Goal: Task Accomplishment & Management: Use online tool/utility

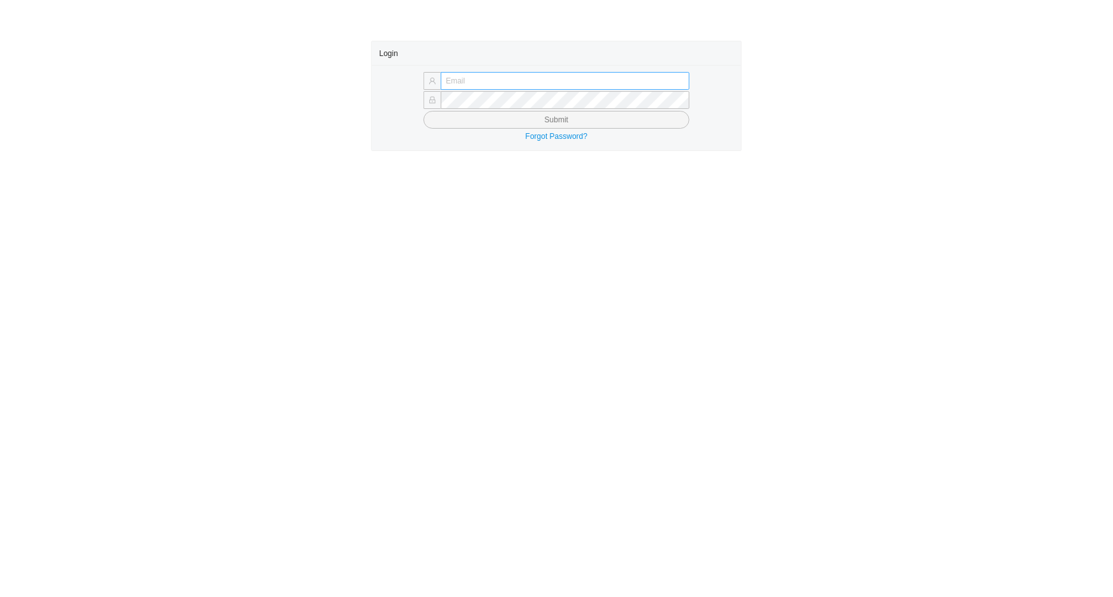
drag, startPoint x: 449, startPoint y: 73, endPoint x: 456, endPoint y: 84, distance: 12.4
click at [449, 73] on input "text" at bounding box center [565, 81] width 249 height 18
type input "issac@asbathnj.com"
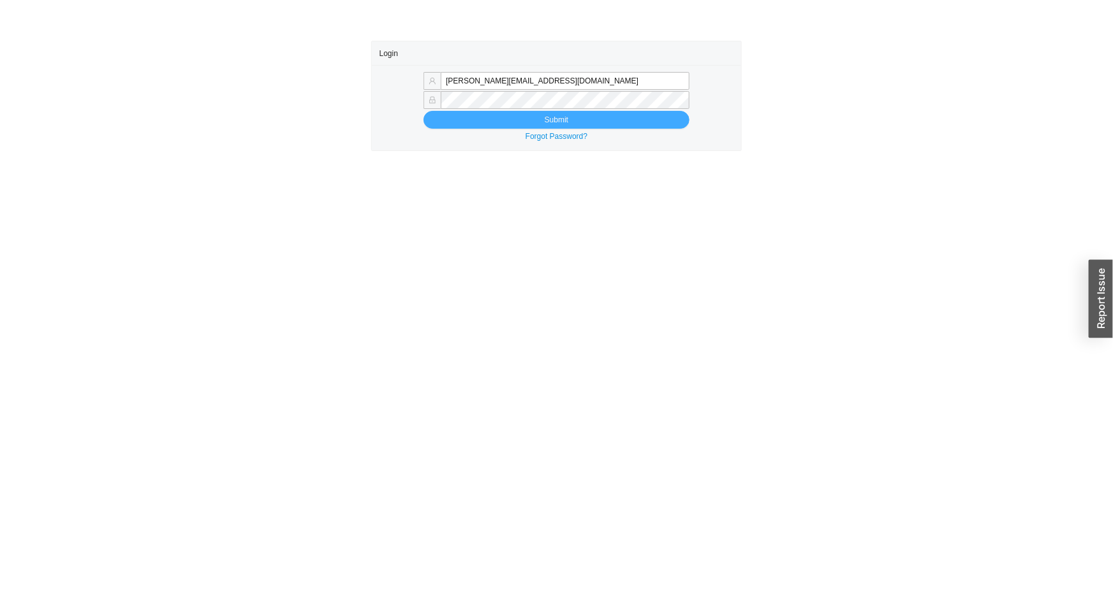
click at [507, 119] on button "Submit" at bounding box center [556, 120] width 266 height 18
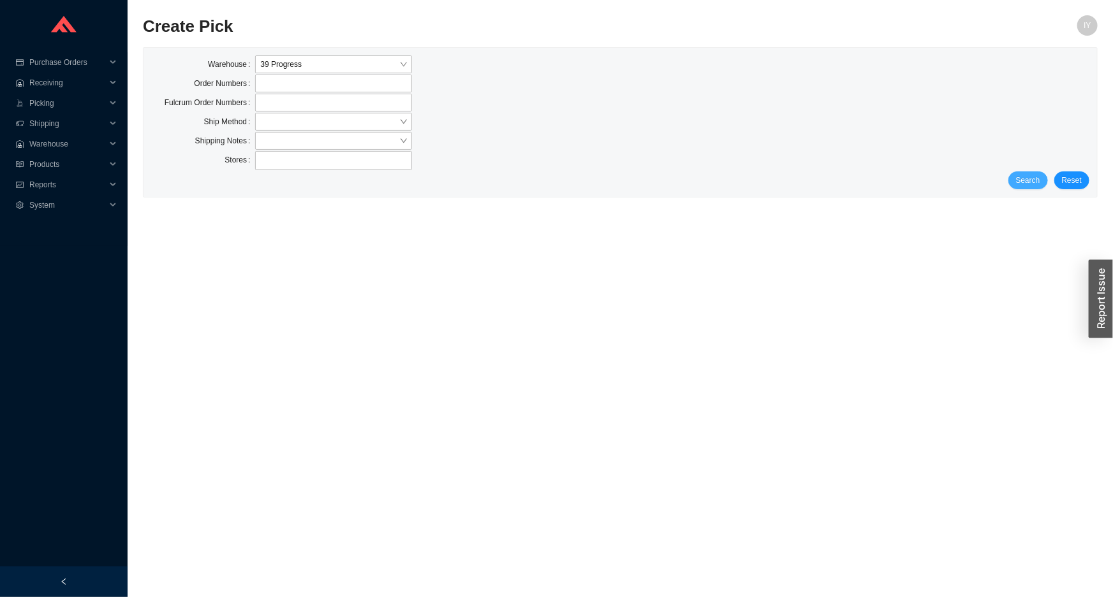
click at [1043, 179] on button "Search" at bounding box center [1028, 181] width 40 height 18
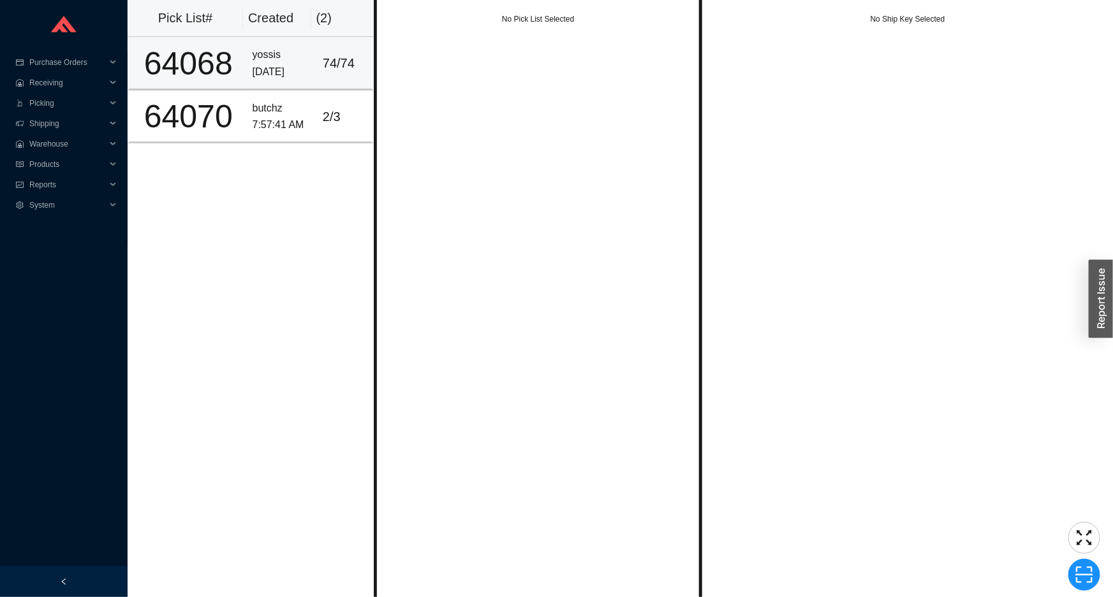
click at [344, 78] on td "74 / 74" at bounding box center [346, 63] width 56 height 53
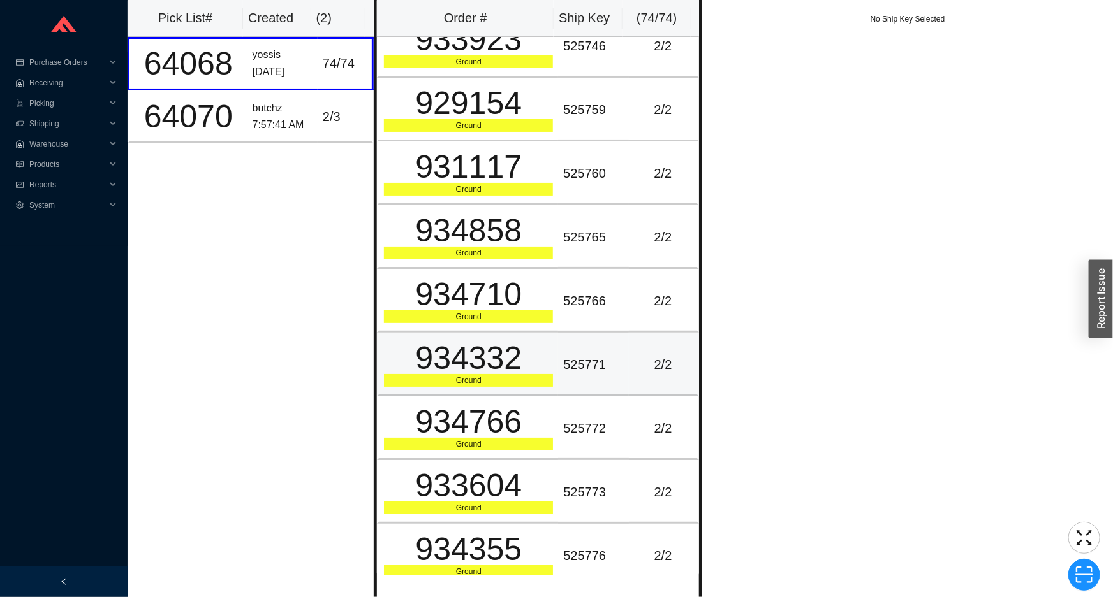
click at [641, 333] on td "2 / 2" at bounding box center [664, 365] width 70 height 64
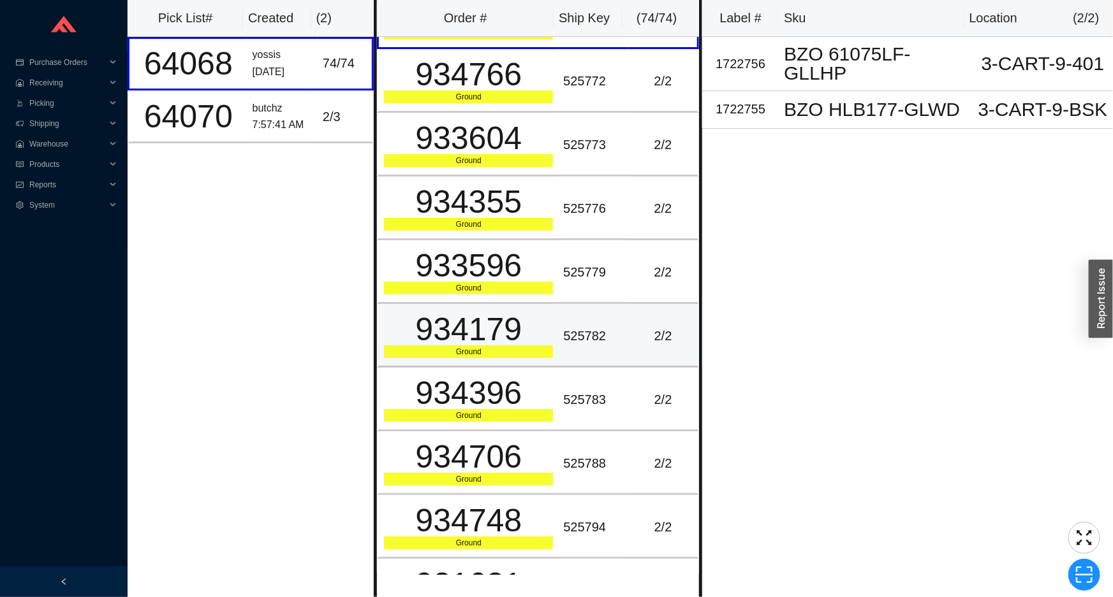
click at [633, 334] on td "2 / 2" at bounding box center [664, 336] width 70 height 64
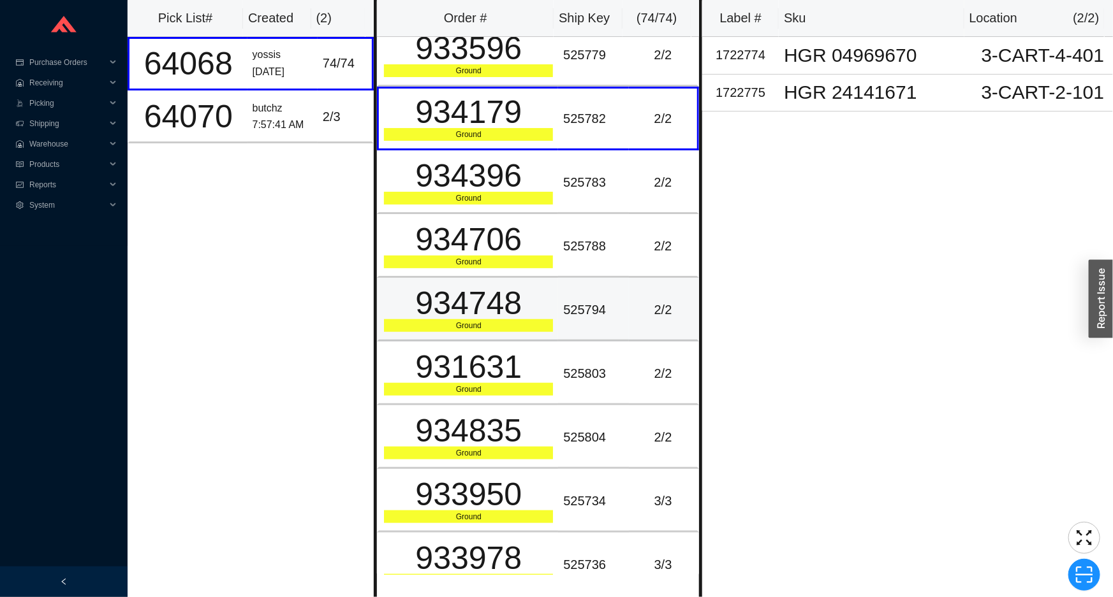
scroll to position [3014, 0]
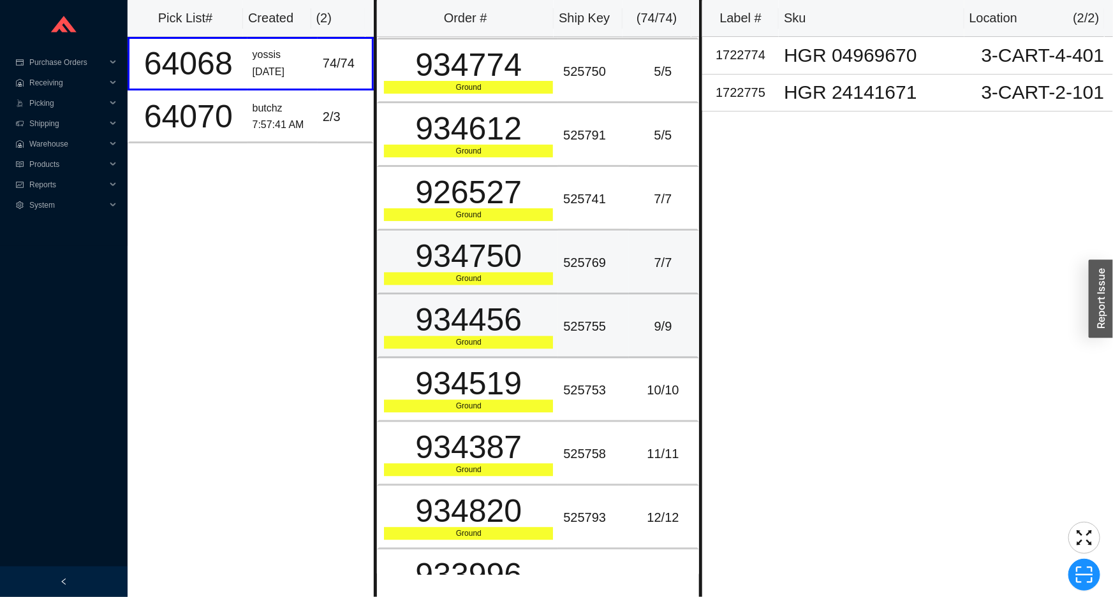
drag, startPoint x: 568, startPoint y: 246, endPoint x: 546, endPoint y: 278, distance: 38.2
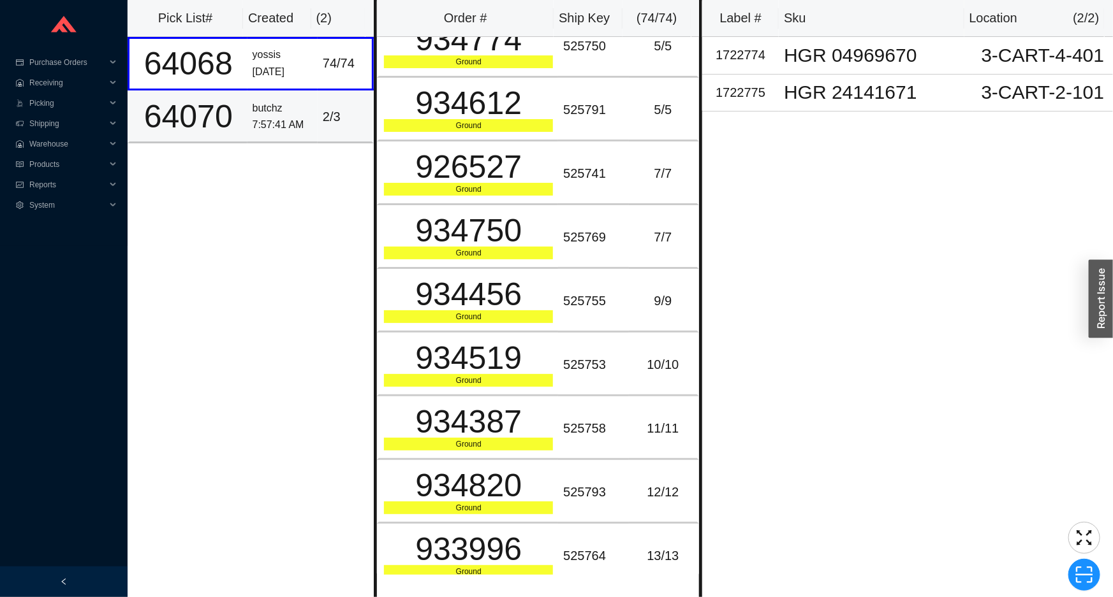
click at [268, 120] on div "7:57:41 AM" at bounding box center [283, 125] width 60 height 17
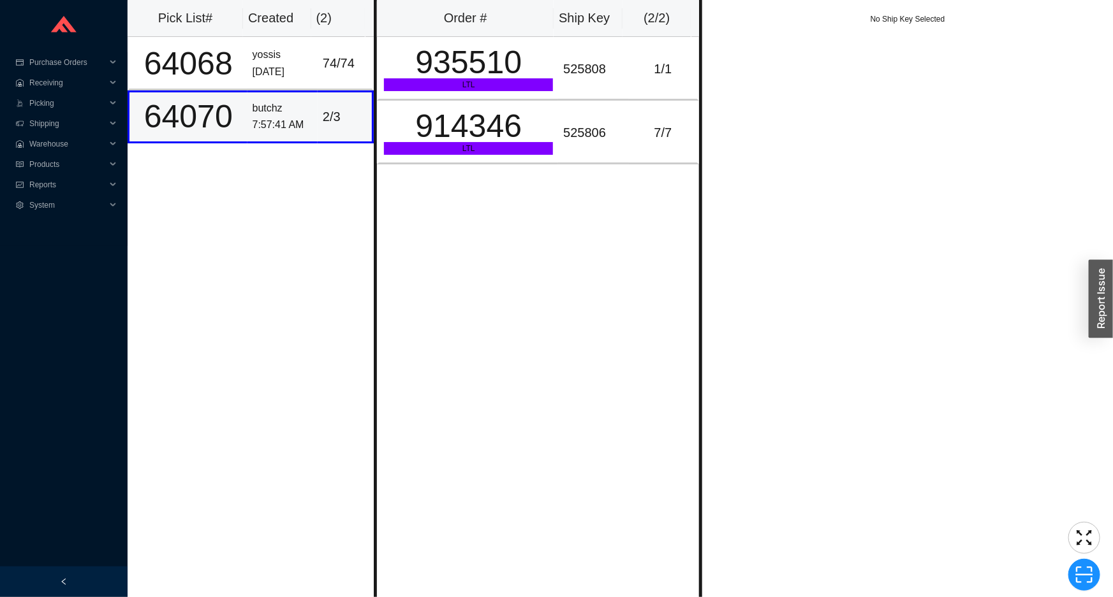
scroll to position [0, 0]
click at [472, 123] on div "914346" at bounding box center [468, 126] width 169 height 32
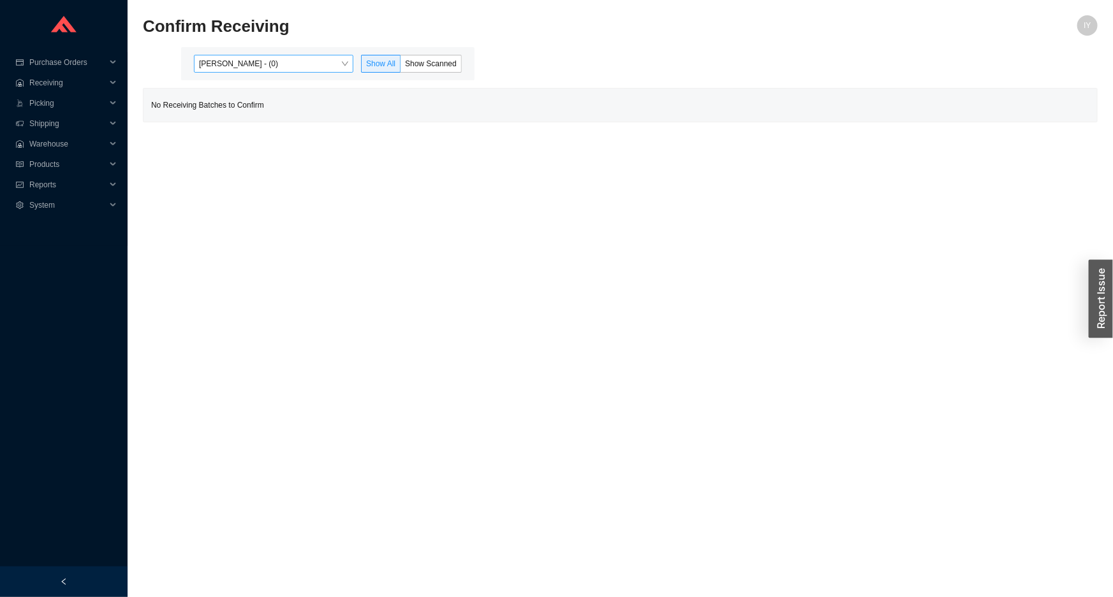
click at [316, 59] on span "Issac Yoselovsky - (0)" at bounding box center [273, 63] width 149 height 17
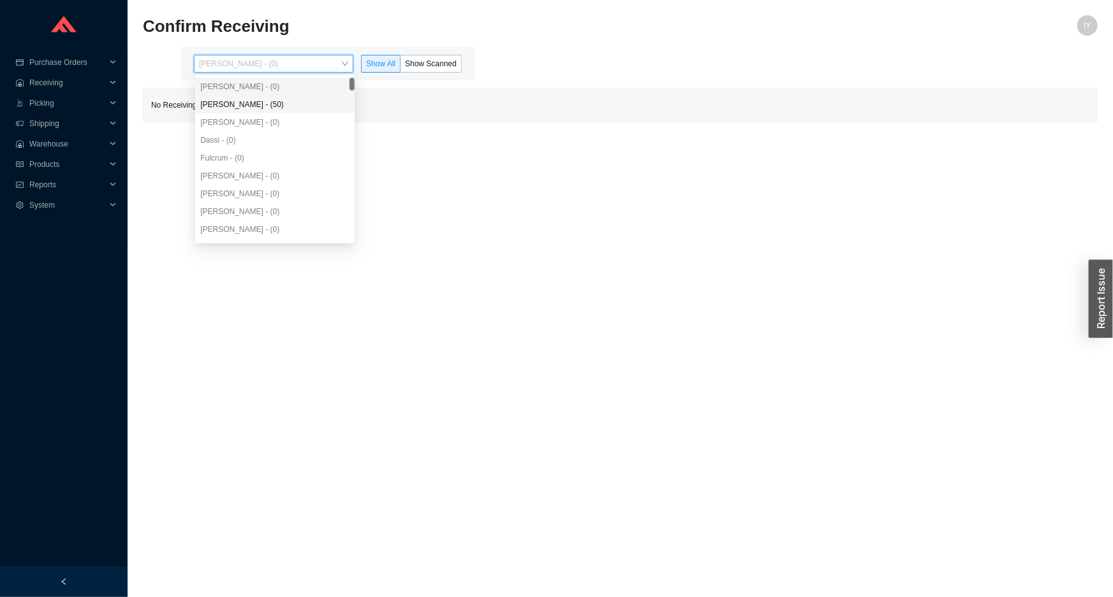
click at [309, 105] on div "Angel Negron - (50)" at bounding box center [274, 104] width 149 height 11
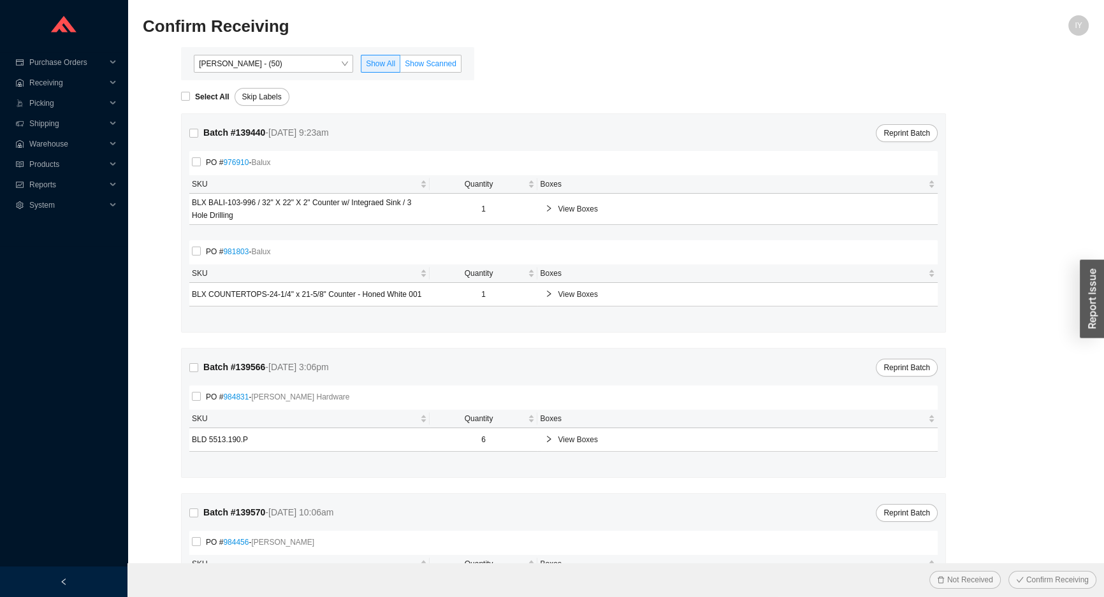
click at [442, 68] on span "Show Scanned" at bounding box center [431, 63] width 52 height 9
click at [400, 66] on input "Show Scanned" at bounding box center [400, 66] width 0 height 0
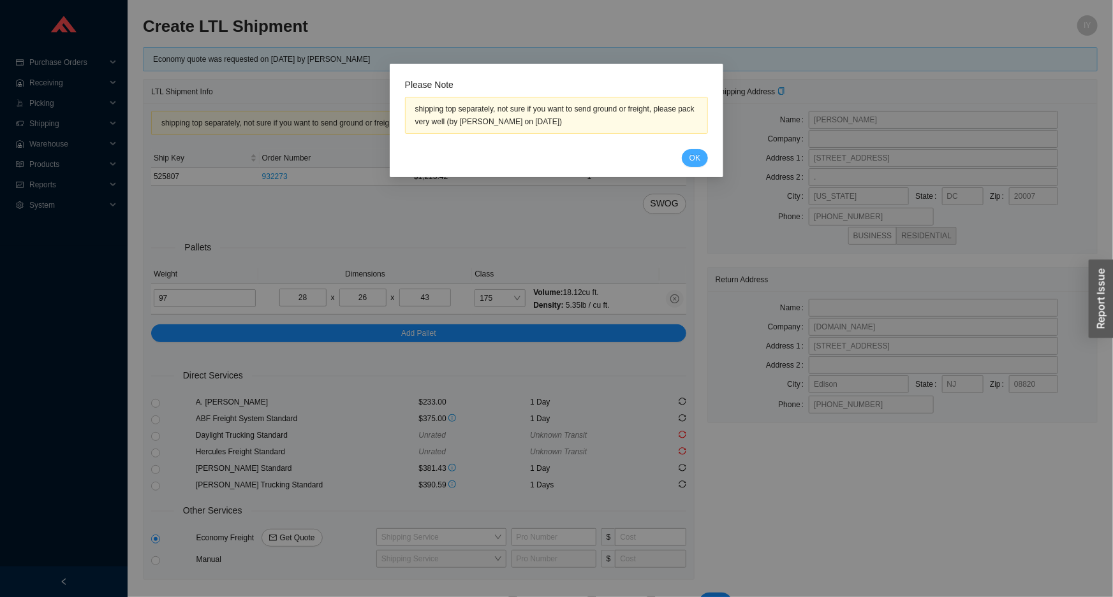
click at [687, 162] on button "OK" at bounding box center [695, 158] width 26 height 18
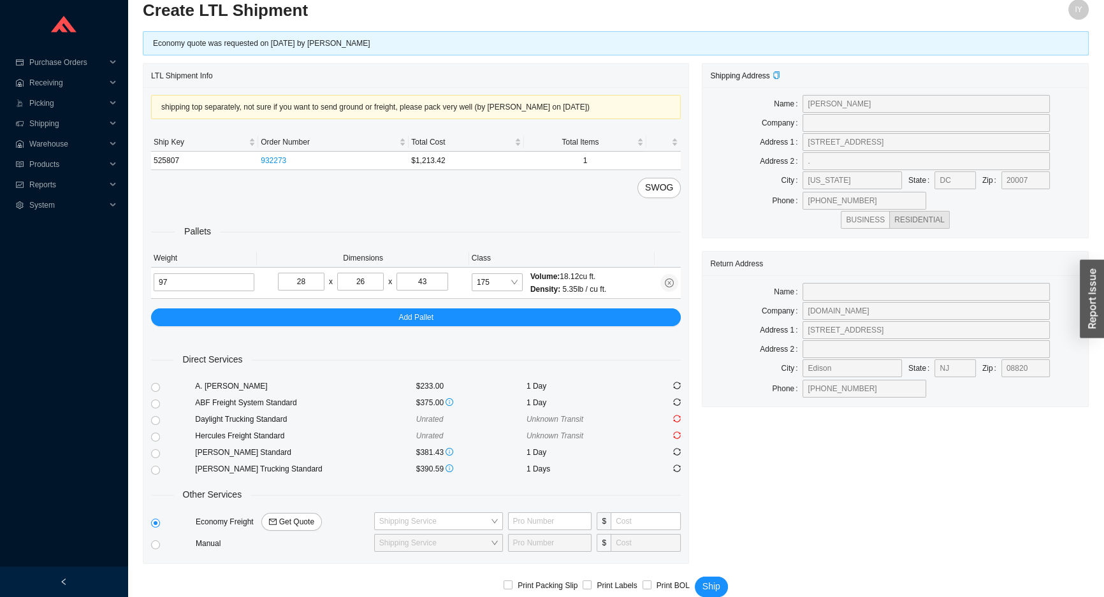
scroll to position [32, 0]
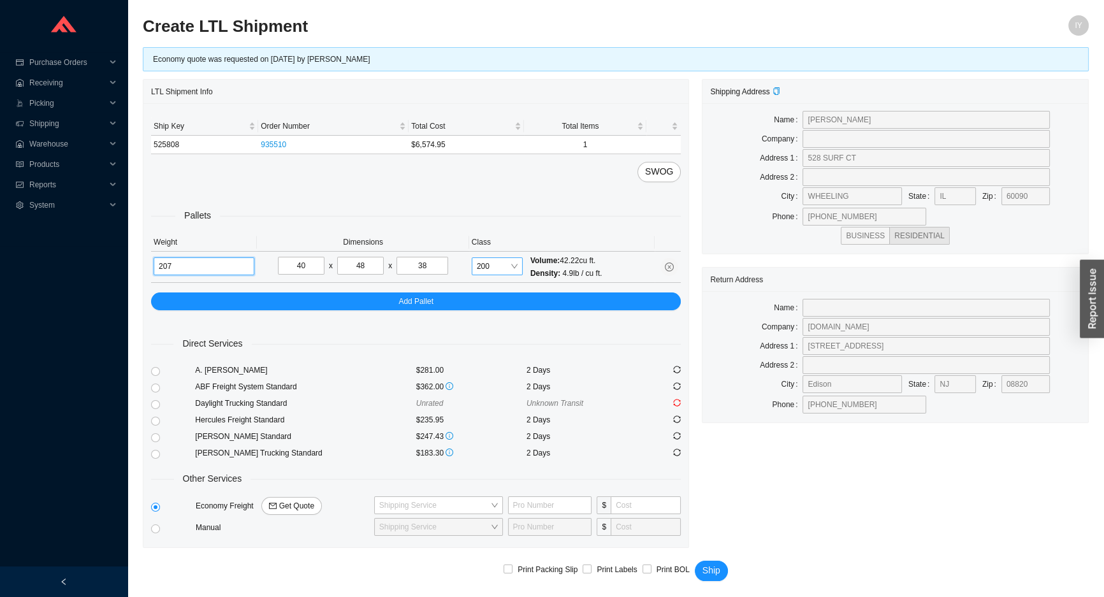
click at [517, 261] on span "200" at bounding box center [497, 266] width 41 height 17
click at [485, 418] on div "175" at bounding box center [497, 416] width 41 height 11
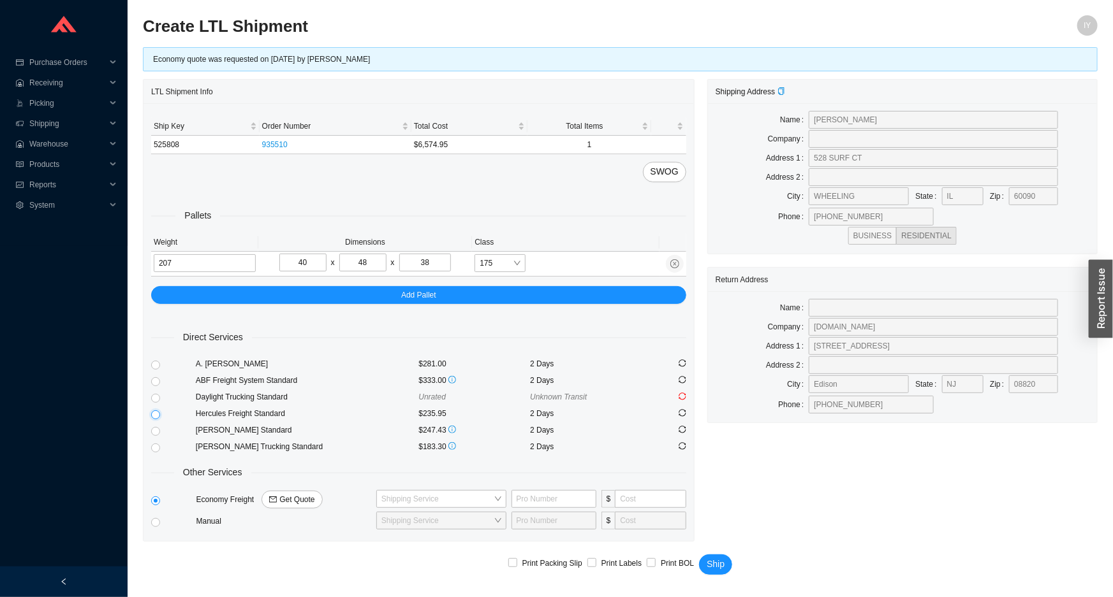
click at [156, 412] on input "radio" at bounding box center [155, 415] width 9 height 9
radio input "true"
checkbox input "true"
click at [721, 557] on span "Ship" at bounding box center [716, 564] width 18 height 15
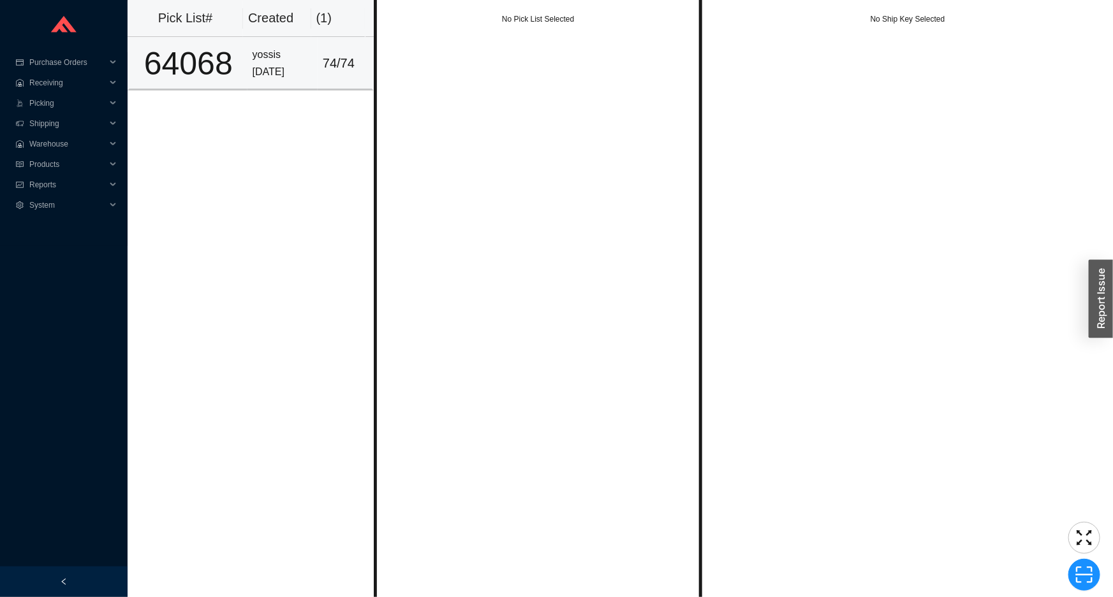
click at [307, 70] on td "yossis 8/24/2025" at bounding box center [282, 63] width 70 height 53
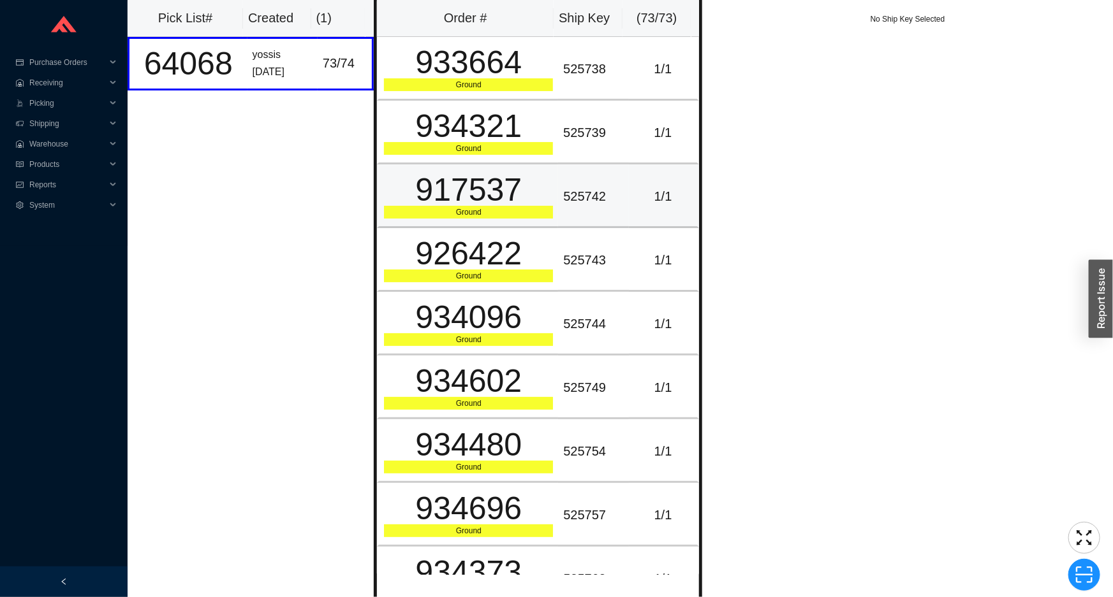
click at [644, 173] on td "1 / 1" at bounding box center [664, 197] width 70 height 64
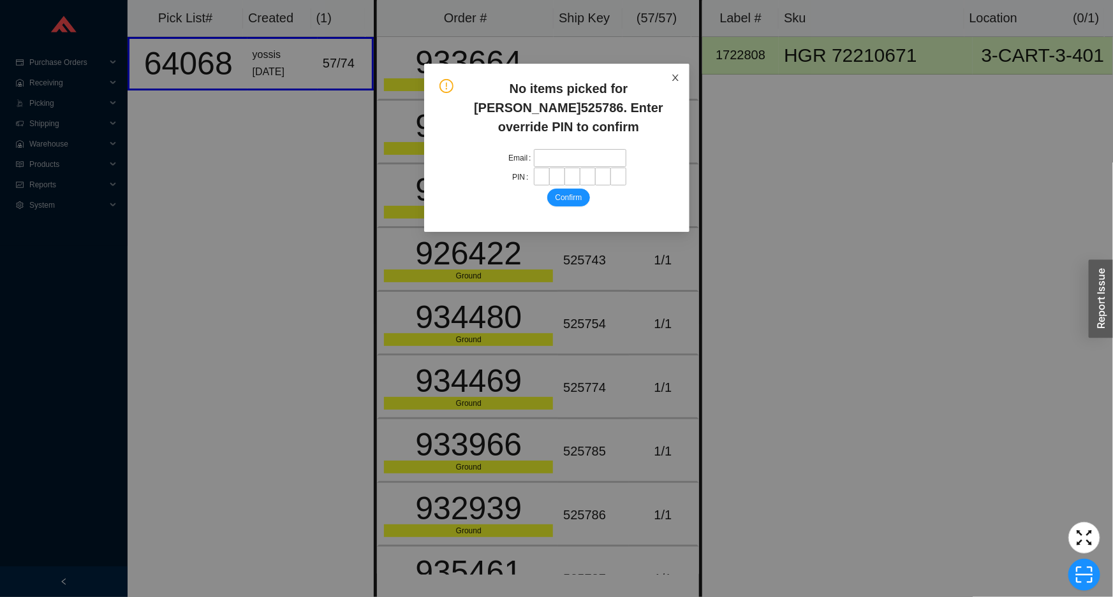
click at [673, 74] on icon "close" at bounding box center [675, 77] width 9 height 9
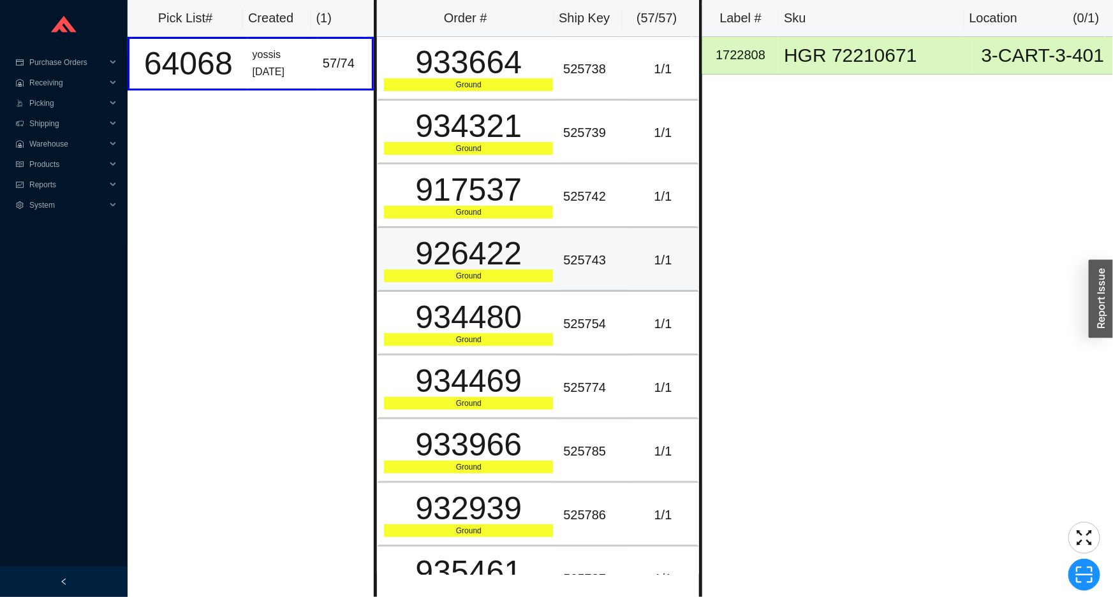
click at [636, 258] on div "1 / 1" at bounding box center [663, 260] width 58 height 21
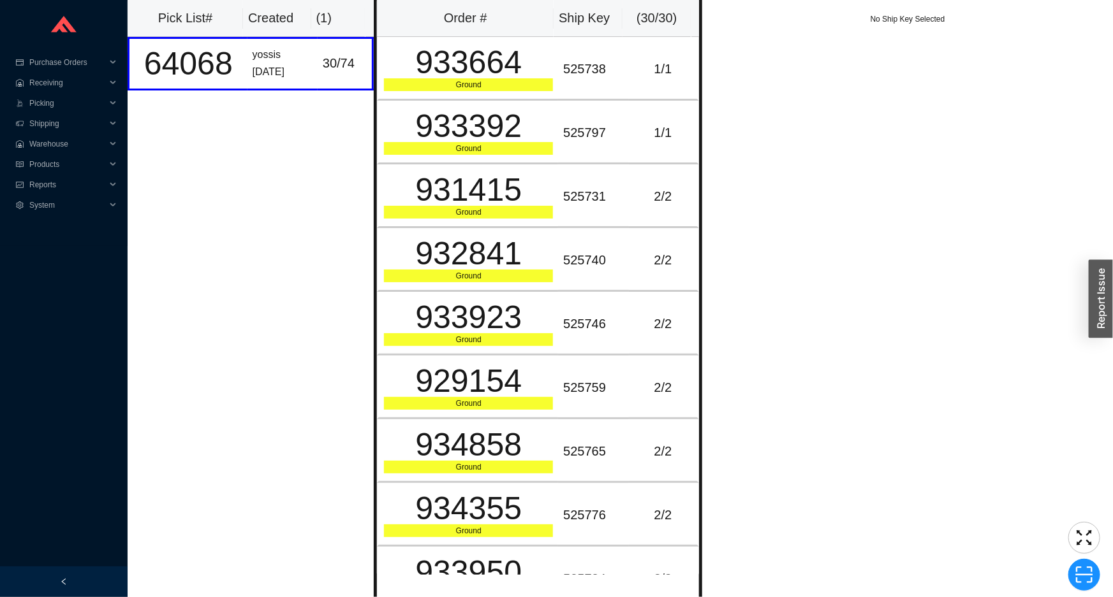
click at [312, 356] on div "Pick List# Created ( 1 ) 64068 yossis 8/24/2025 30 / 74" at bounding box center [251, 298] width 246 height 597
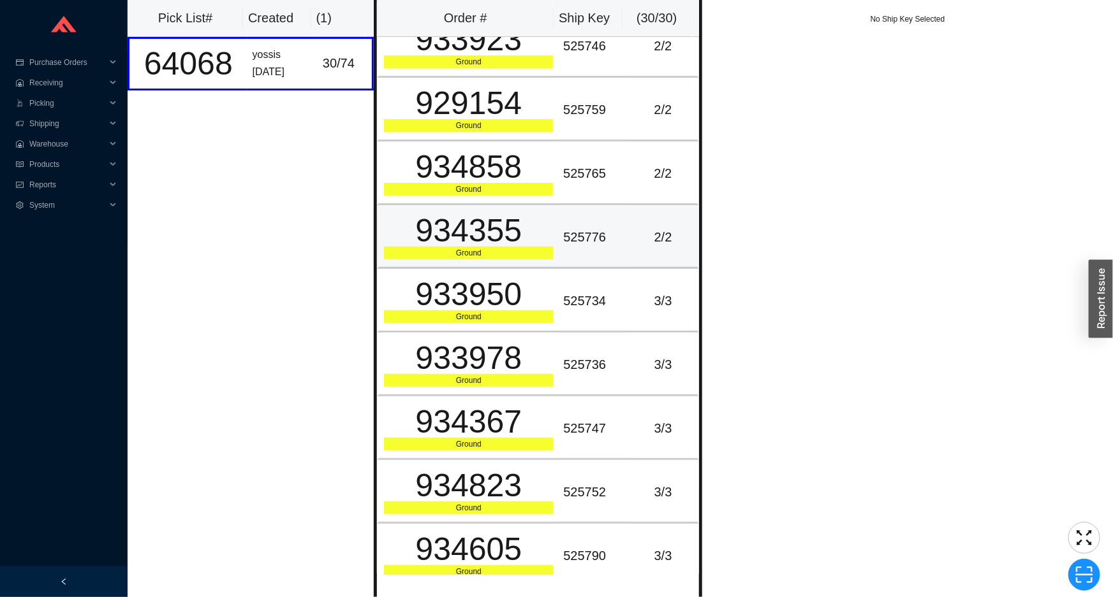
scroll to position [173, 0]
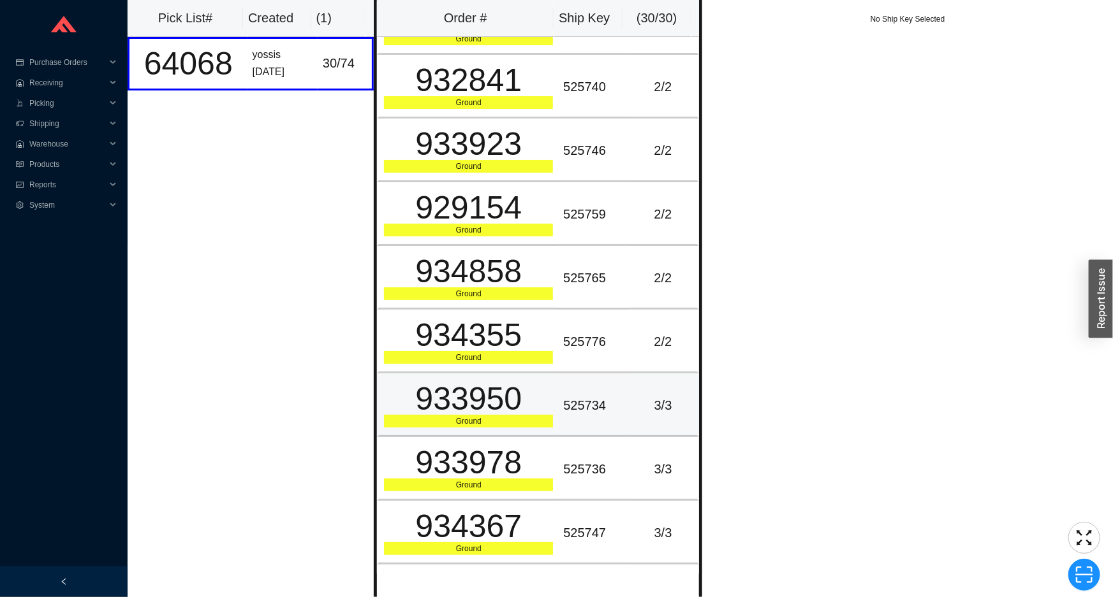
click at [629, 422] on td "3 / 3" at bounding box center [664, 406] width 70 height 64
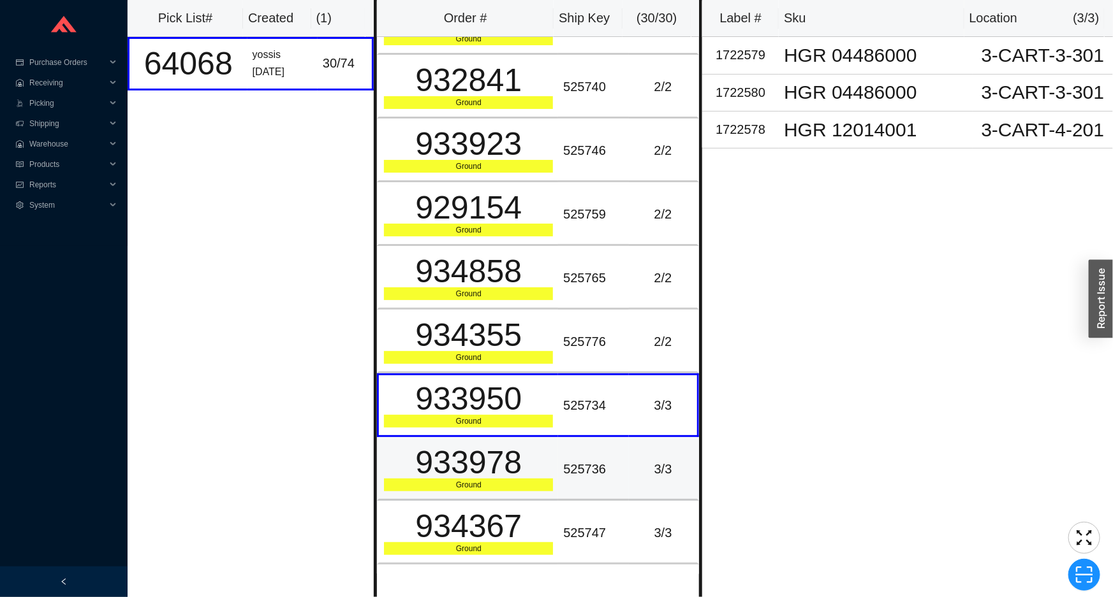
click at [629, 446] on td "3 / 3" at bounding box center [664, 469] width 70 height 64
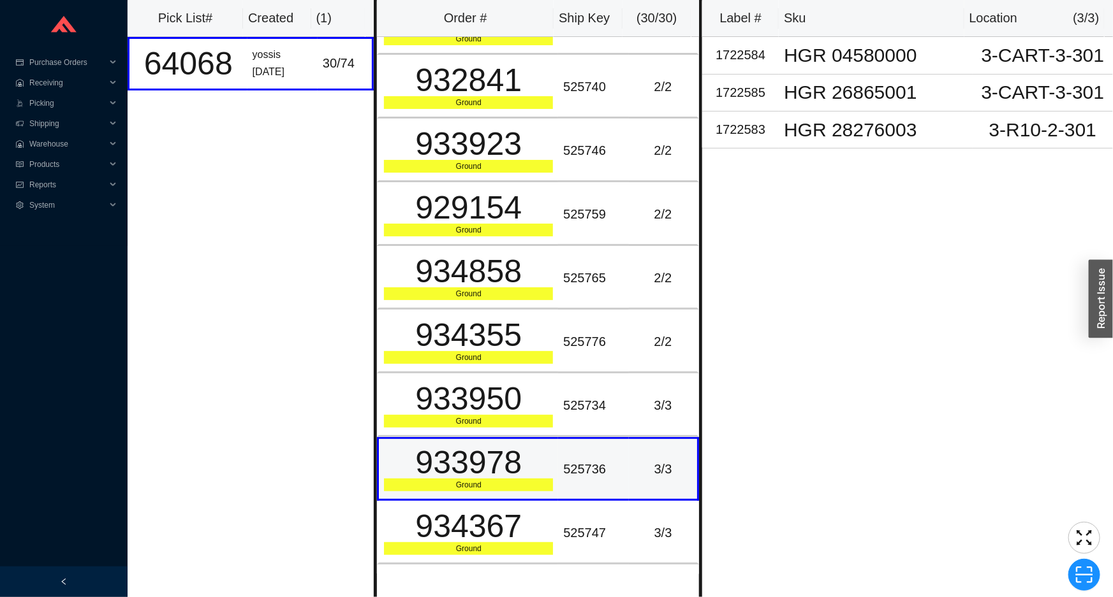
click at [629, 479] on td "3 / 3" at bounding box center [664, 469] width 70 height 64
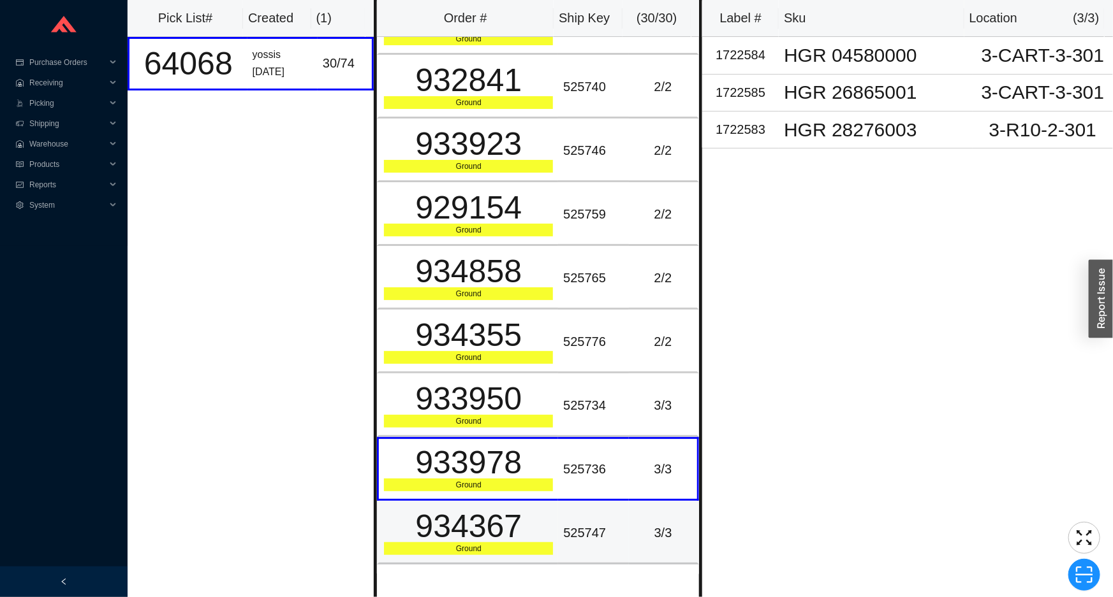
click at [629, 501] on td "3 / 3" at bounding box center [664, 533] width 70 height 64
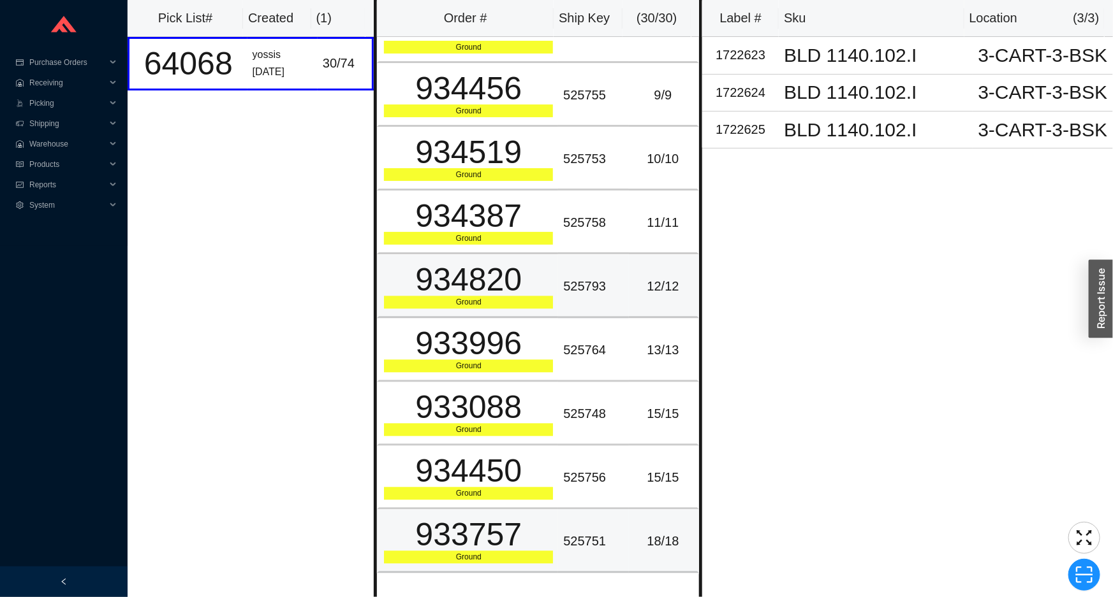
scroll to position [1364, 0]
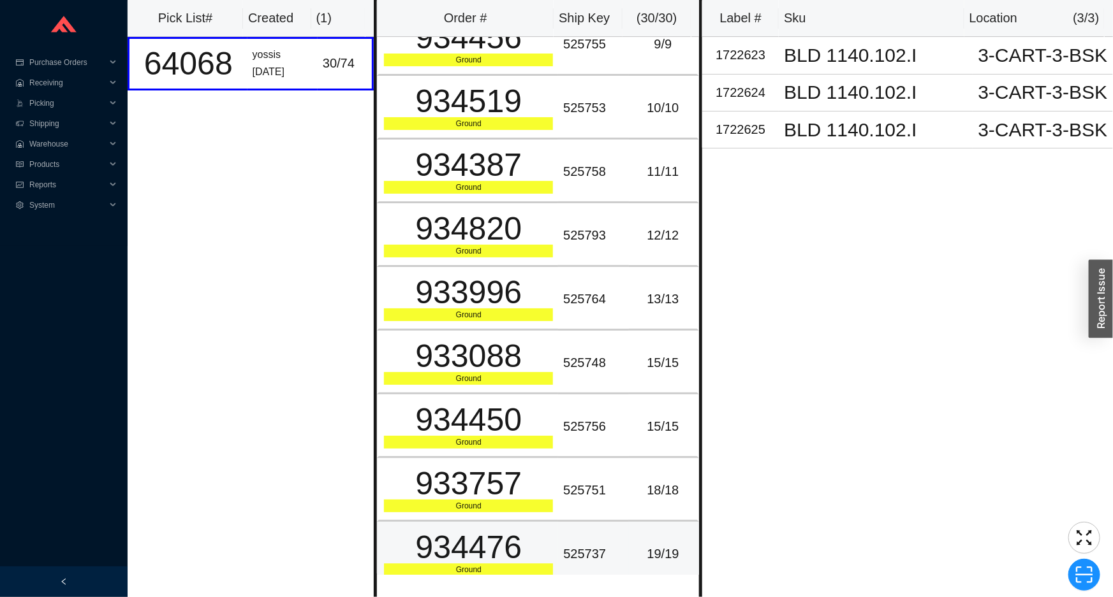
click at [618, 525] on td "525737" at bounding box center [593, 554] width 70 height 64
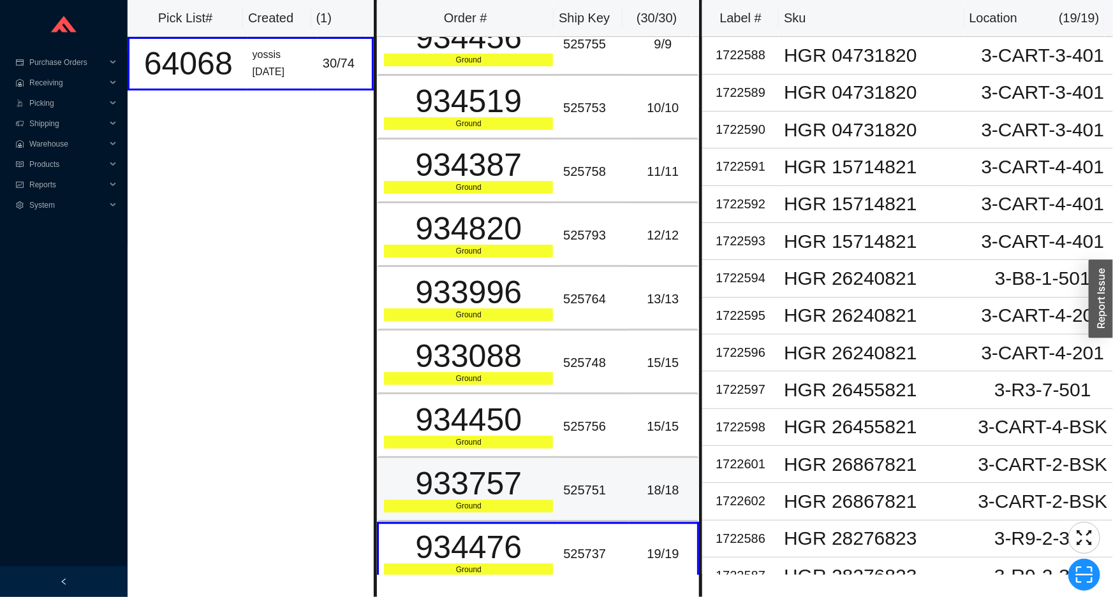
click at [616, 458] on td "525751" at bounding box center [593, 490] width 70 height 64
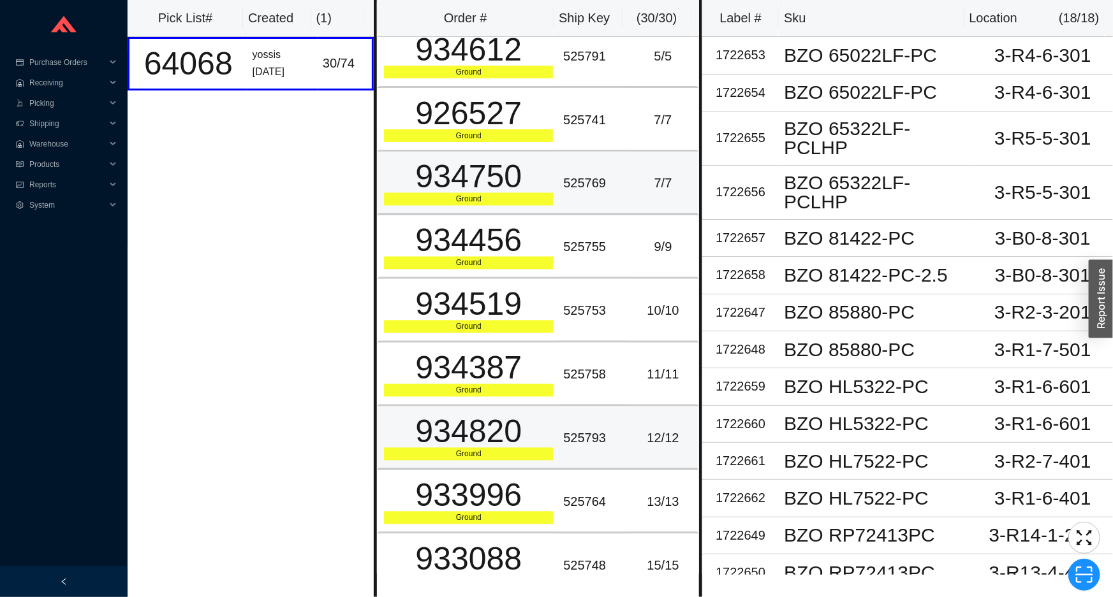
scroll to position [900, 0]
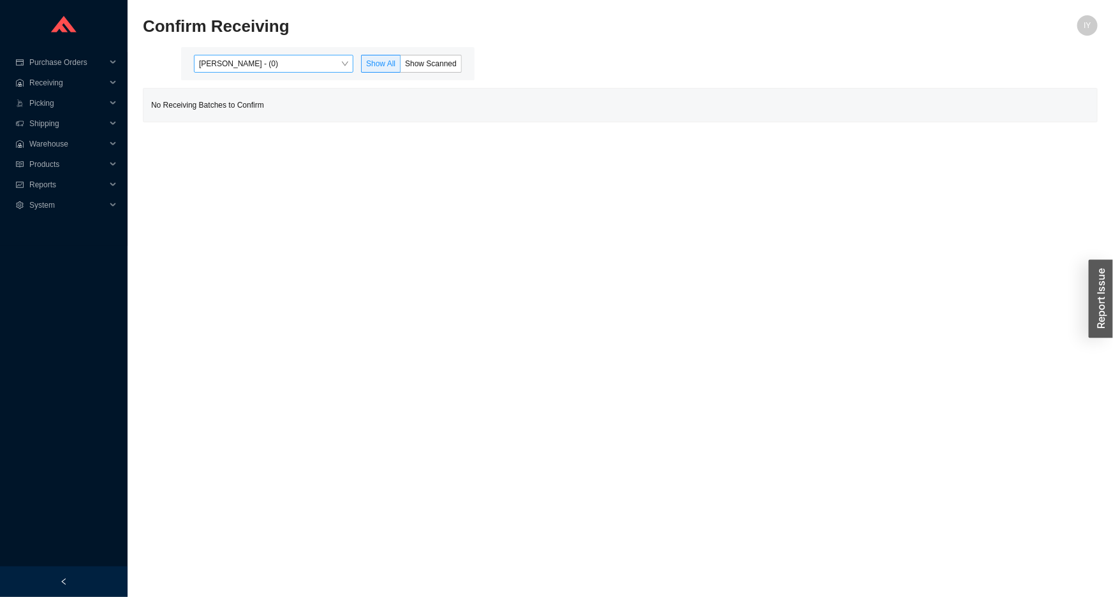
click at [255, 66] on span "[PERSON_NAME] - (0)" at bounding box center [273, 63] width 149 height 17
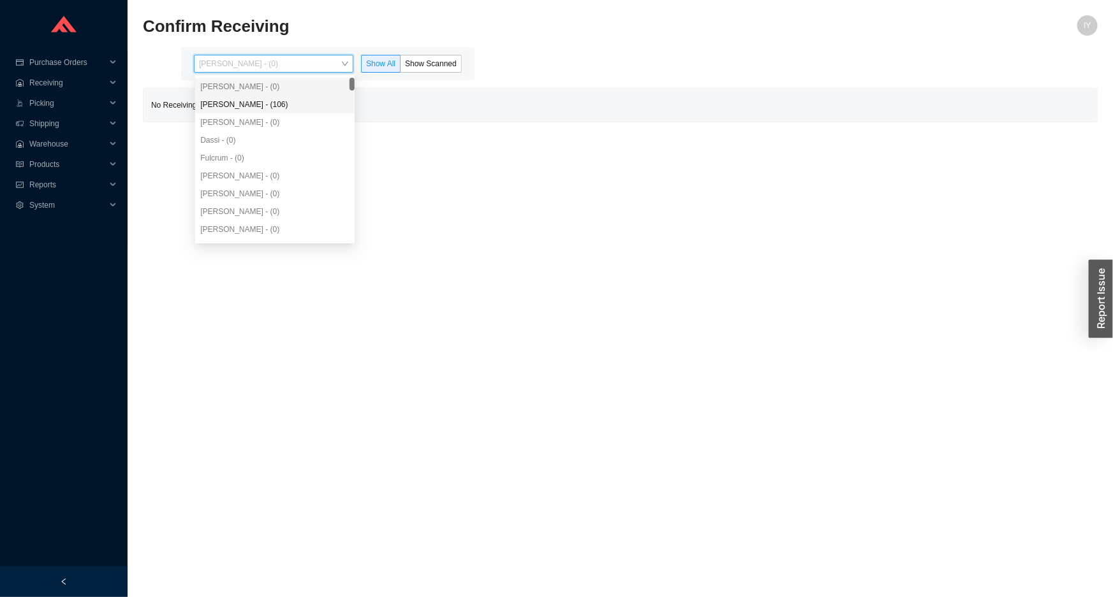
click at [270, 106] on div "[PERSON_NAME] - (106)" at bounding box center [274, 104] width 149 height 11
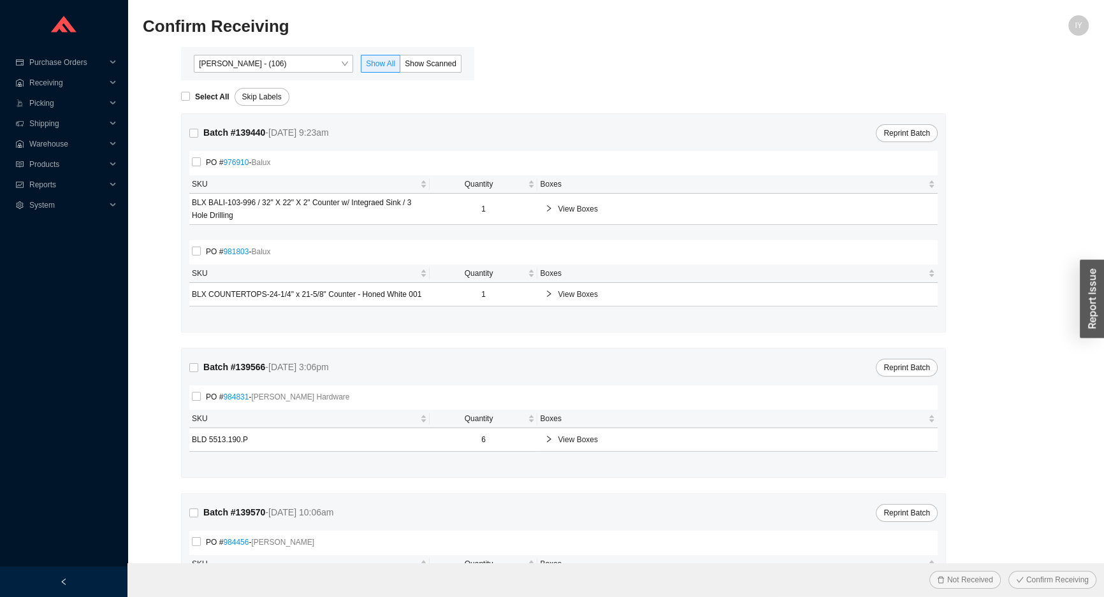
click at [460, 57] on div "Angel Negron - (106) Show All Show Scanned" at bounding box center [328, 64] width 278 height 18
click at [449, 60] on span "Show Scanned" at bounding box center [431, 63] width 52 height 9
click at [400, 66] on input "Show Scanned" at bounding box center [400, 66] width 0 height 0
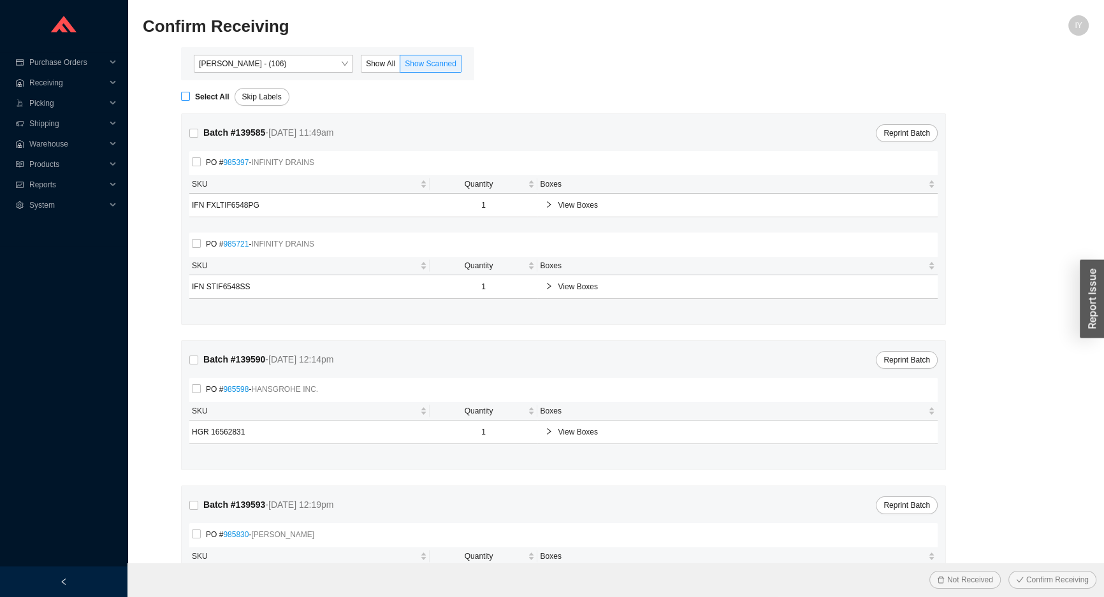
click at [203, 92] on strong "Select All" at bounding box center [212, 96] width 34 height 9
click at [190, 92] on input "Select All" at bounding box center [185, 96] width 9 height 9
checkbox input "true"
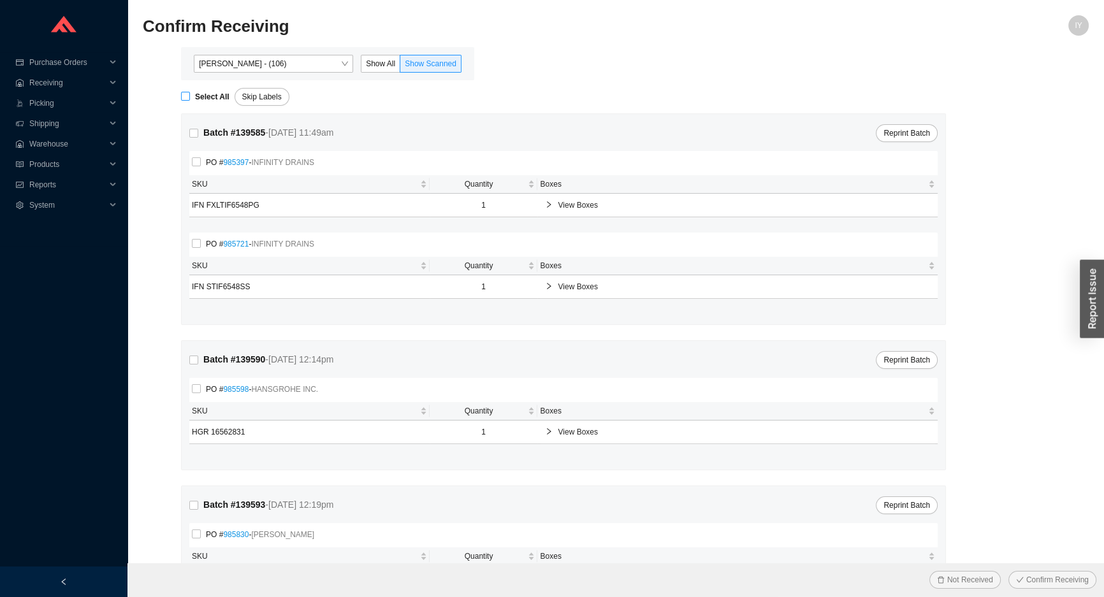
checkbox input "true"
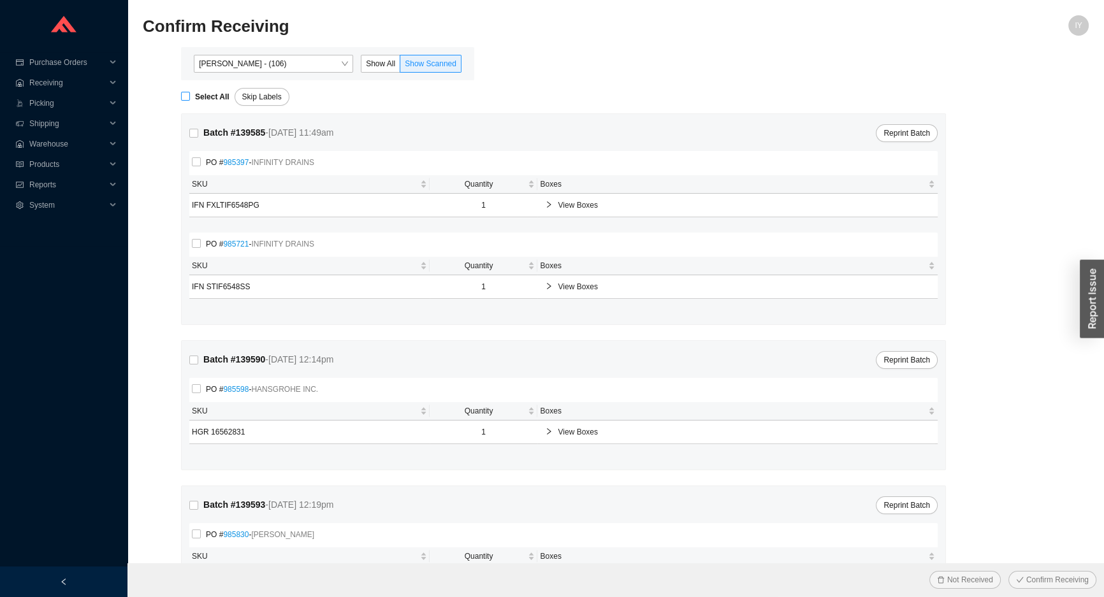
checkbox input "true"
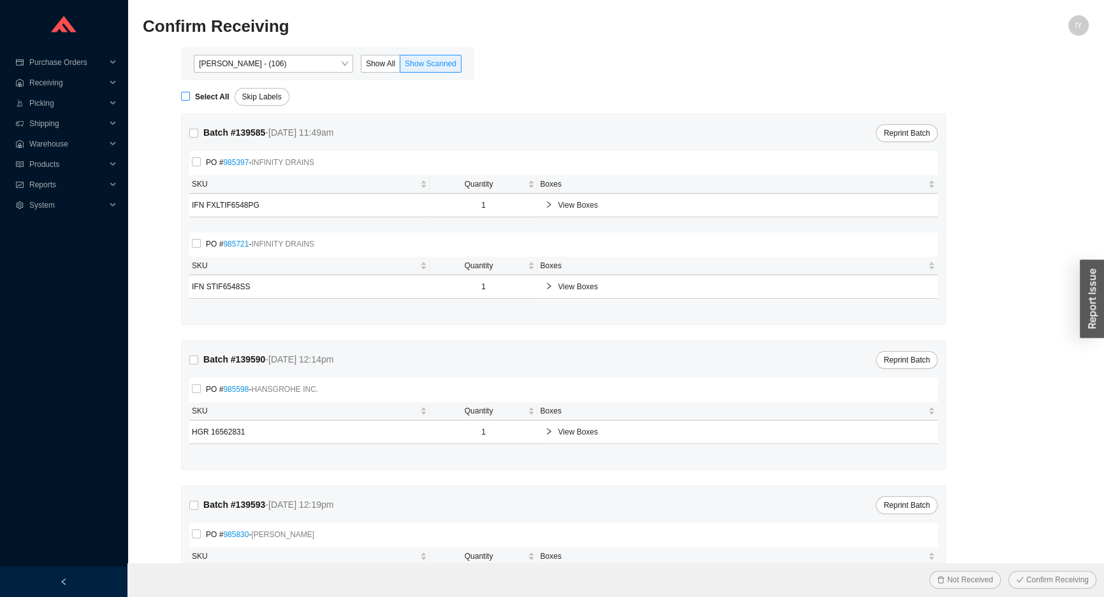
checkbox input "true"
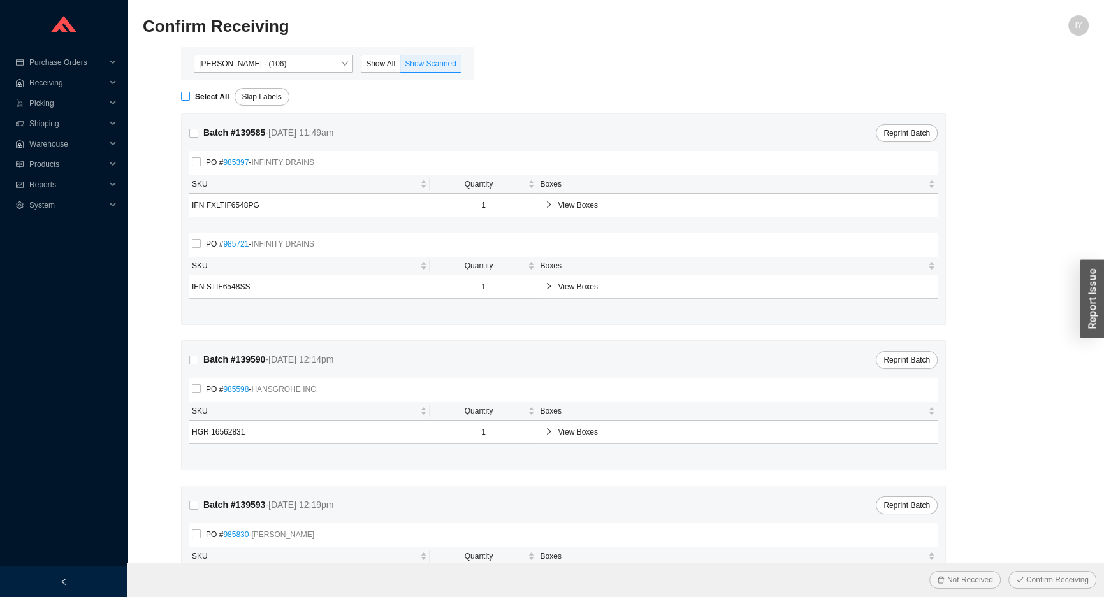
checkbox input "true"
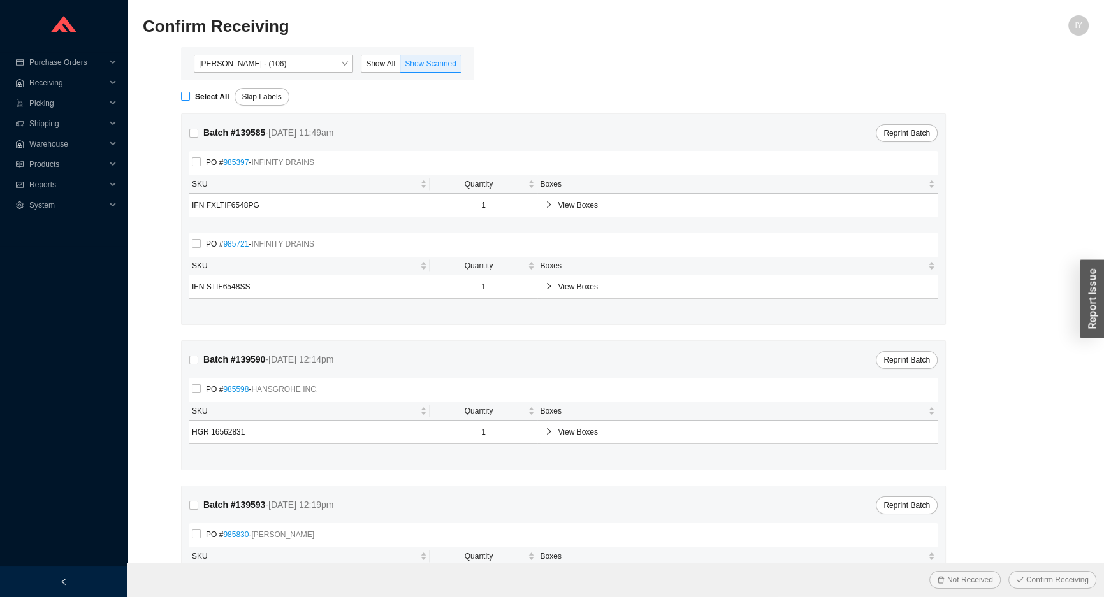
checkbox input "true"
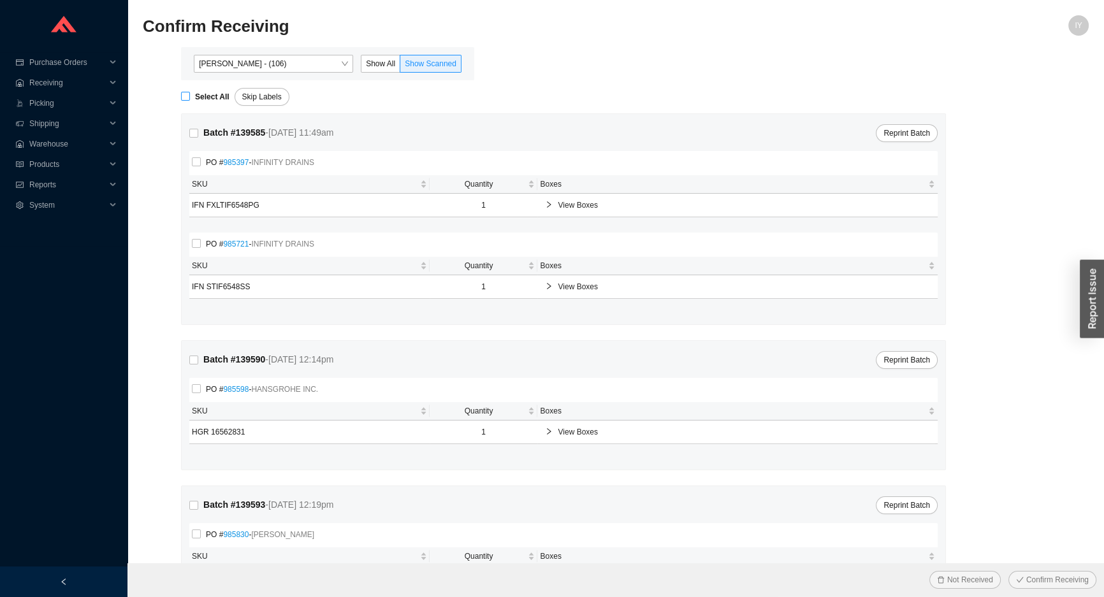
checkbox input "true"
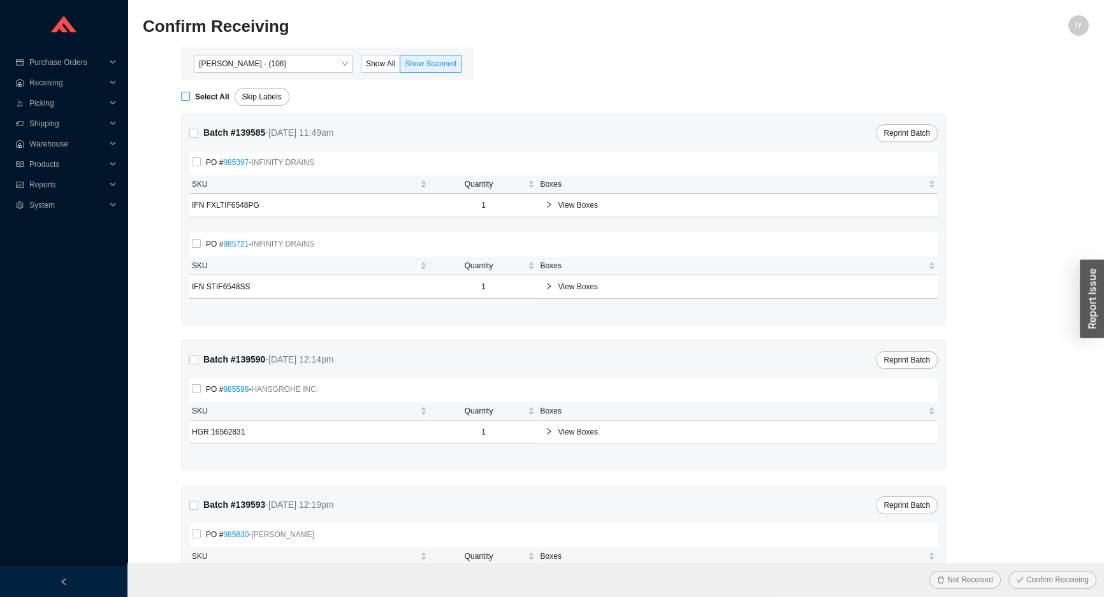
checkbox input "true"
click at [1027, 592] on div "Not Received Confirm Receiving" at bounding box center [616, 580] width 977 height 33
click at [1034, 584] on span "Confirm Receiving" at bounding box center [1058, 580] width 62 height 13
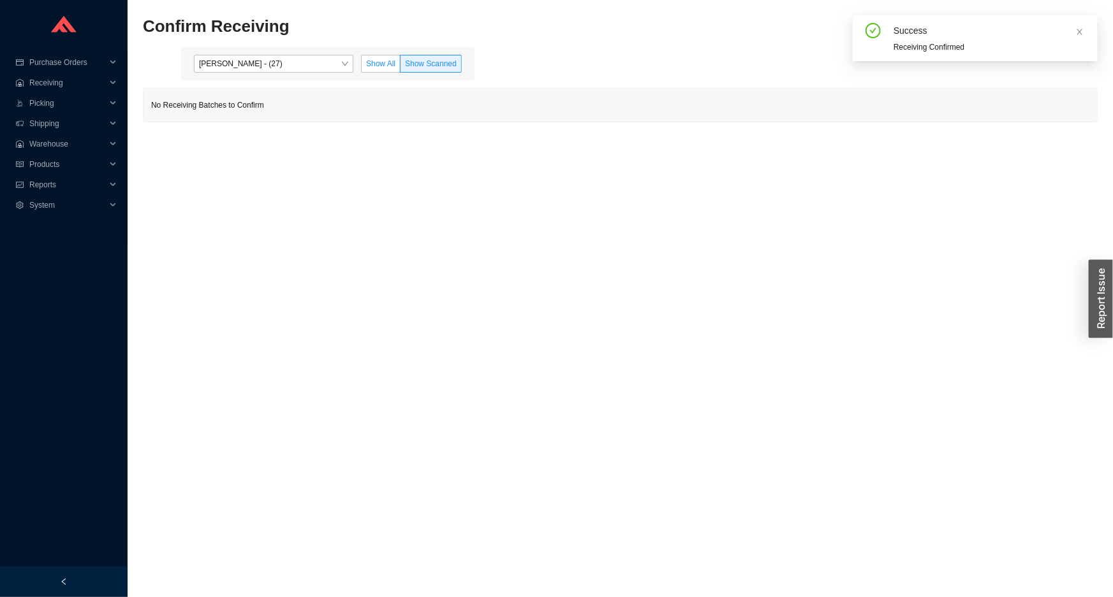
click at [391, 59] on span "Show All" at bounding box center [380, 63] width 29 height 9
click at [362, 66] on input "Show All" at bounding box center [362, 66] width 0 height 0
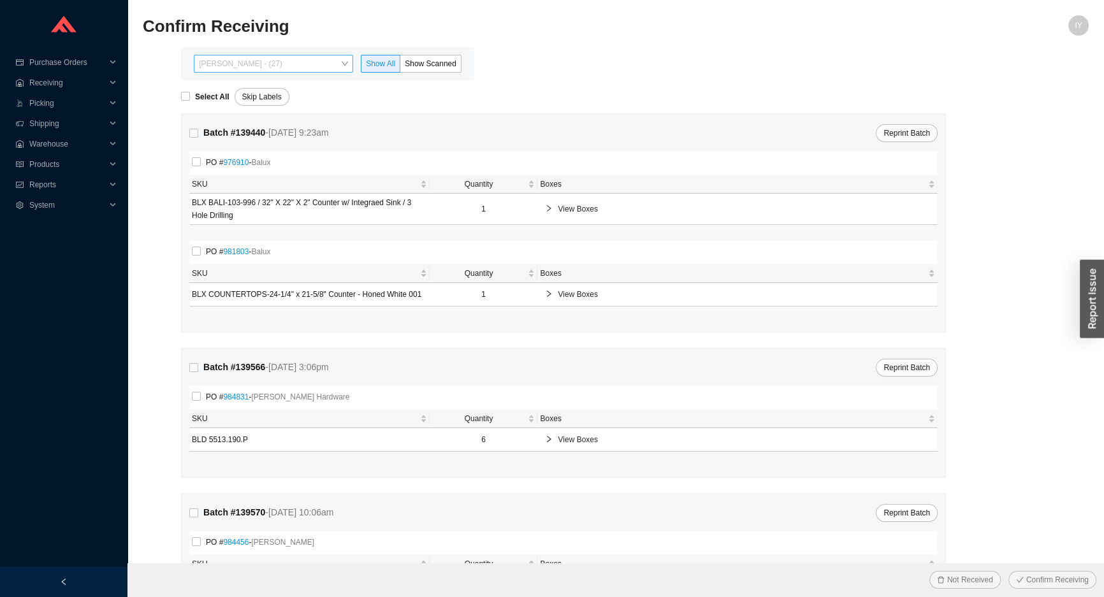
click at [340, 61] on span "Angel Negron - (27)" at bounding box center [273, 63] width 149 height 17
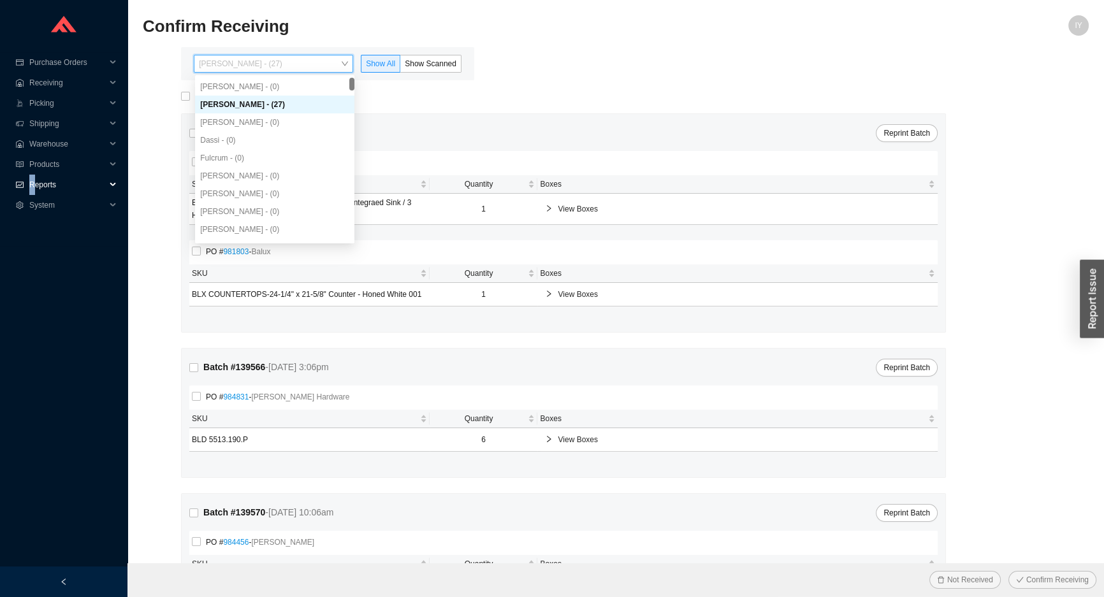
click at [32, 184] on span "Reports" at bounding box center [67, 185] width 77 height 20
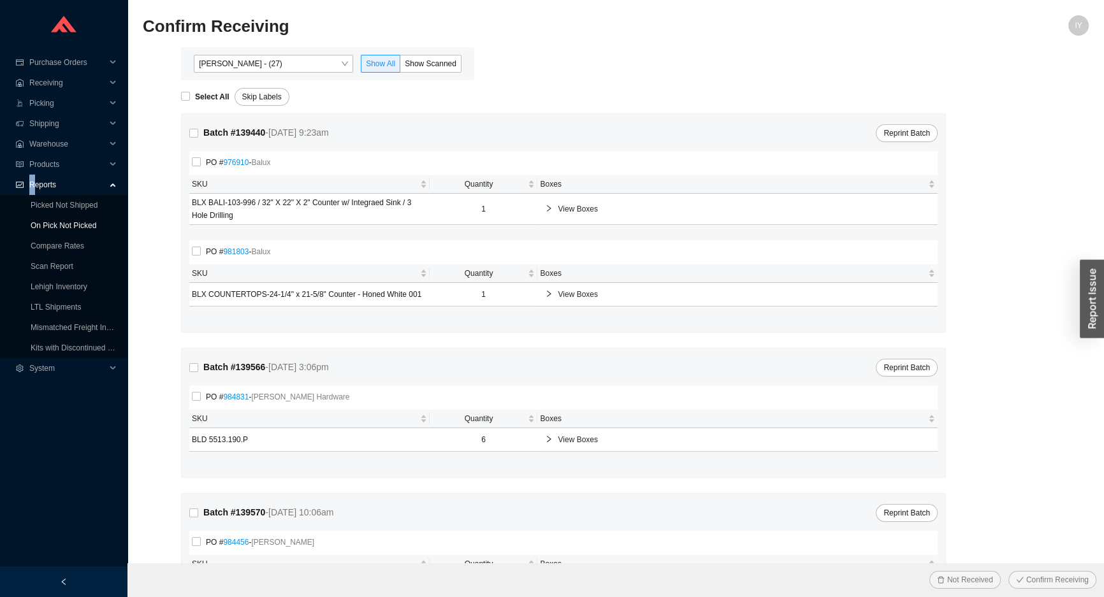
drag, startPoint x: 38, startPoint y: 196, endPoint x: 50, endPoint y: 224, distance: 30.8
click at [50, 224] on link "On Pick Not Picked" at bounding box center [64, 225] width 66 height 9
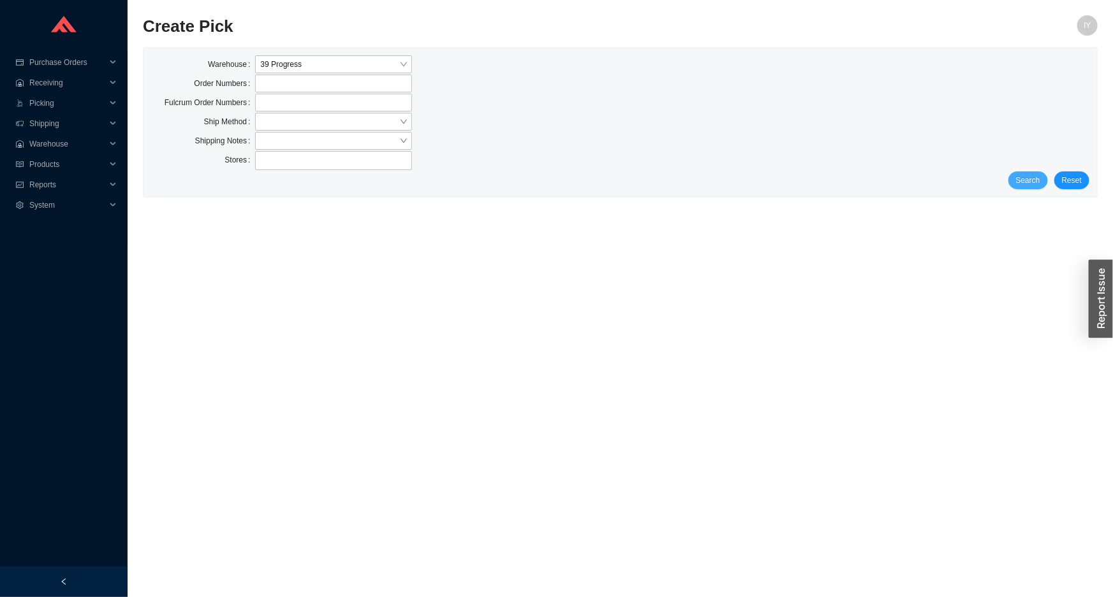
click at [1033, 187] on button "Search" at bounding box center [1028, 181] width 40 height 18
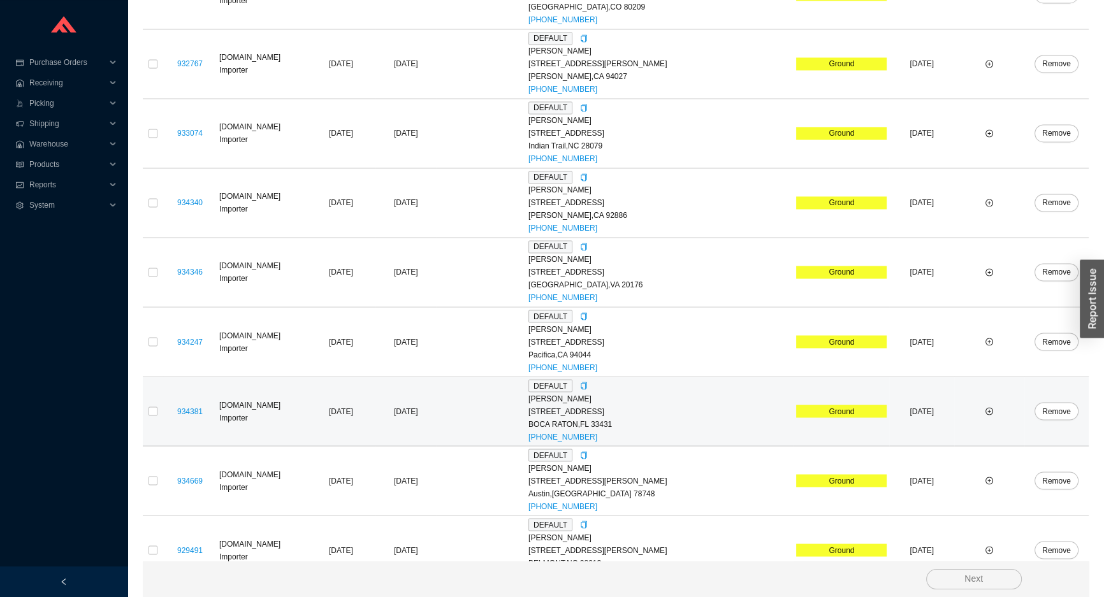
scroll to position [2748, 0]
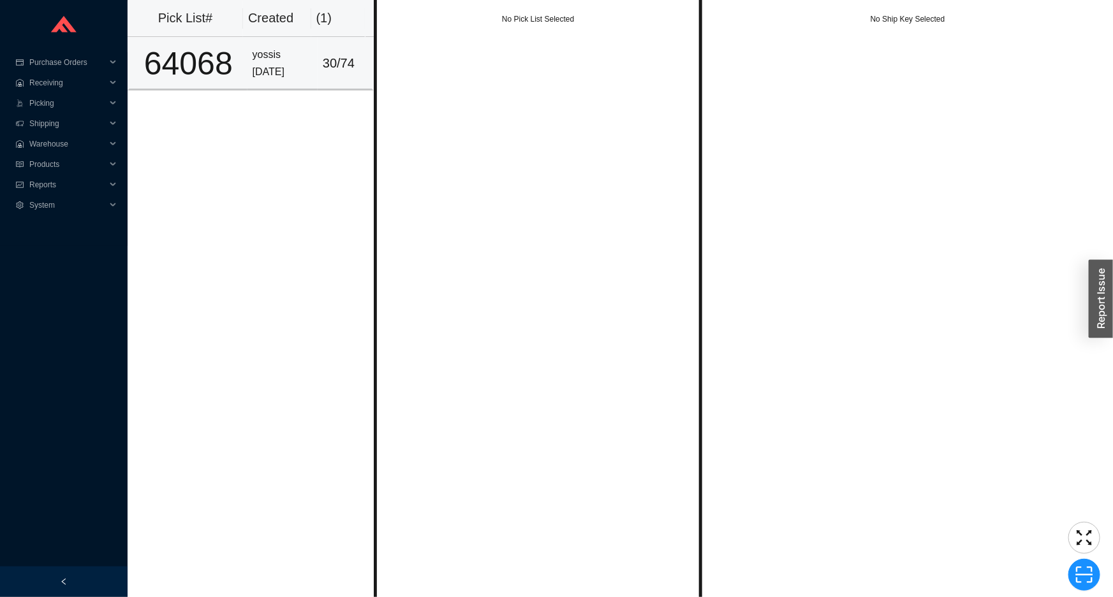
click at [272, 64] on div "8/24/2025" at bounding box center [283, 72] width 60 height 17
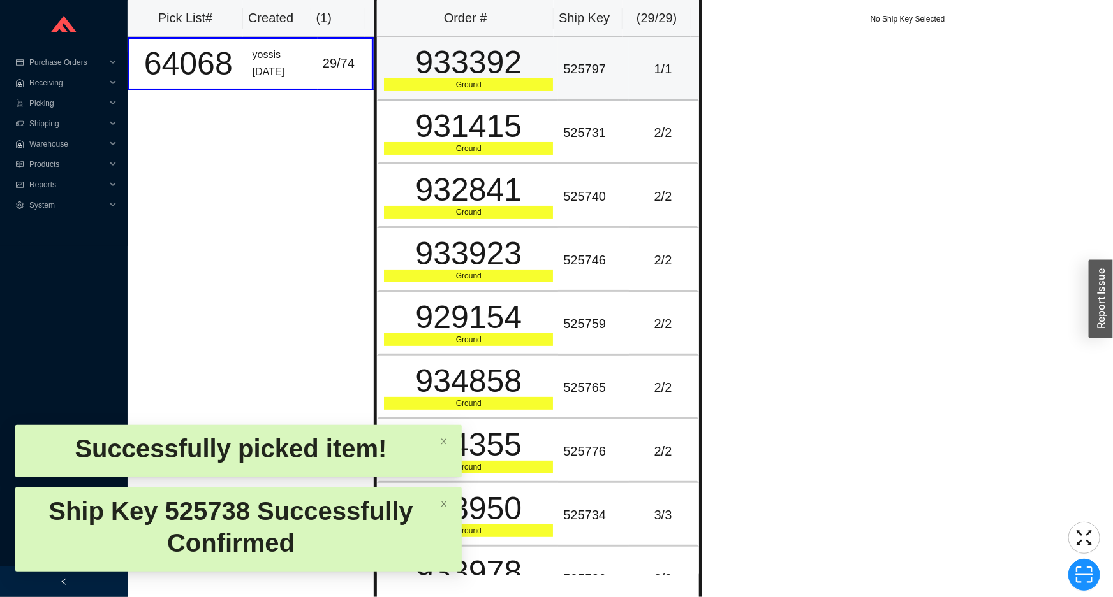
click at [608, 83] on td "525797" at bounding box center [593, 69] width 70 height 64
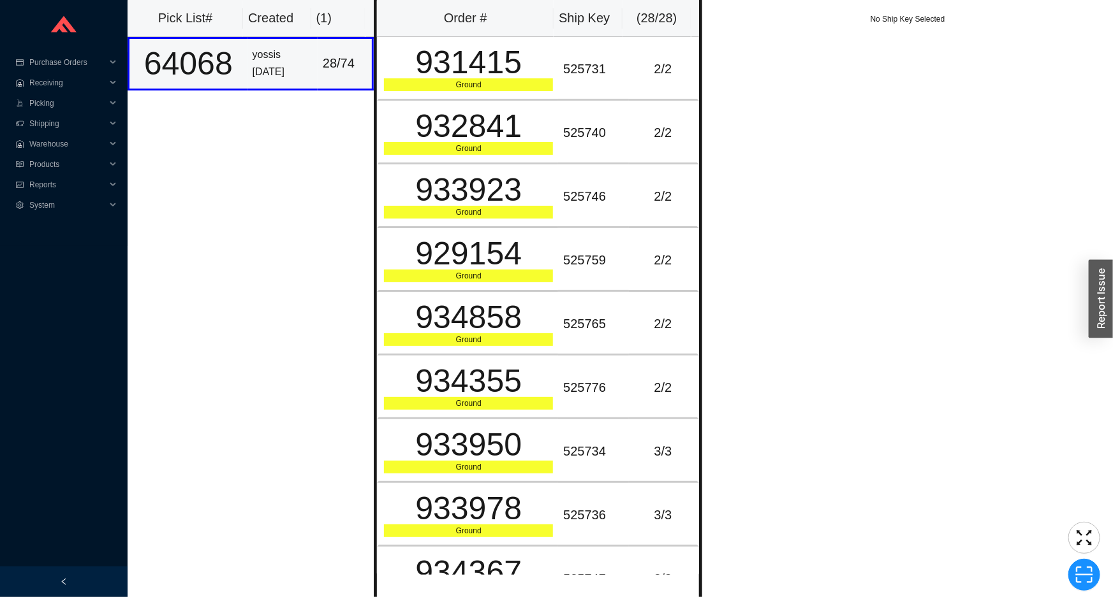
click at [356, 74] on td "28 / 74" at bounding box center [346, 63] width 56 height 53
click at [520, 95] on td "931415 Ground" at bounding box center [467, 69] width 181 height 64
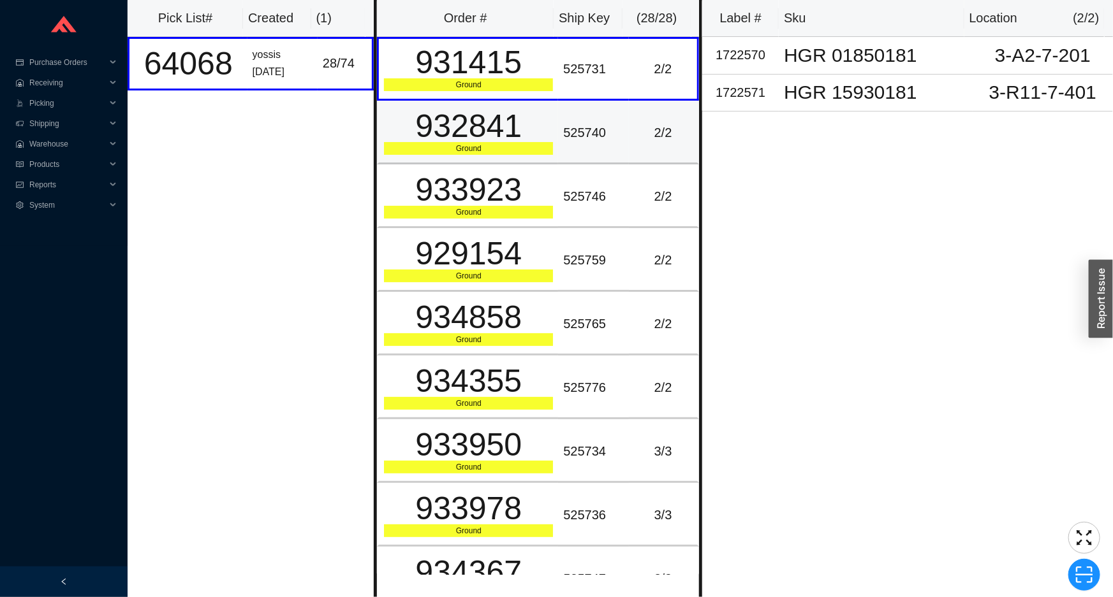
click at [523, 142] on div "Ground" at bounding box center [468, 148] width 169 height 13
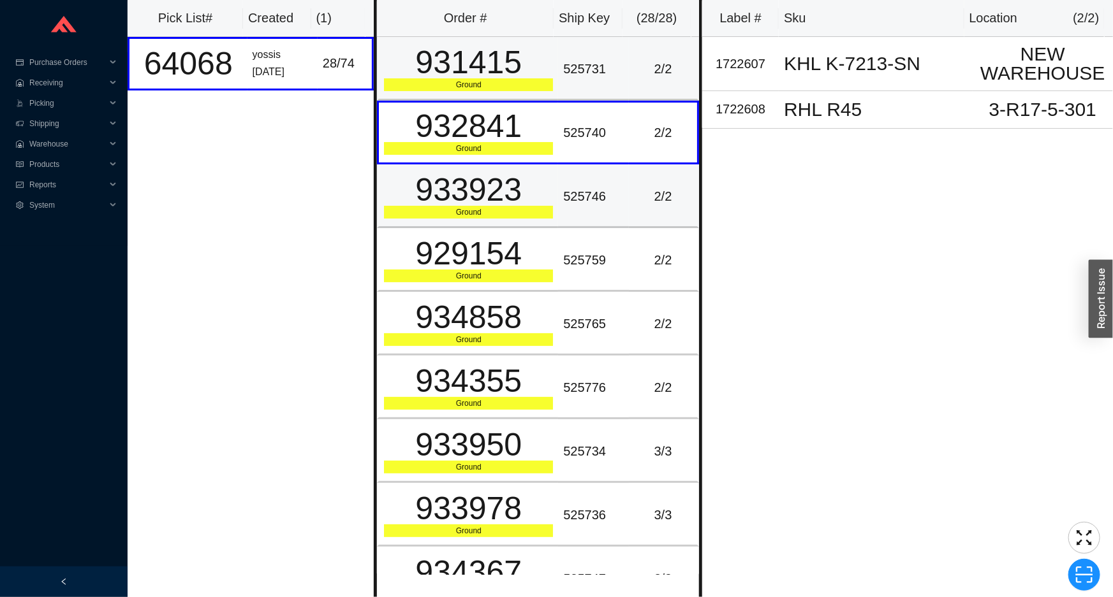
drag, startPoint x: 525, startPoint y: 173, endPoint x: 546, endPoint y: 87, distance: 89.2
click at [525, 174] on div "933923" at bounding box center [468, 190] width 169 height 32
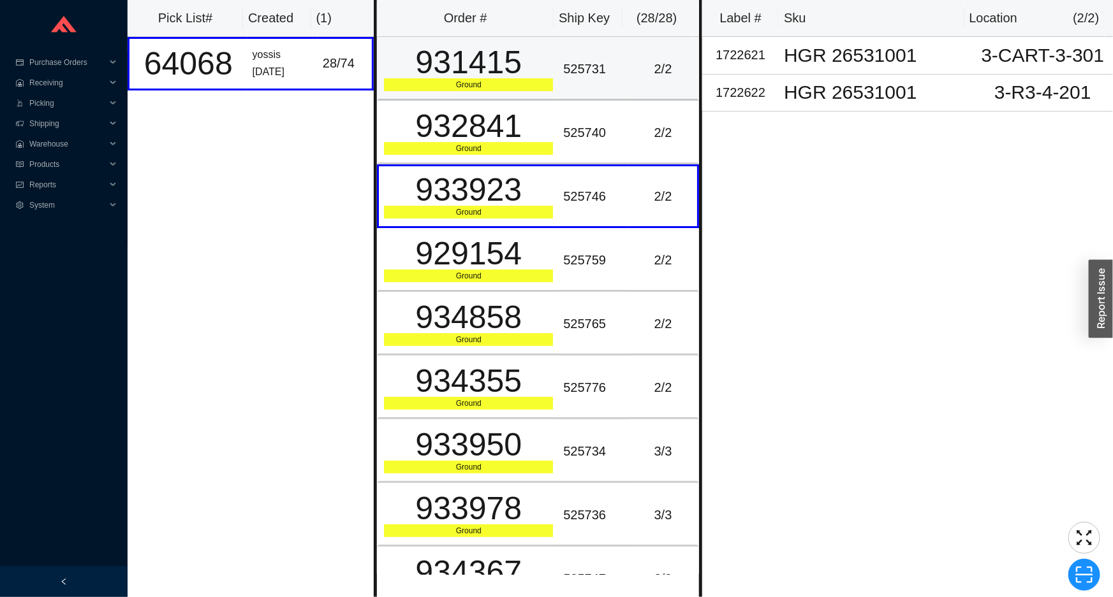
click at [546, 64] on div "931415" at bounding box center [468, 63] width 169 height 32
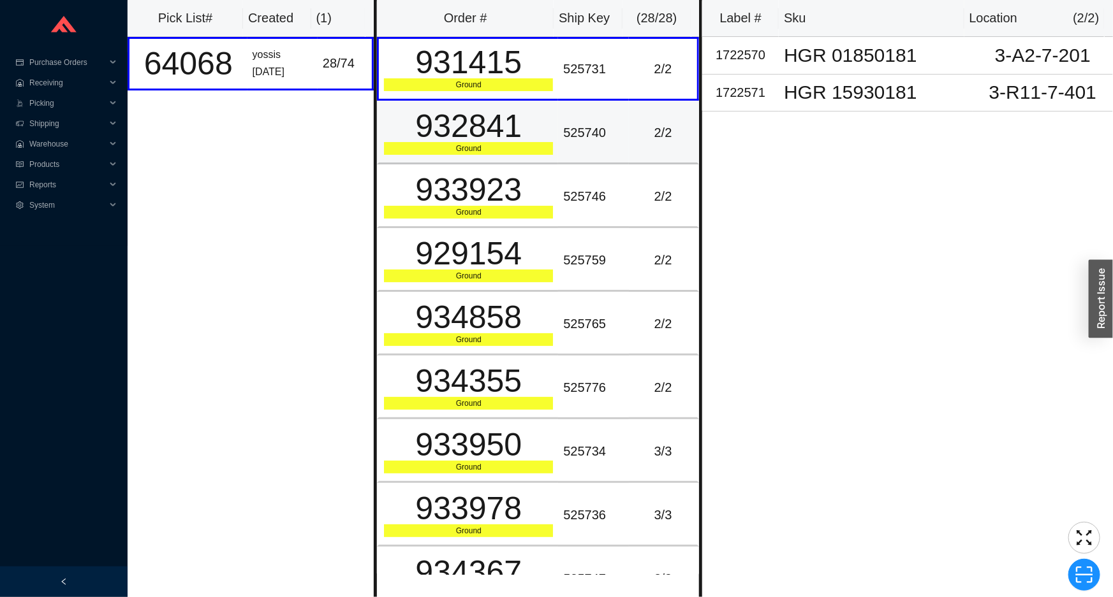
click at [543, 122] on div "932841" at bounding box center [468, 126] width 169 height 32
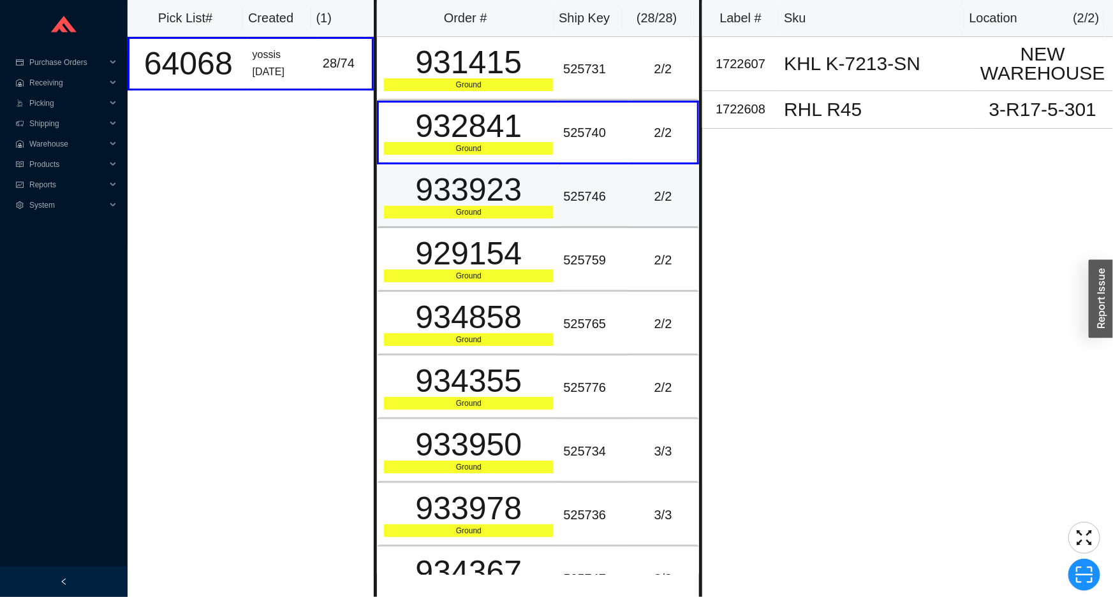
click at [534, 175] on div "933923" at bounding box center [468, 190] width 169 height 32
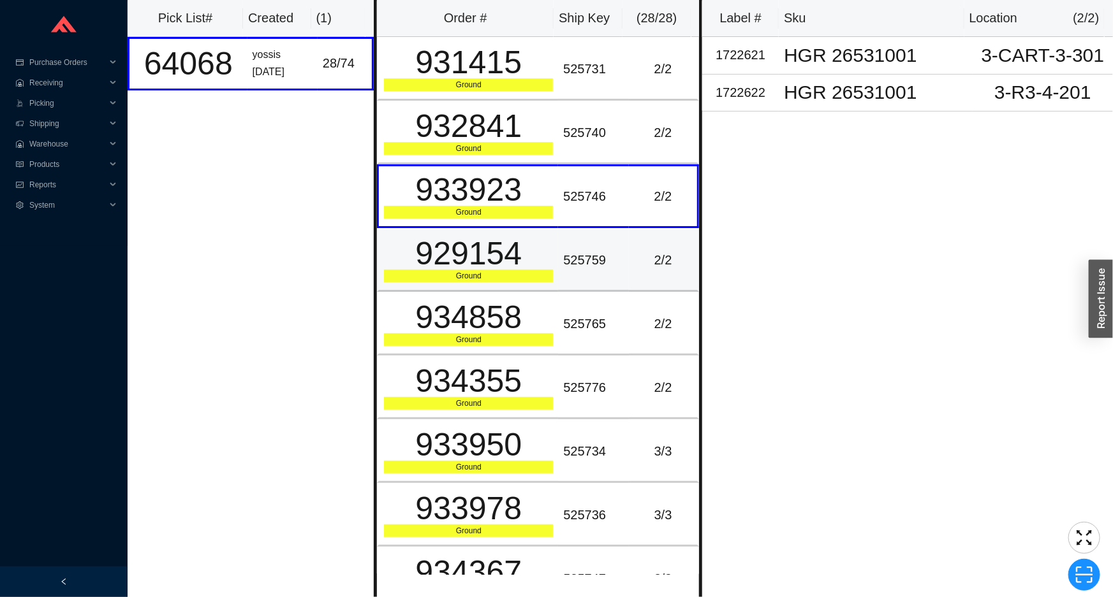
click at [523, 242] on div "929154" at bounding box center [468, 254] width 169 height 32
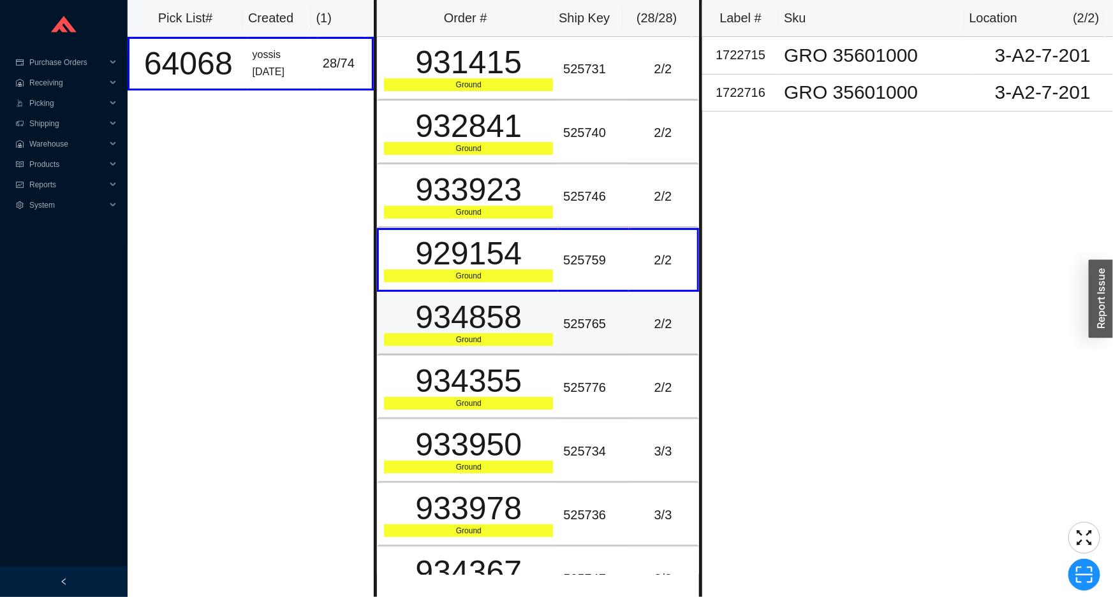
drag, startPoint x: 508, startPoint y: 315, endPoint x: 510, endPoint y: 335, distance: 19.9
click at [509, 319] on div "934858" at bounding box center [468, 318] width 169 height 32
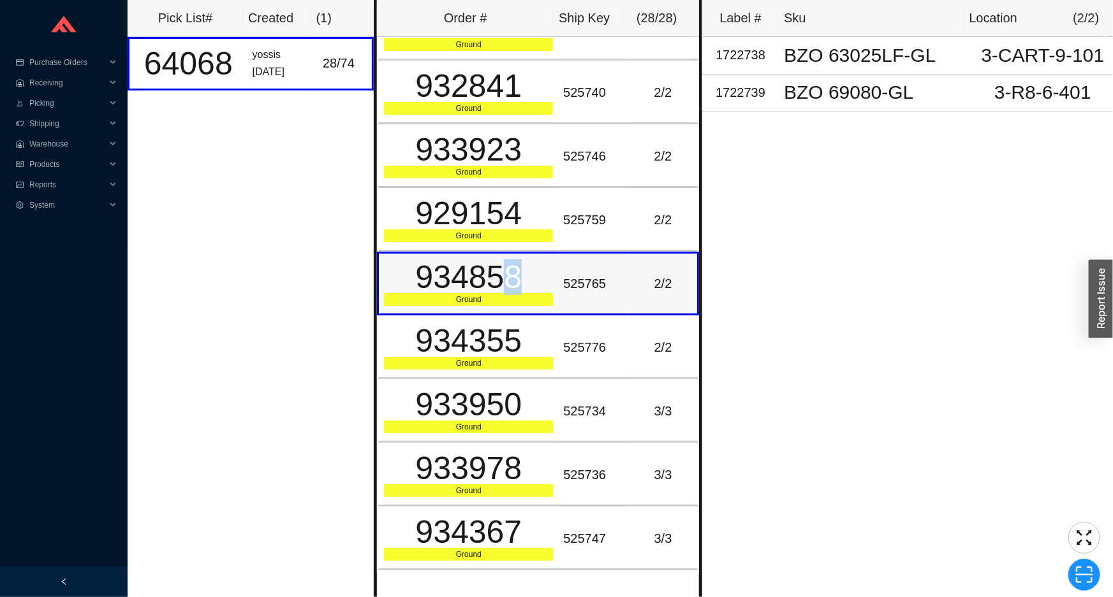
scroll to position [57, 0]
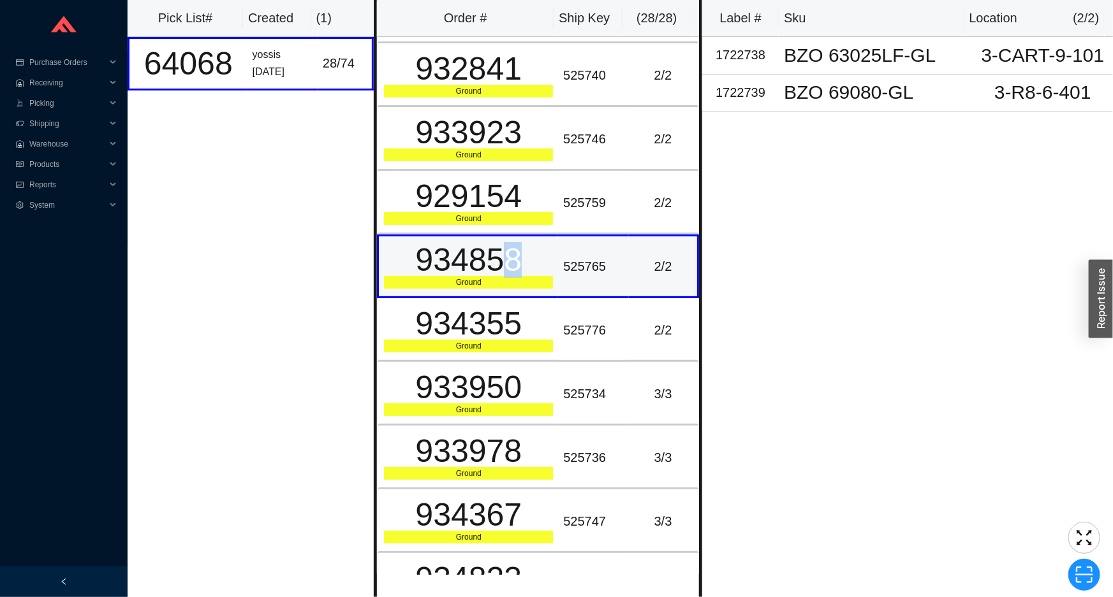
click at [550, 265] on td "934858 Ground" at bounding box center [467, 267] width 181 height 64
drag, startPoint x: 539, startPoint y: 298, endPoint x: 536, endPoint y: 304, distance: 6.6
click at [539, 299] on td "934355 Ground" at bounding box center [467, 330] width 181 height 64
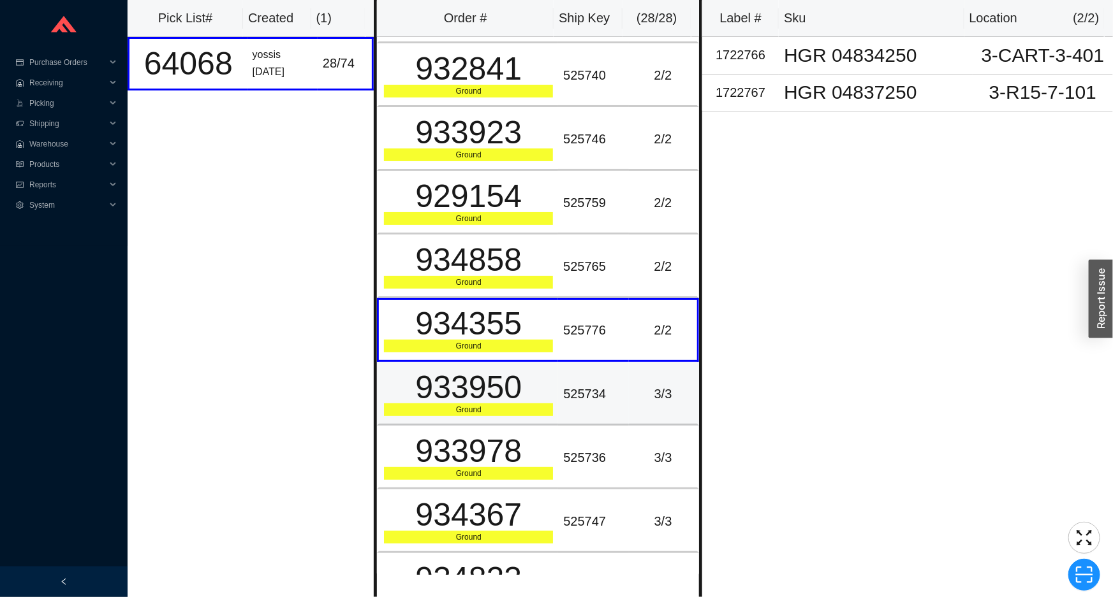
click at [513, 372] on div "933950" at bounding box center [468, 388] width 169 height 32
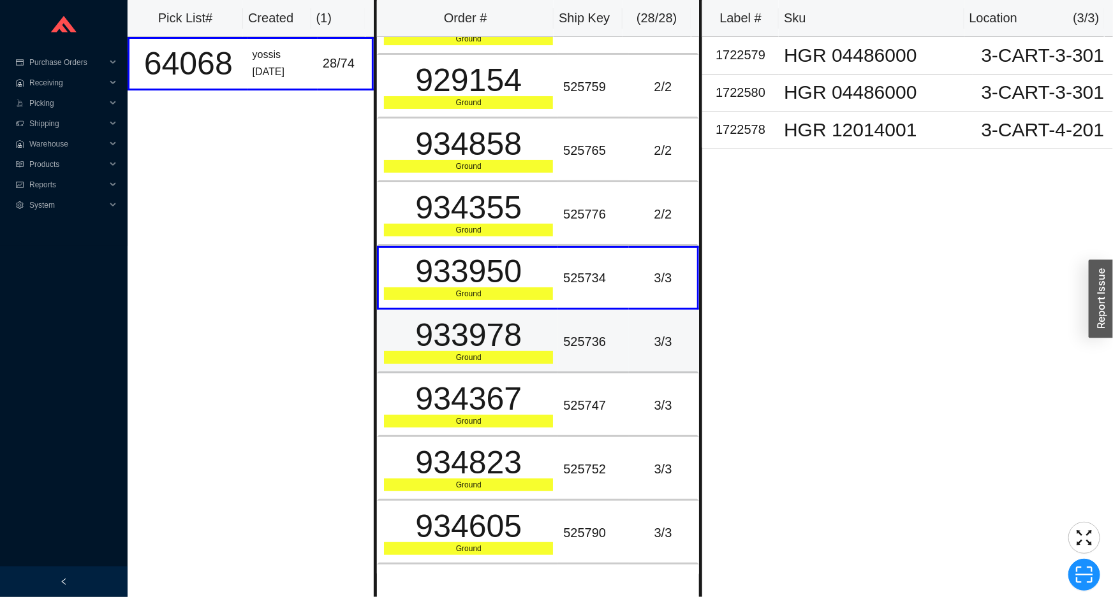
click at [519, 356] on div "Ground" at bounding box center [468, 357] width 169 height 13
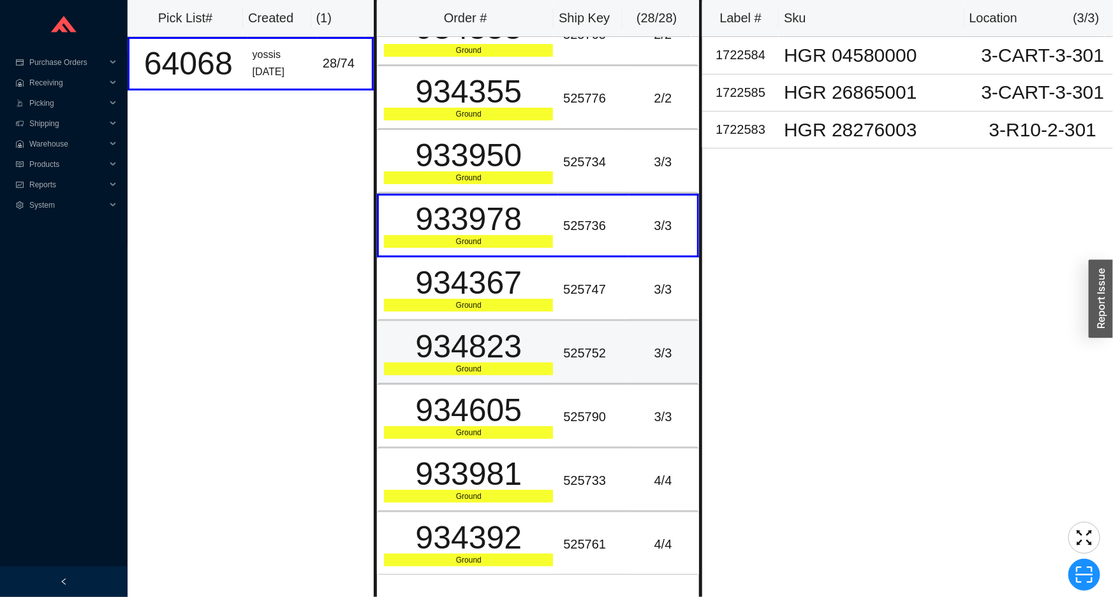
click at [524, 349] on div "934823" at bounding box center [468, 347] width 169 height 32
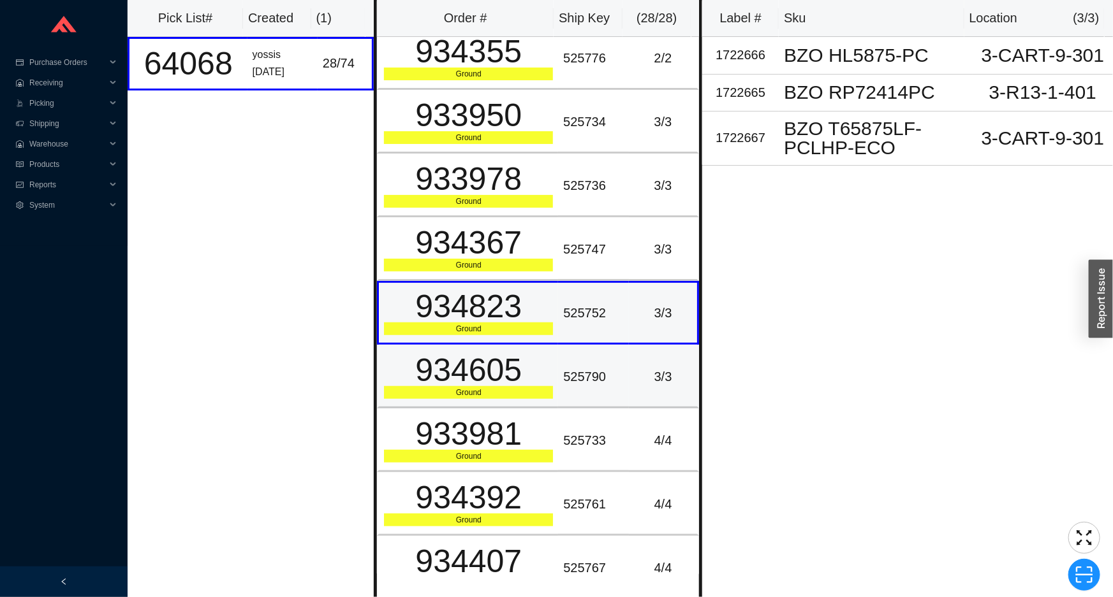
scroll to position [348, 0]
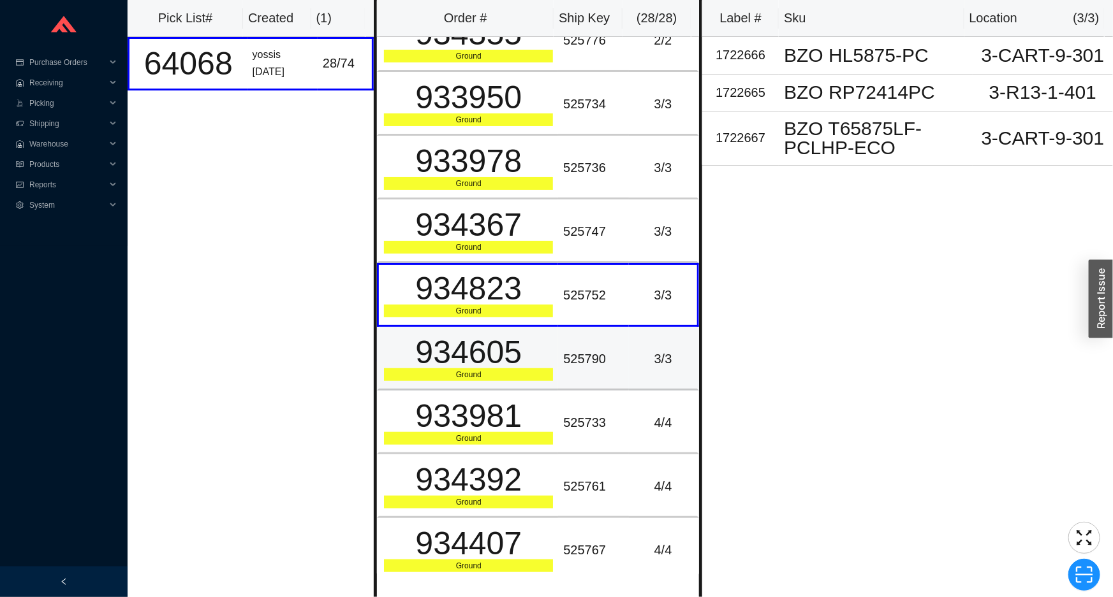
click at [524, 351] on div "934605" at bounding box center [468, 353] width 169 height 32
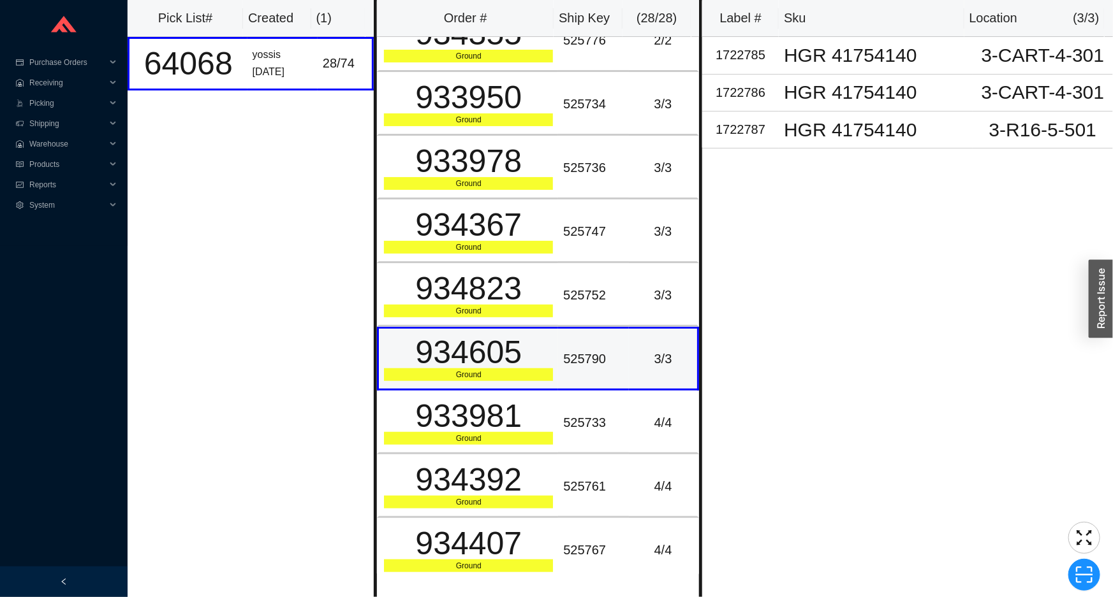
click at [517, 385] on td "934605 Ground" at bounding box center [467, 359] width 181 height 64
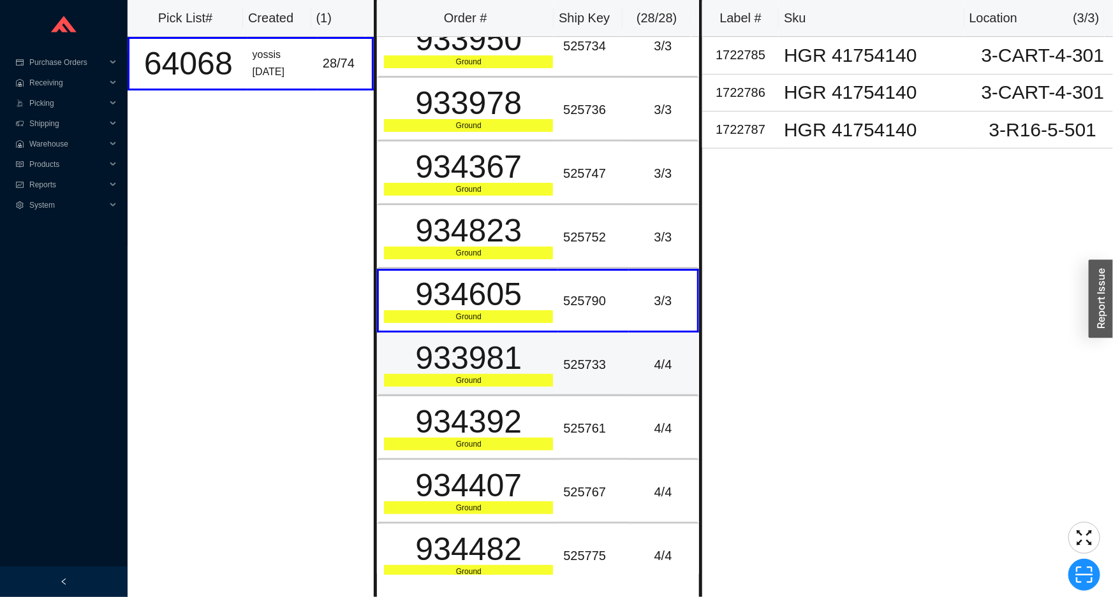
click at [526, 351] on div "933981" at bounding box center [468, 358] width 169 height 32
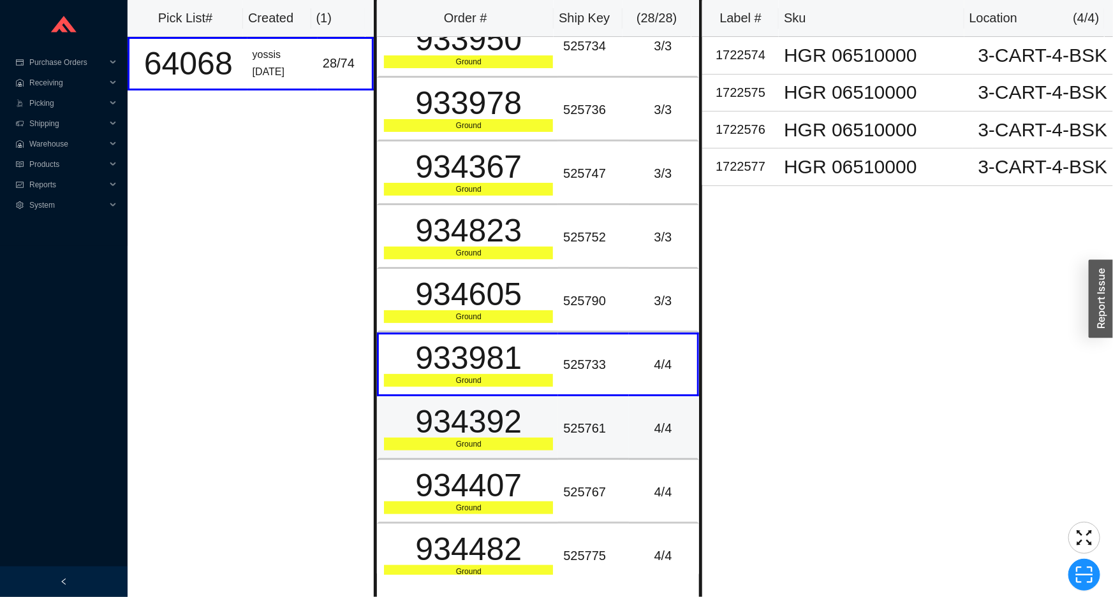
click at [517, 406] on div "934392" at bounding box center [468, 422] width 169 height 32
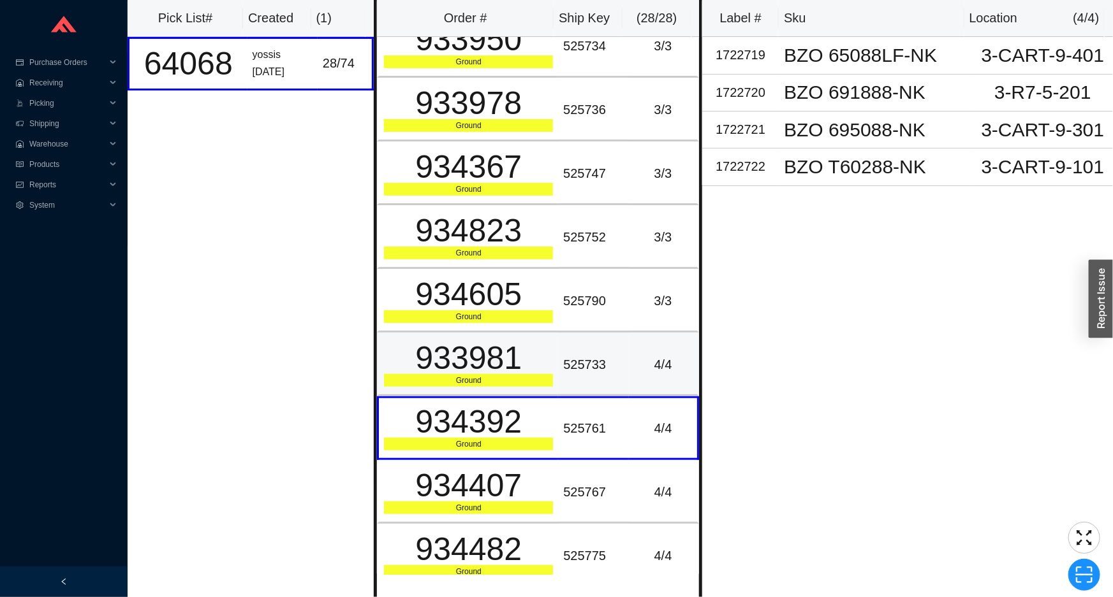
click at [518, 374] on div "Ground" at bounding box center [468, 380] width 169 height 13
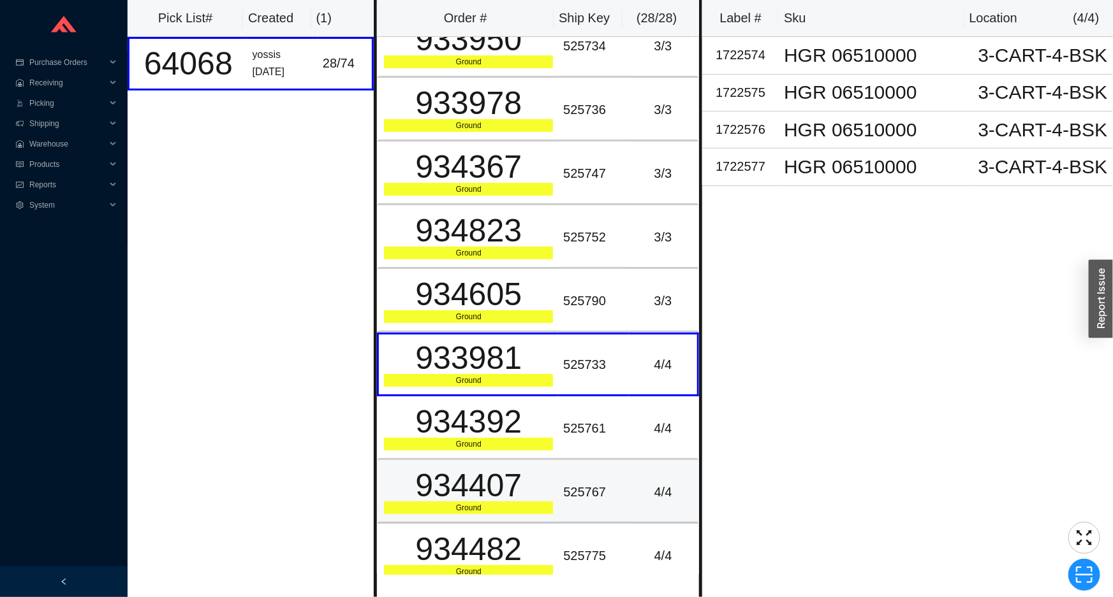
click at [531, 480] on div "934407" at bounding box center [468, 486] width 169 height 32
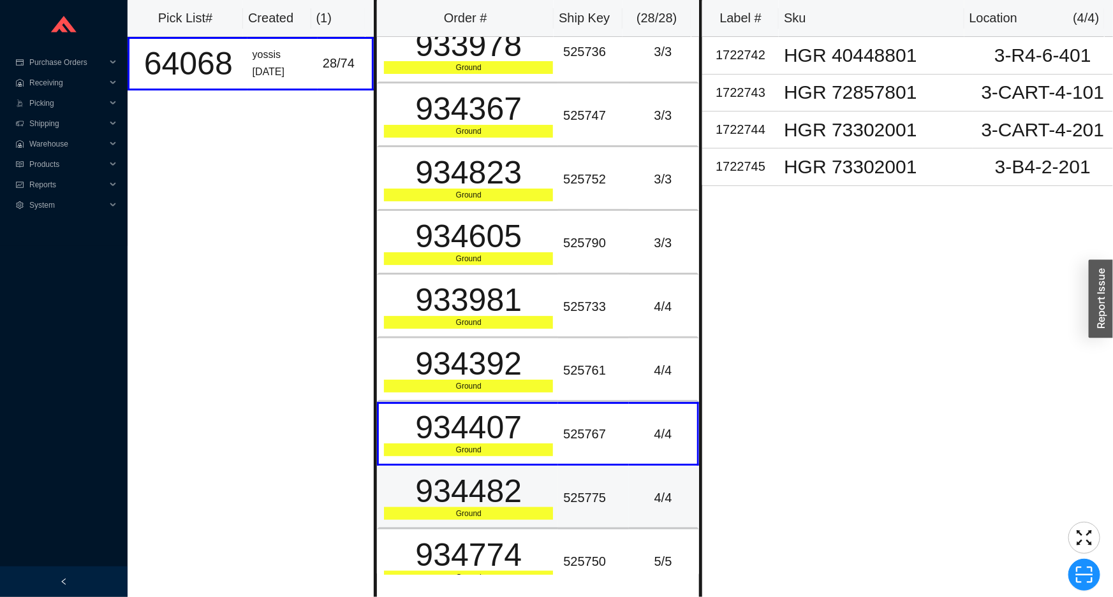
click at [525, 476] on div "934482" at bounding box center [468, 492] width 169 height 32
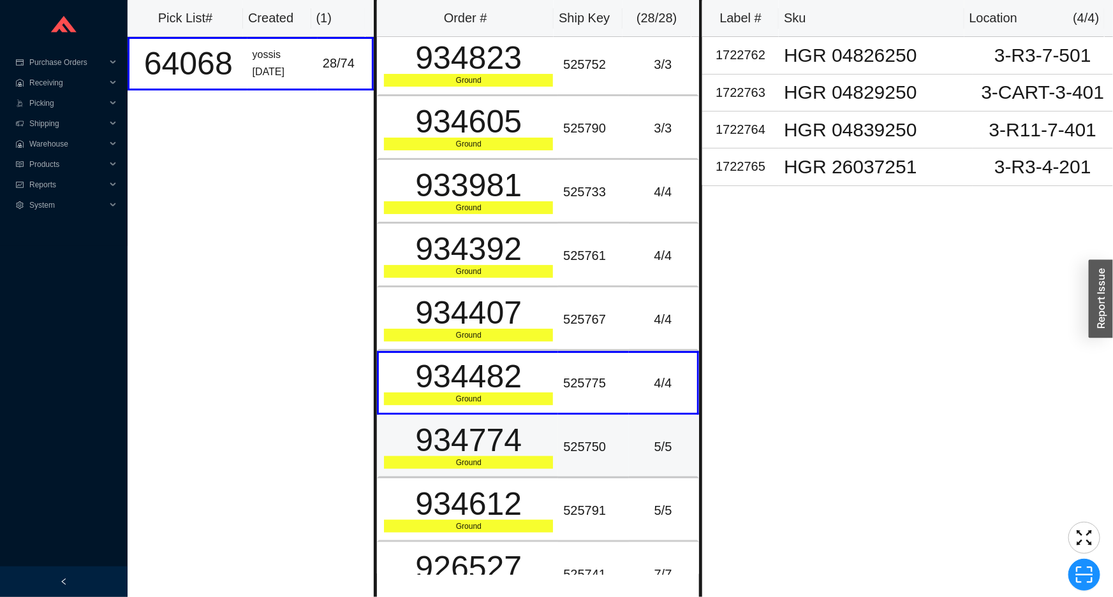
scroll to position [580, 0]
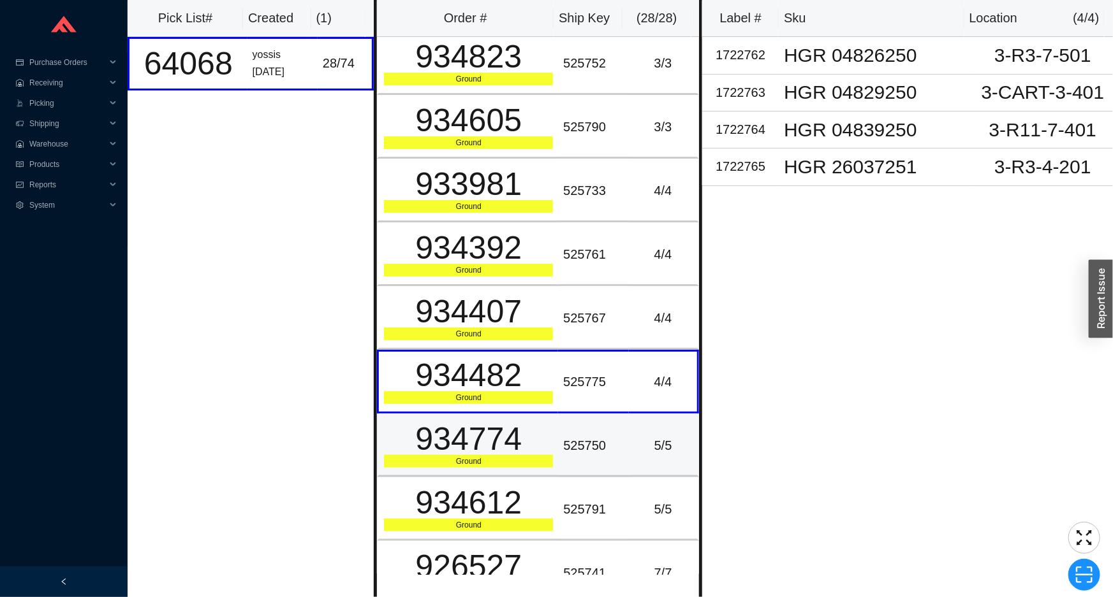
click at [530, 431] on div "934774" at bounding box center [468, 439] width 169 height 32
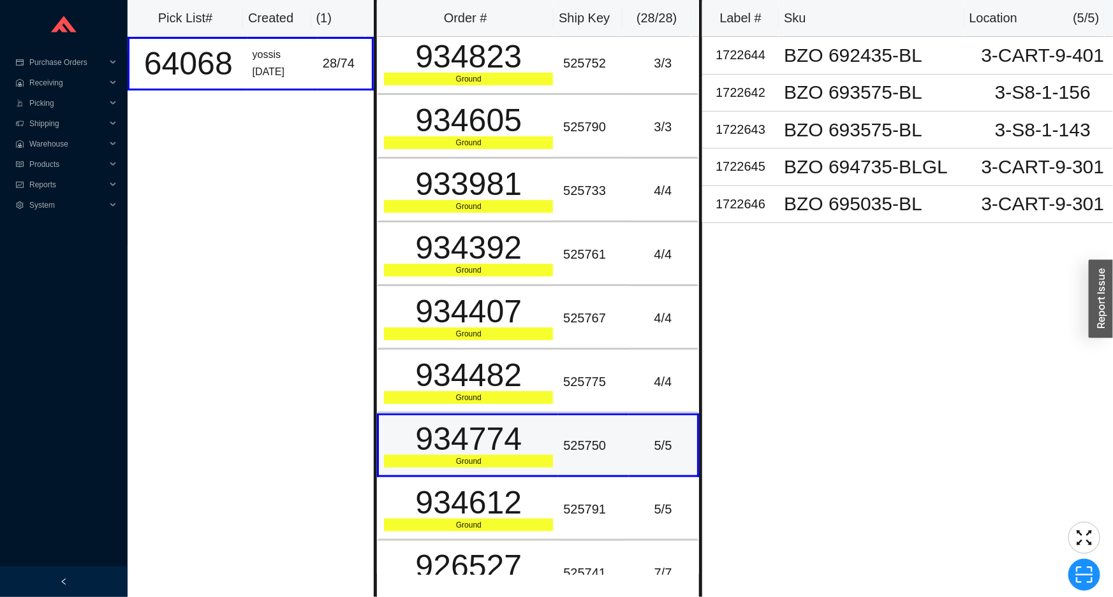
click at [523, 455] on div "Ground" at bounding box center [468, 461] width 169 height 13
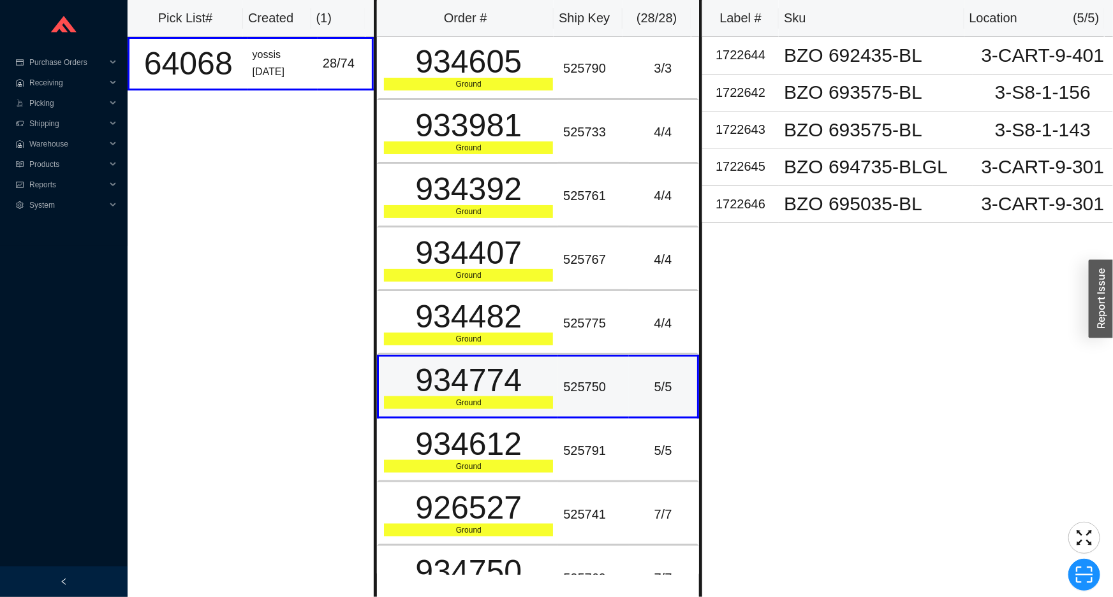
scroll to position [695, 0]
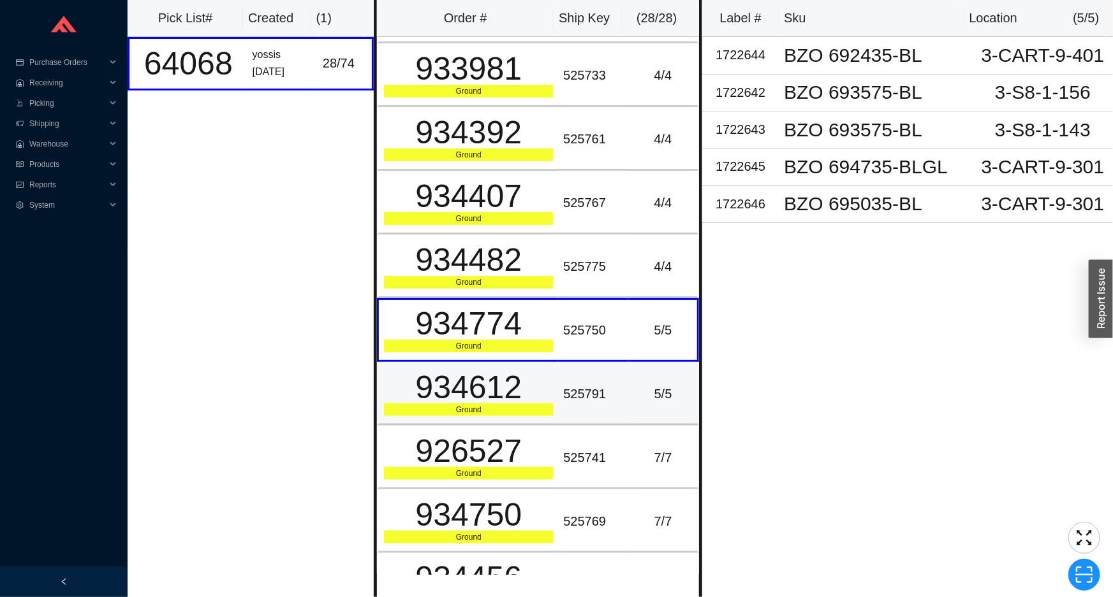
click at [541, 378] on div "934612" at bounding box center [468, 388] width 169 height 32
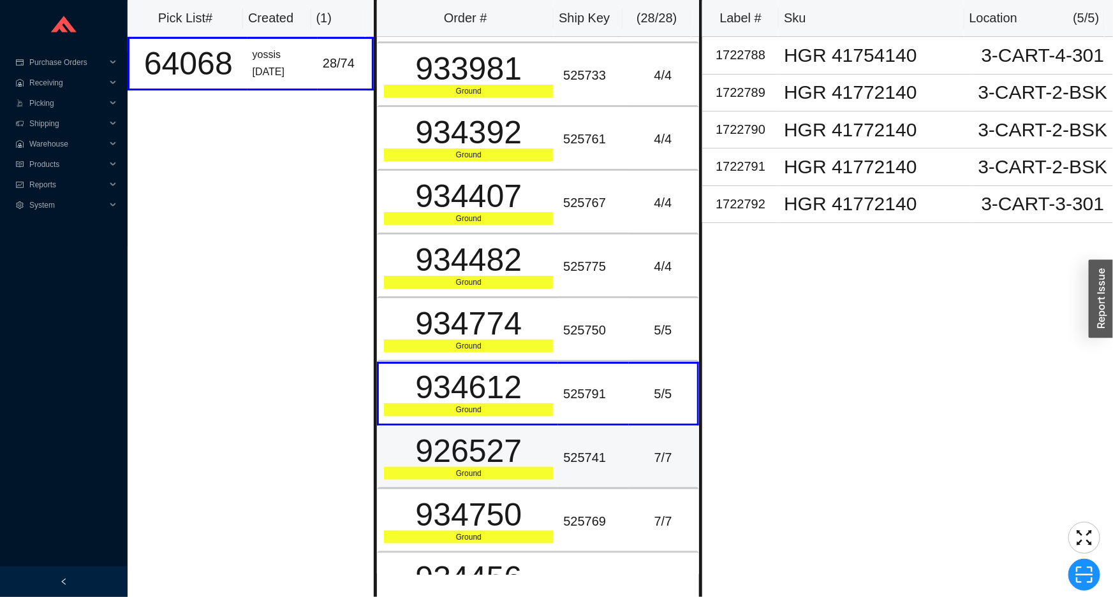
click at [518, 440] on div "926527" at bounding box center [468, 452] width 169 height 32
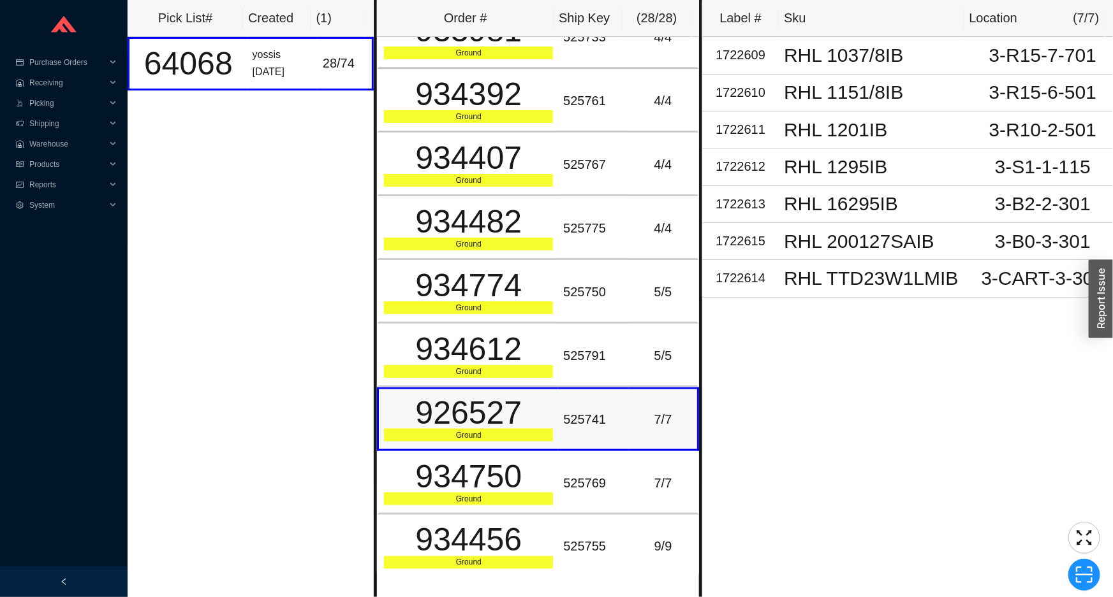
scroll to position [811, 0]
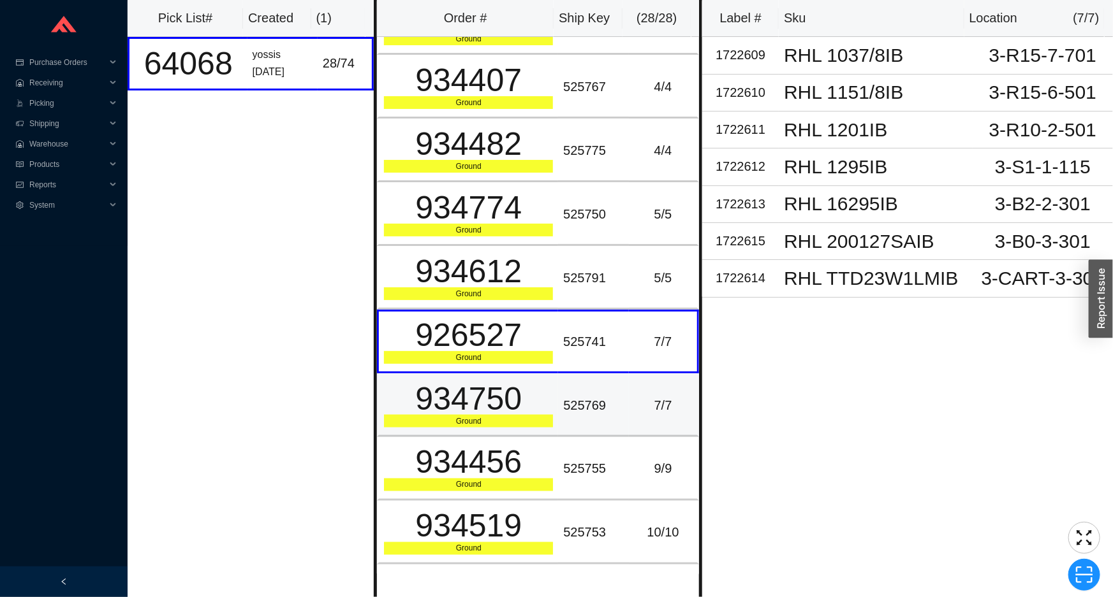
click at [535, 384] on div "934750" at bounding box center [468, 399] width 169 height 32
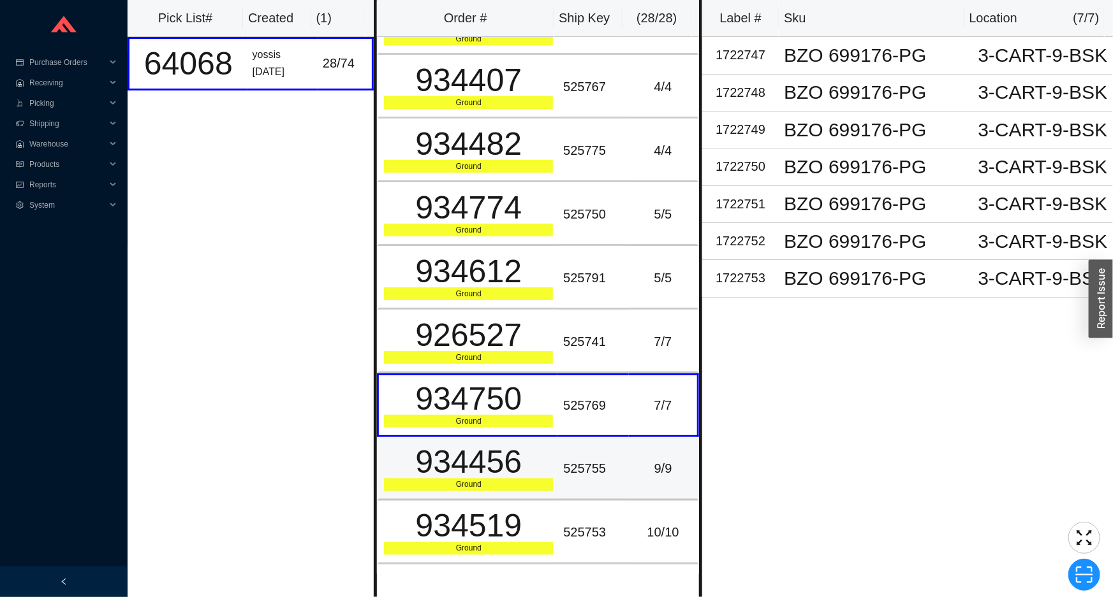
click at [483, 461] on div "934456" at bounding box center [468, 463] width 169 height 32
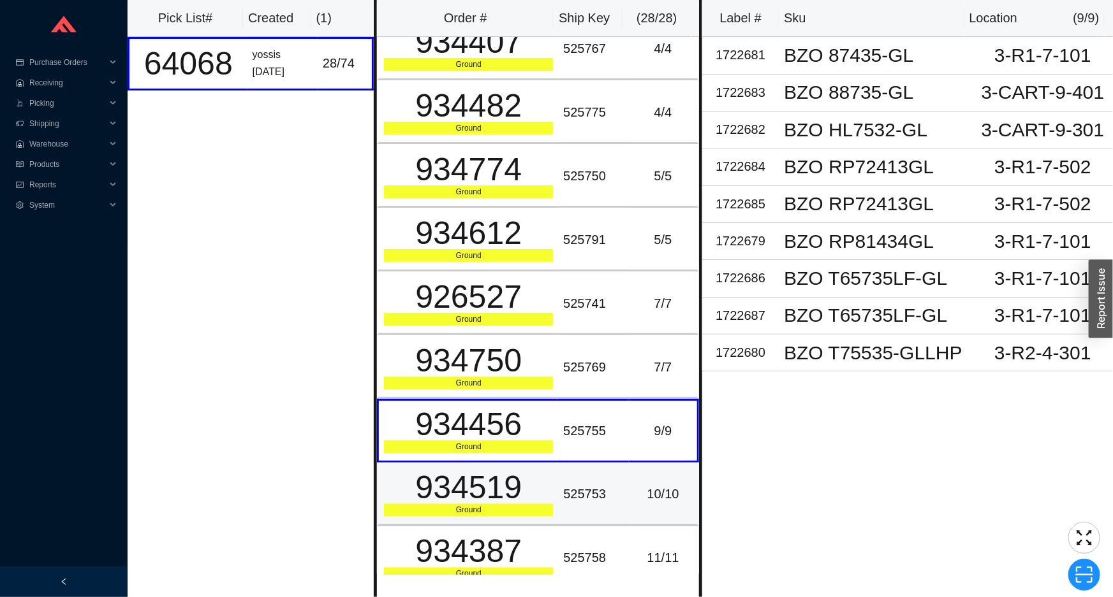
scroll to position [927, 0]
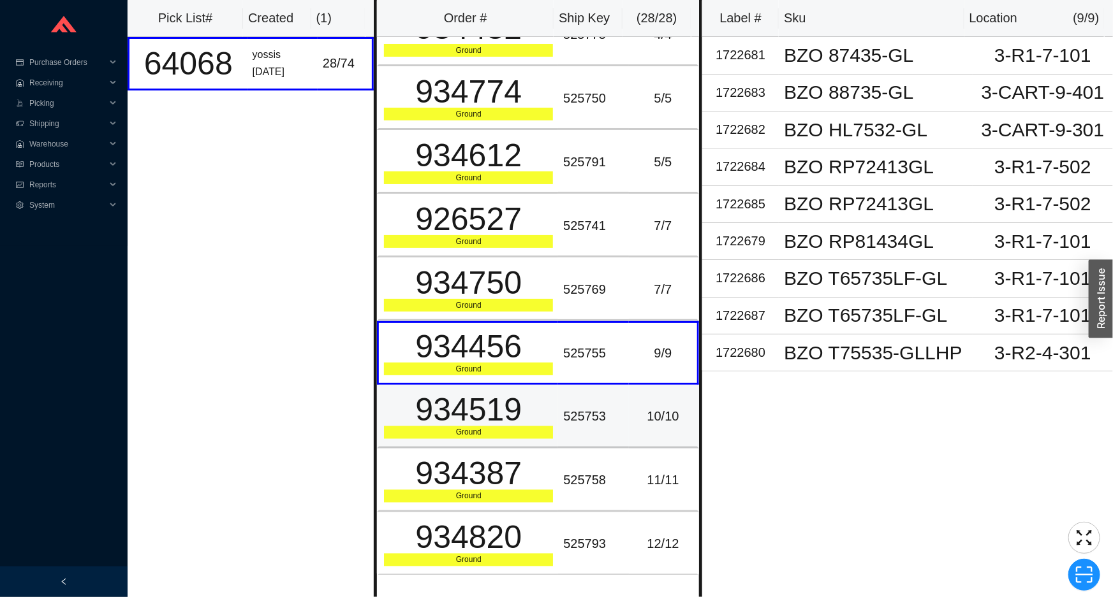
click at [472, 411] on div "934519" at bounding box center [468, 411] width 169 height 32
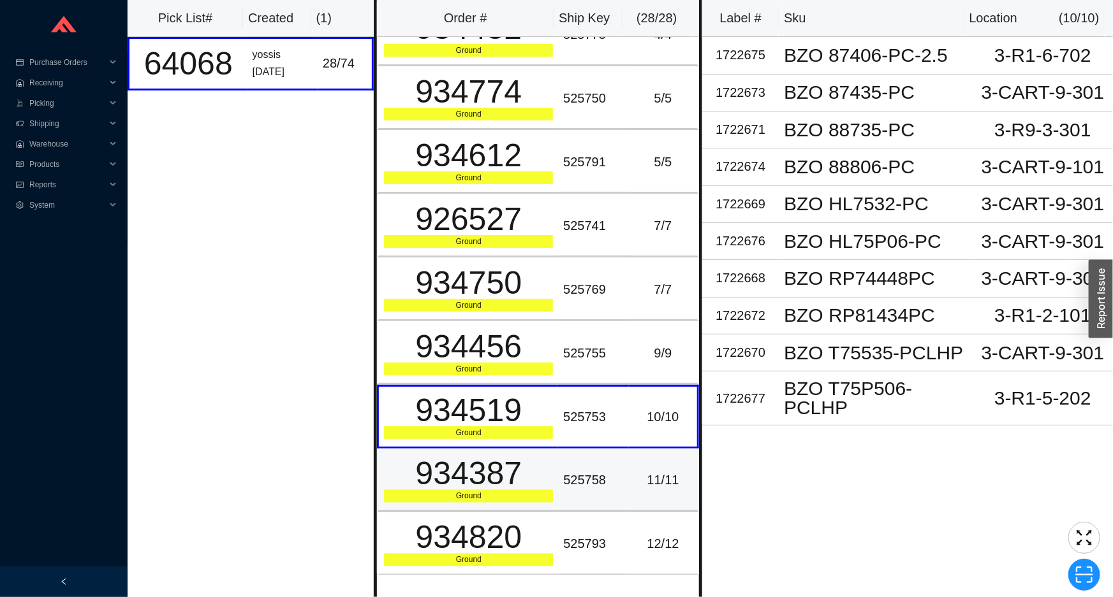
click at [454, 458] on div "934387" at bounding box center [468, 474] width 169 height 32
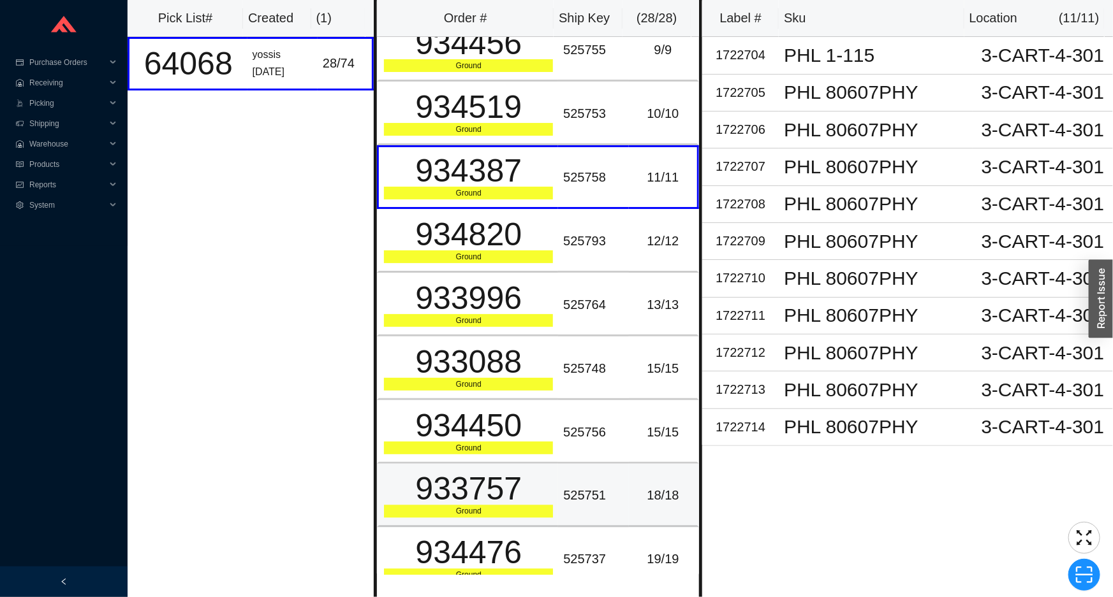
scroll to position [1237, 0]
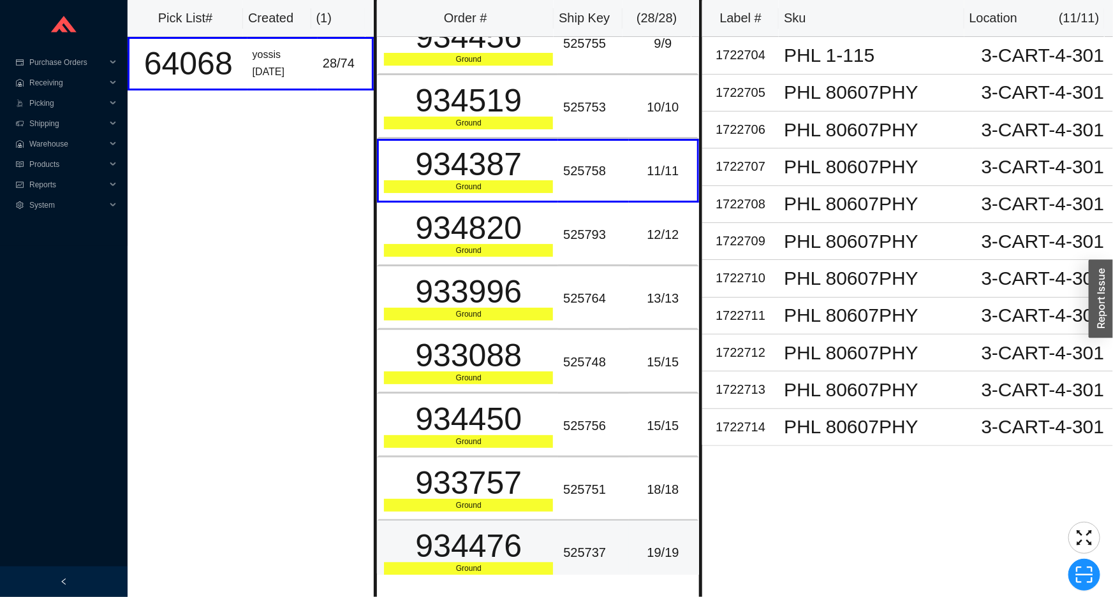
click at [431, 531] on div "934476" at bounding box center [468, 547] width 169 height 32
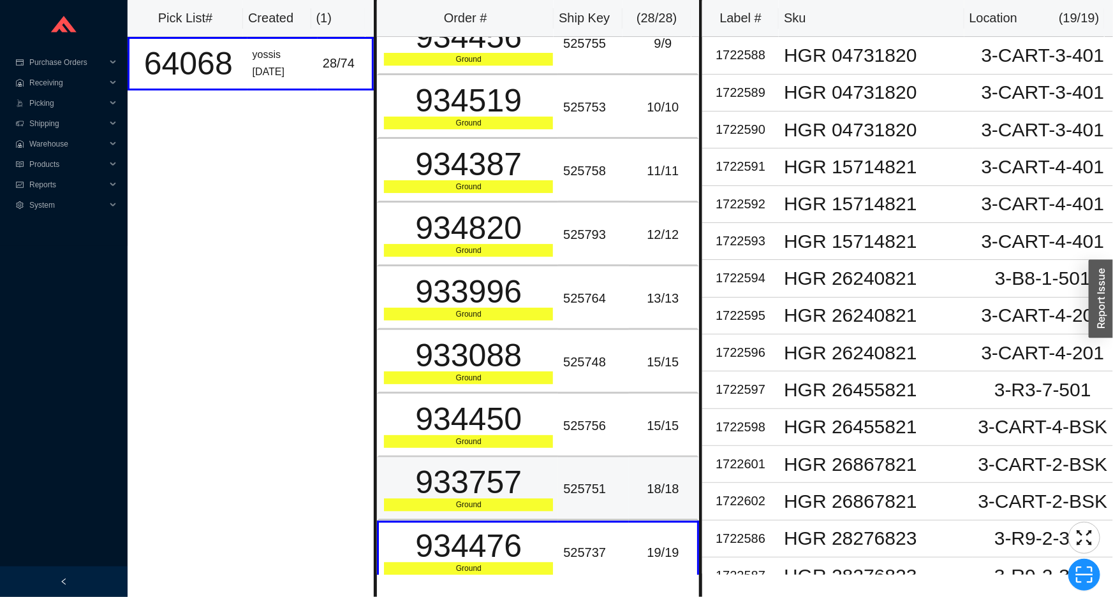
click at [439, 474] on div "933757" at bounding box center [468, 483] width 169 height 32
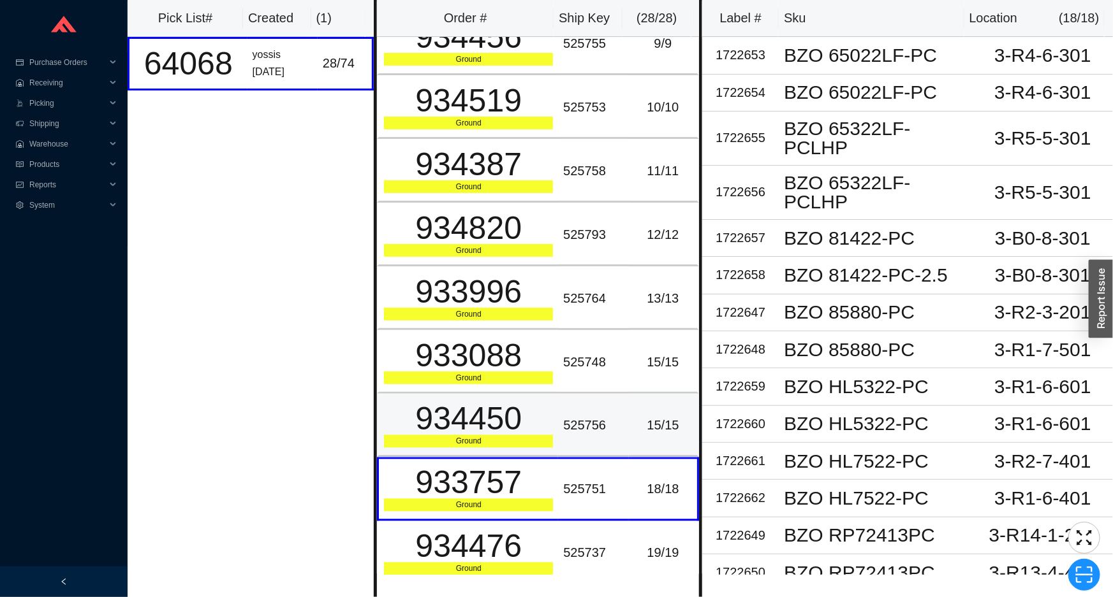
click at [448, 407] on div "934450" at bounding box center [468, 420] width 169 height 32
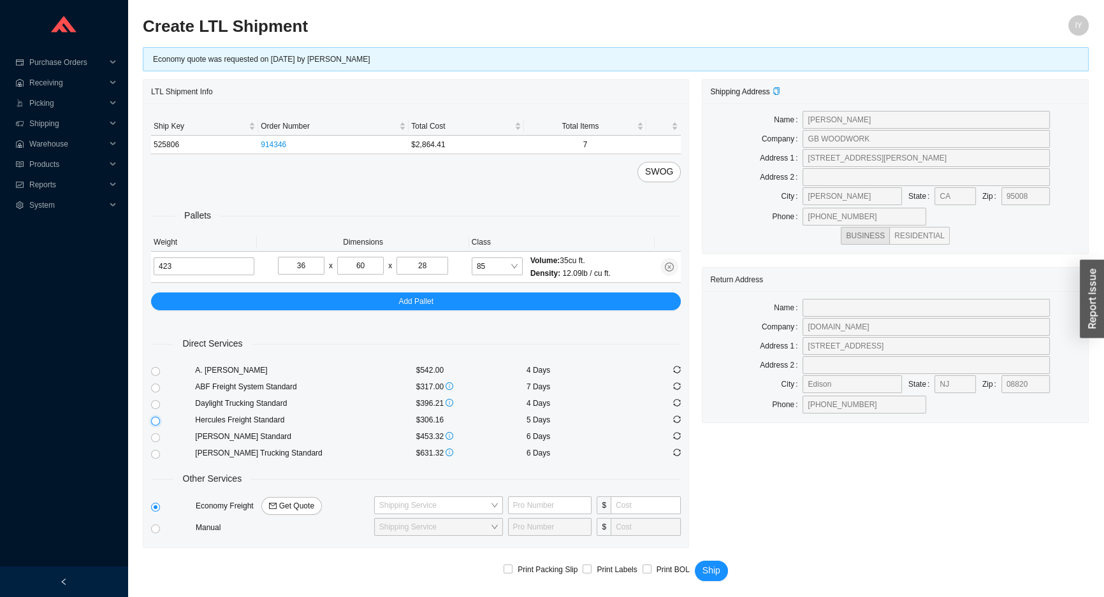
click at [154, 421] on input "radio" at bounding box center [155, 421] width 9 height 9
radio input "true"
checkbox input "true"
click at [708, 571] on span "Ship" at bounding box center [712, 571] width 18 height 15
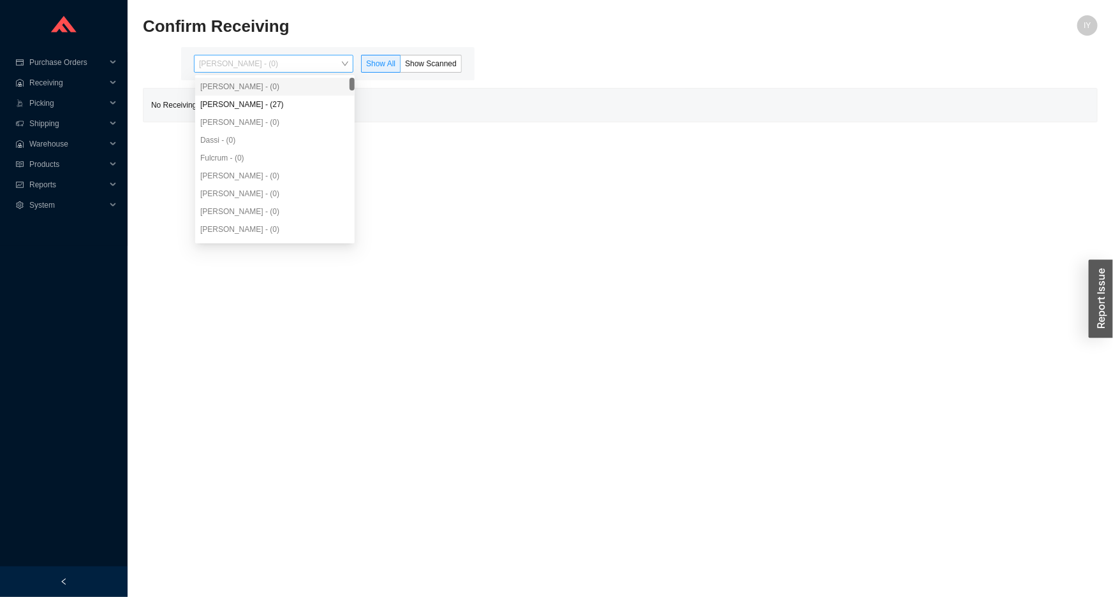
click at [323, 66] on span "[PERSON_NAME] - (0)" at bounding box center [273, 63] width 149 height 17
click at [297, 102] on div "[PERSON_NAME] - (27)" at bounding box center [274, 104] width 149 height 11
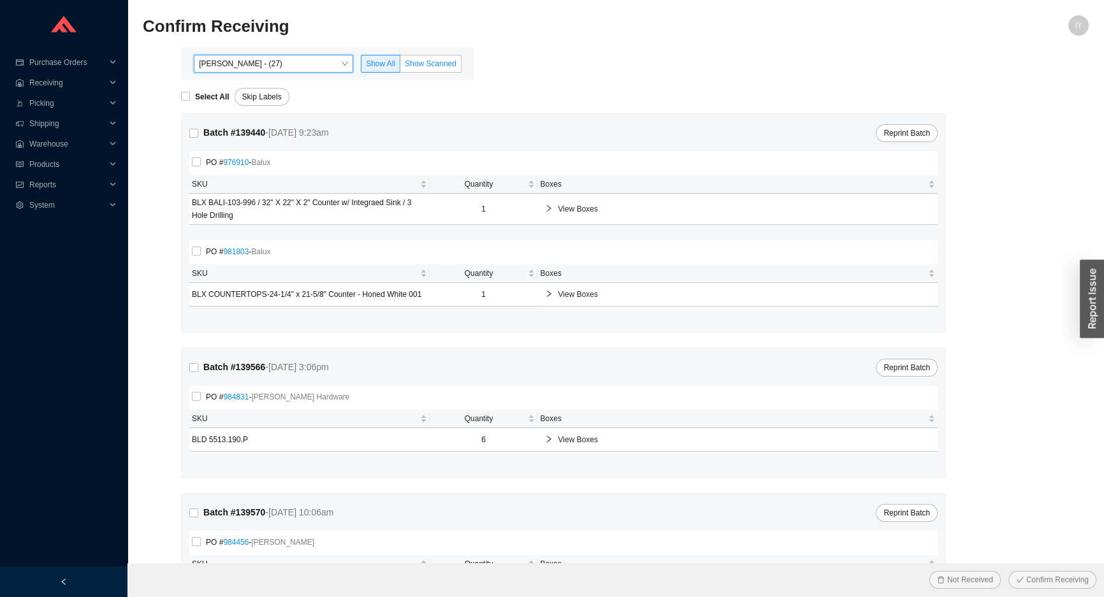
click at [435, 63] on span "Show Scanned" at bounding box center [431, 63] width 52 height 9
click at [400, 66] on input "Show Scanned" at bounding box center [400, 66] width 0 height 0
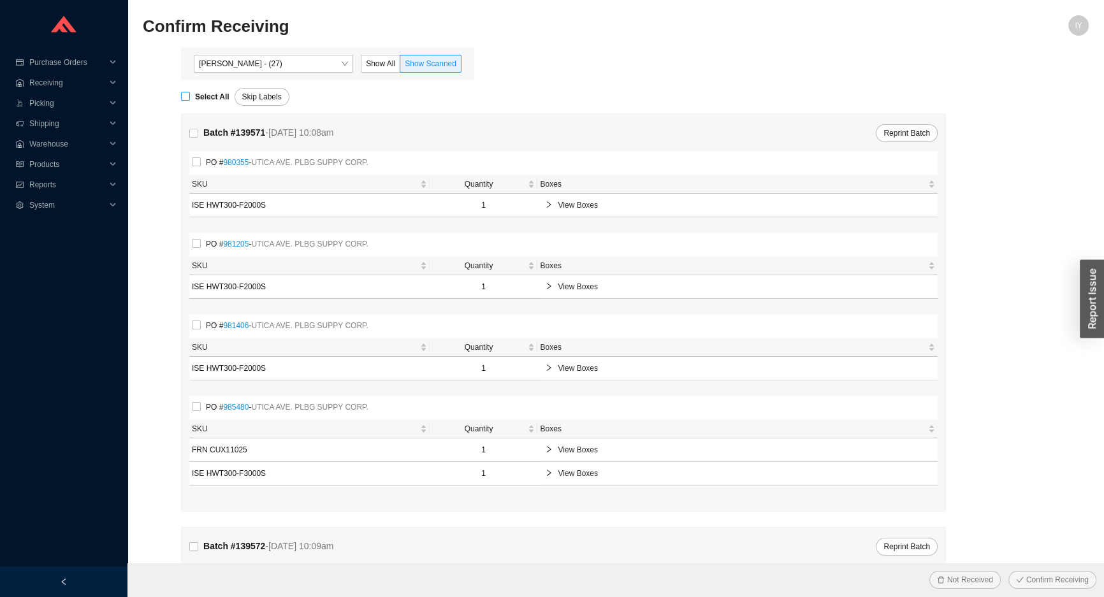
click at [190, 103] on span "Select All" at bounding box center [212, 97] width 45 height 13
click at [190, 101] on input "Select All" at bounding box center [185, 96] width 9 height 9
checkbox input "true"
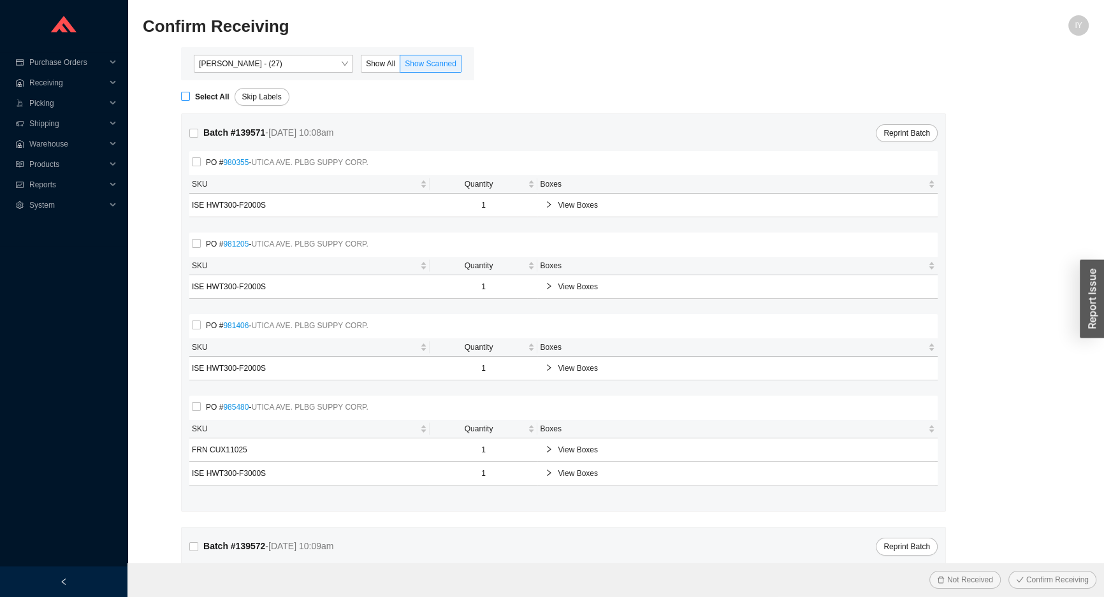
checkbox input "true"
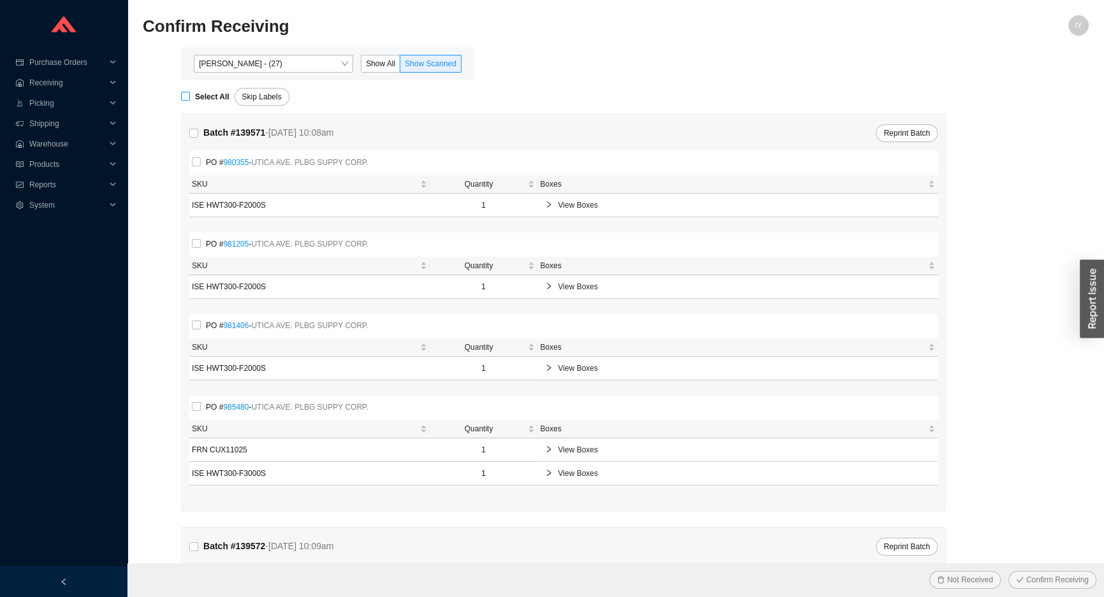
checkbox input "true"
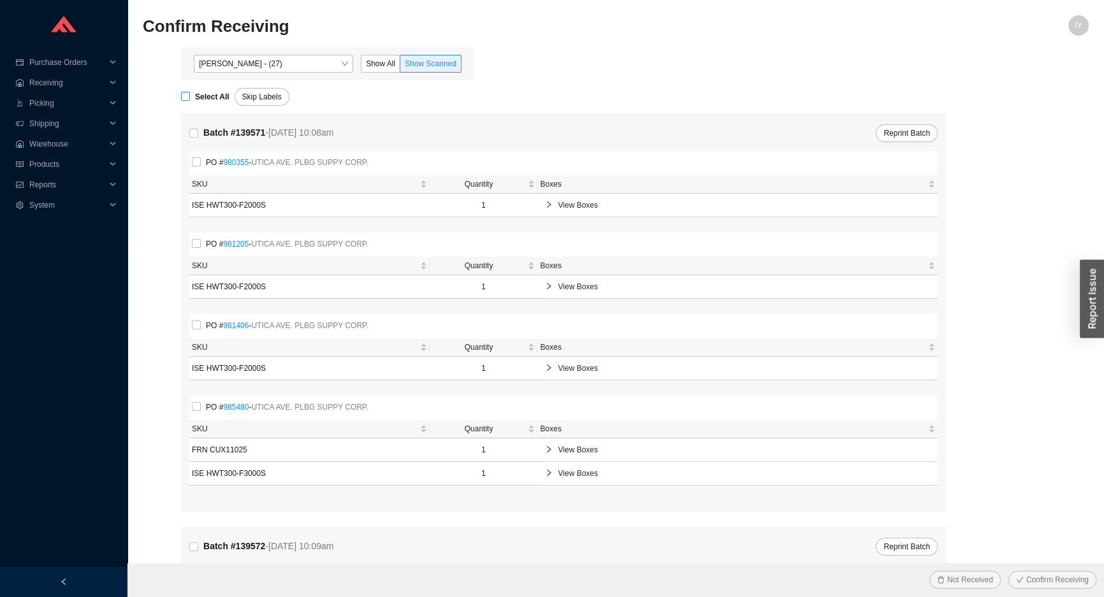
checkbox input "true"
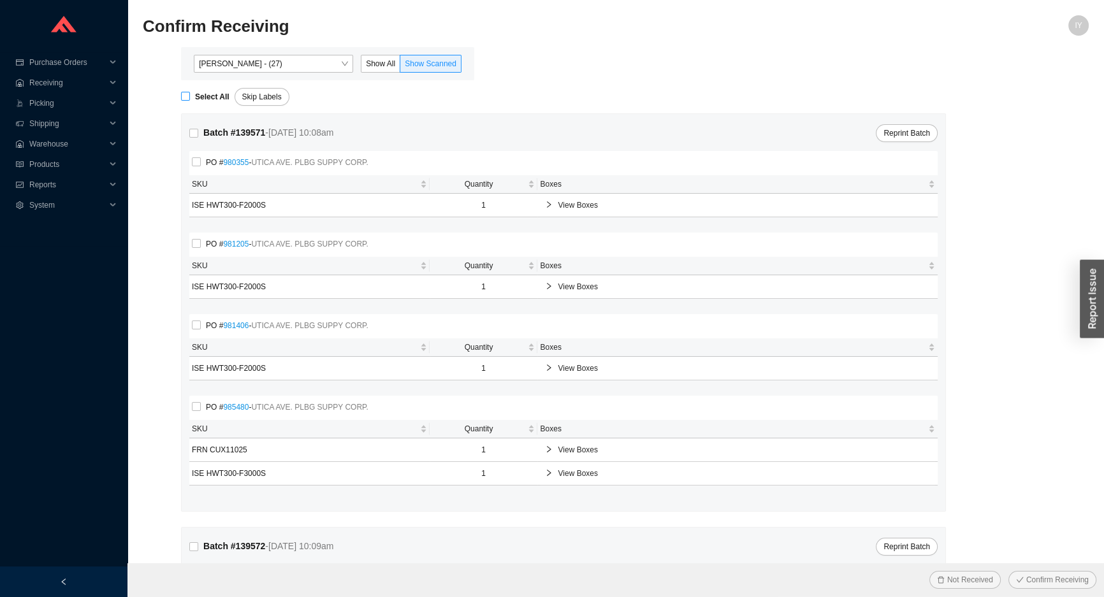
checkbox input "true"
click at [1009, 571] on button "Confirm Receiving" at bounding box center [1053, 580] width 88 height 18
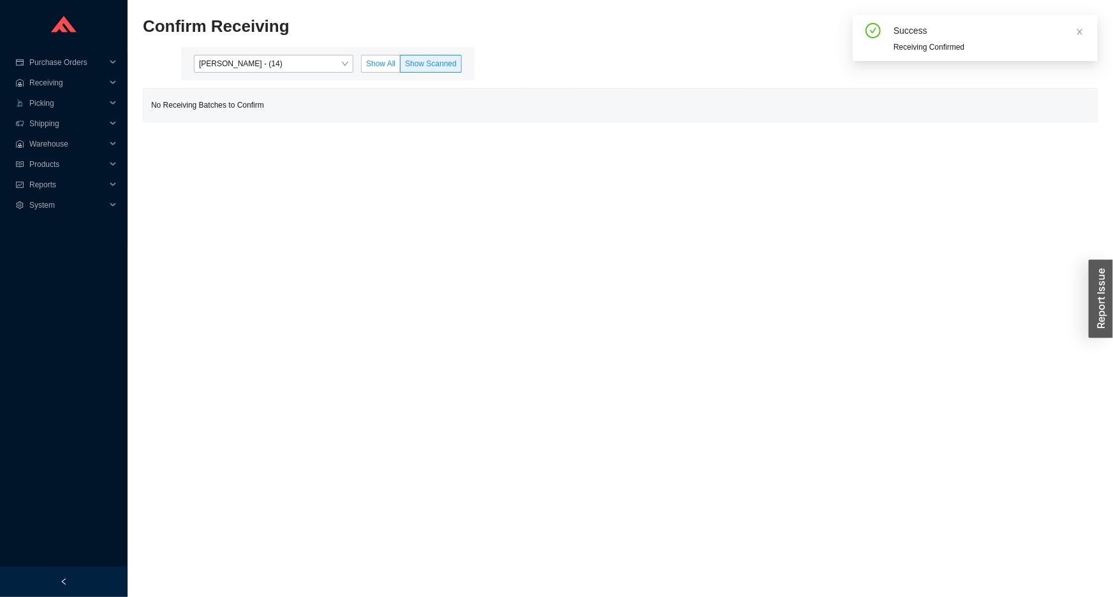
click at [370, 63] on span "Show All" at bounding box center [380, 63] width 29 height 9
click at [362, 66] on input "Show All" at bounding box center [362, 66] width 0 height 0
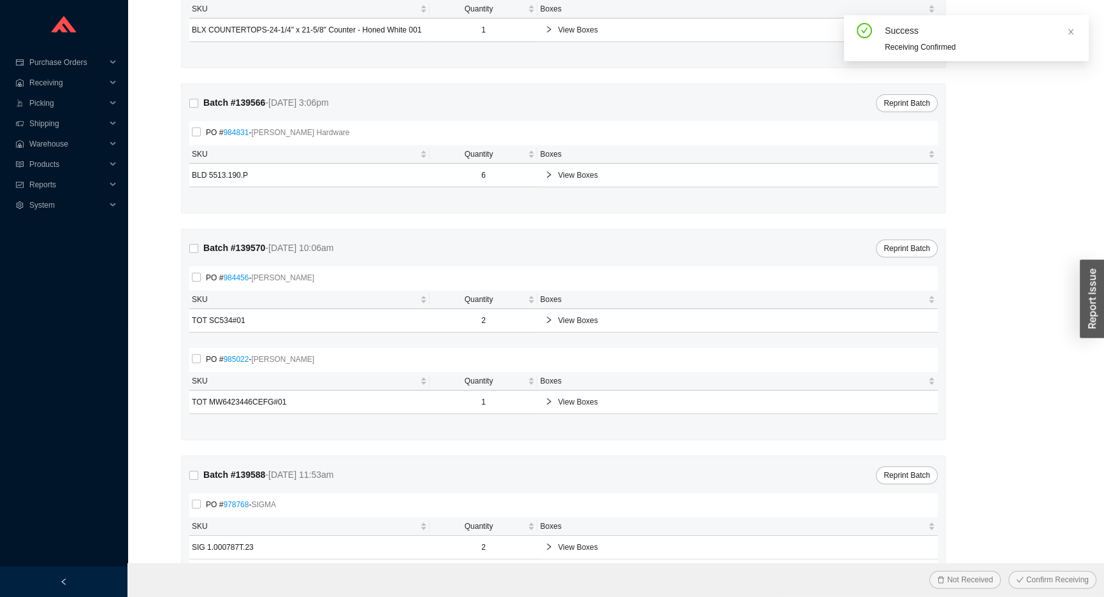
scroll to position [323, 0]
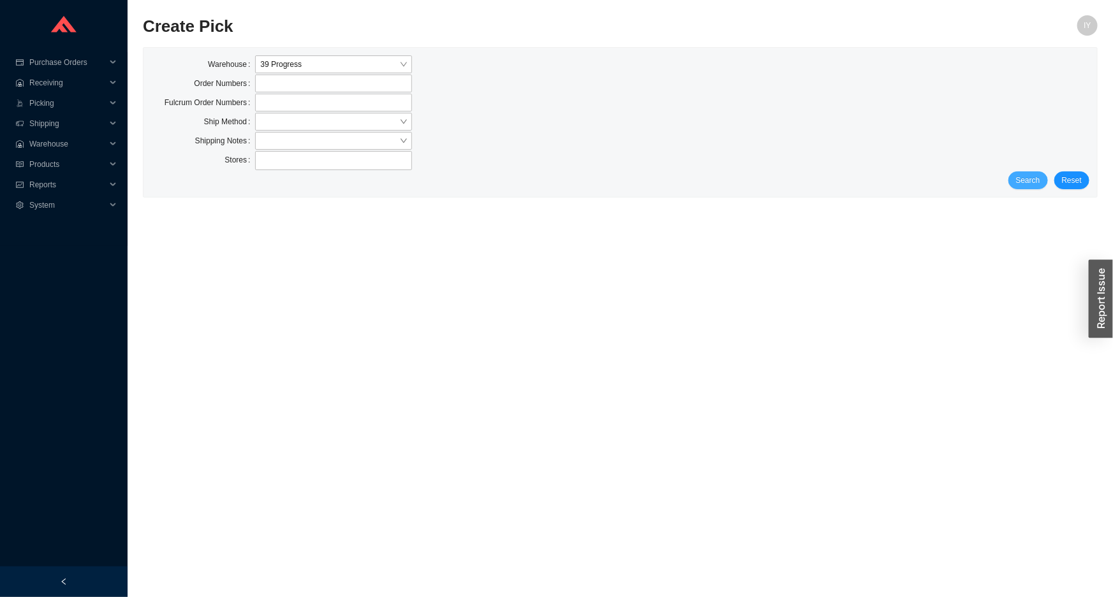
click at [1042, 186] on button "Search" at bounding box center [1028, 181] width 40 height 18
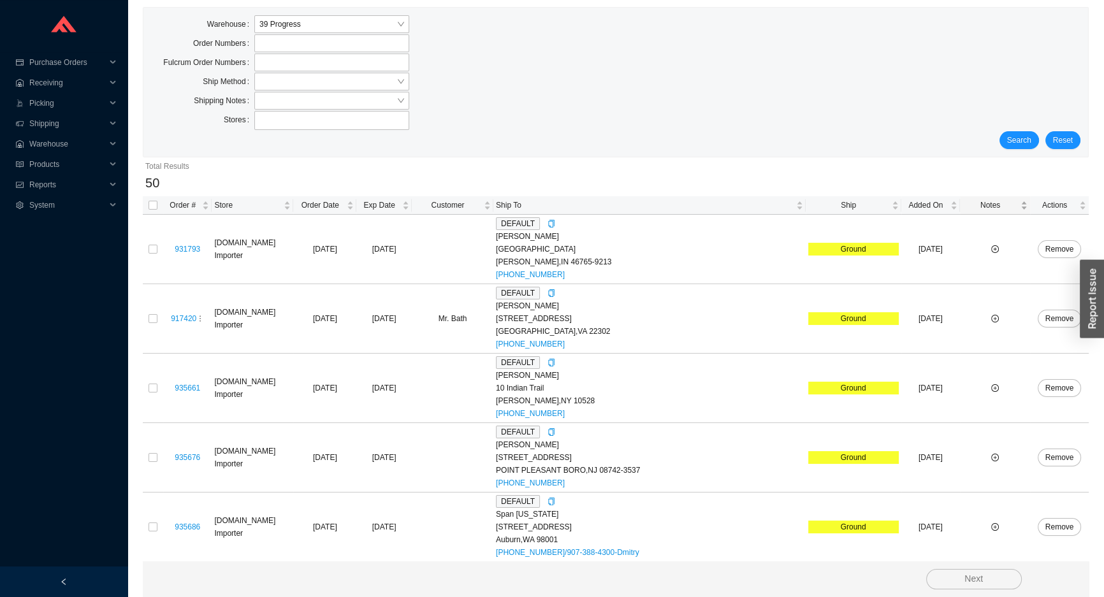
scroll to position [57, 0]
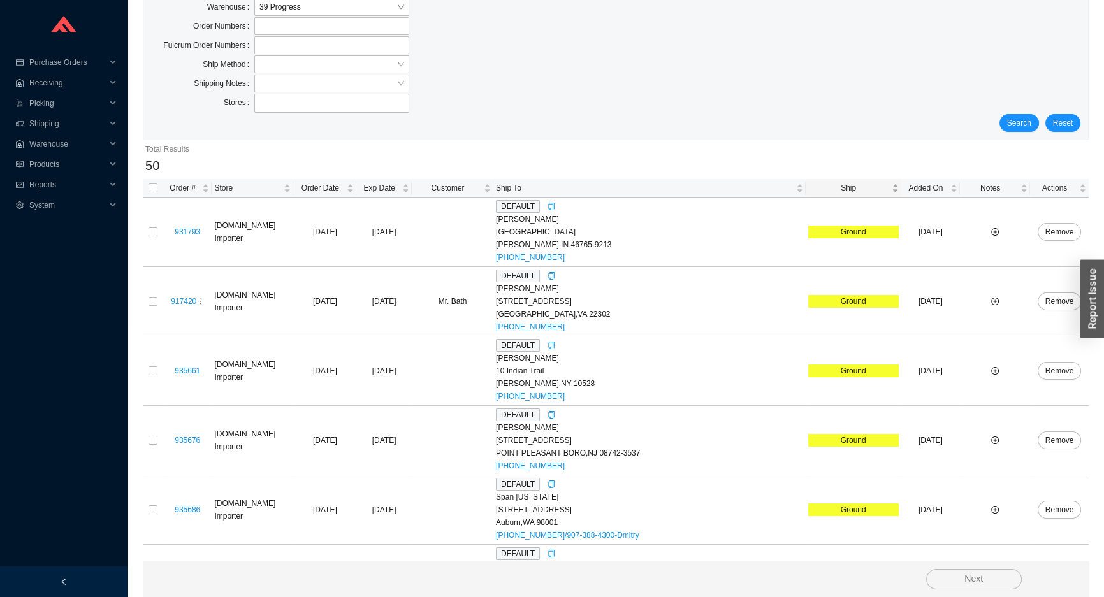
click at [864, 193] on span "Ship" at bounding box center [849, 188] width 81 height 13
click at [864, 190] on span "Ship" at bounding box center [849, 188] width 81 height 13
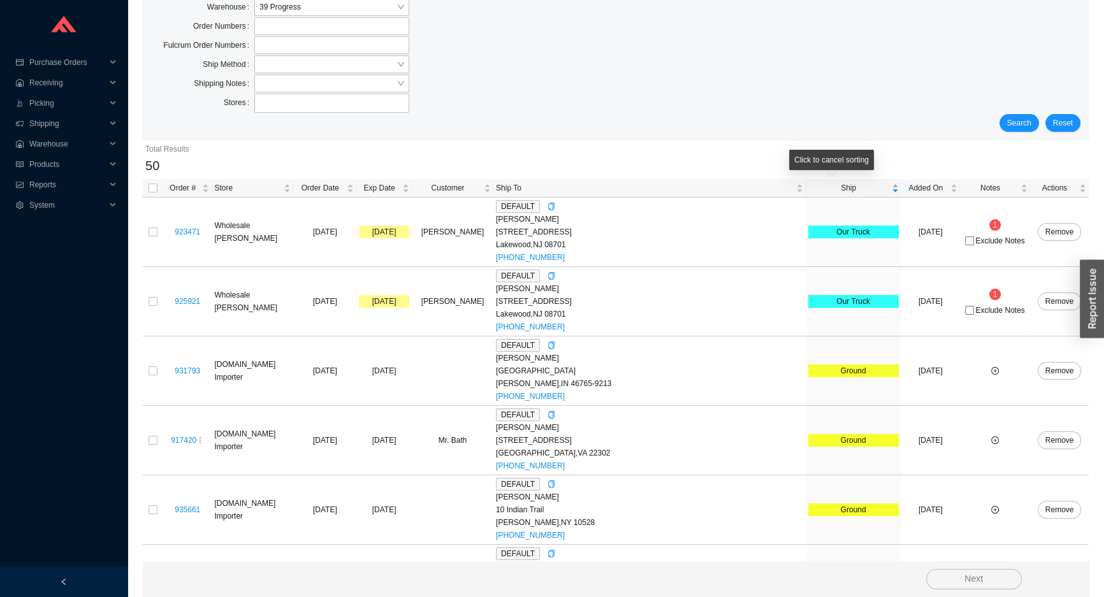
click at [864, 186] on span "Ship" at bounding box center [849, 188] width 81 height 13
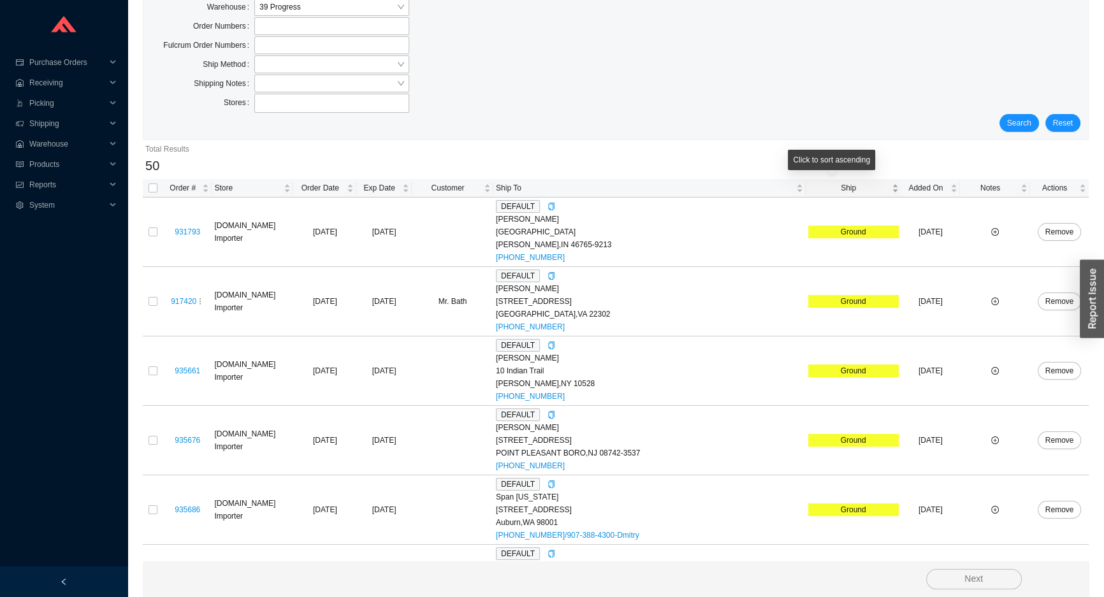
click at [864, 186] on span "Ship" at bounding box center [849, 188] width 81 height 13
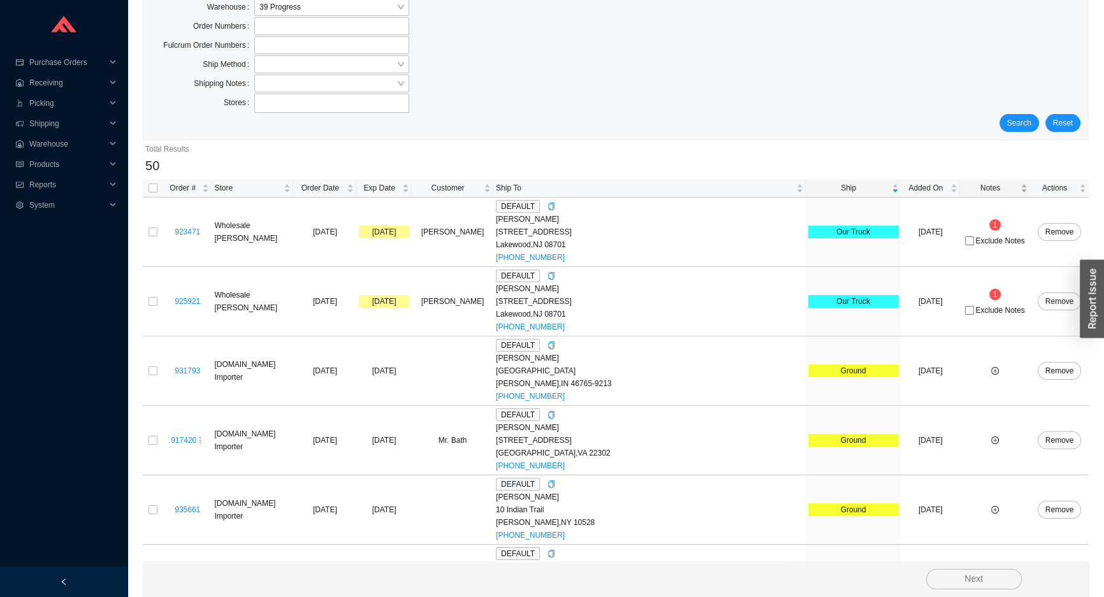
click at [997, 182] on span "Notes" at bounding box center [990, 188] width 55 height 13
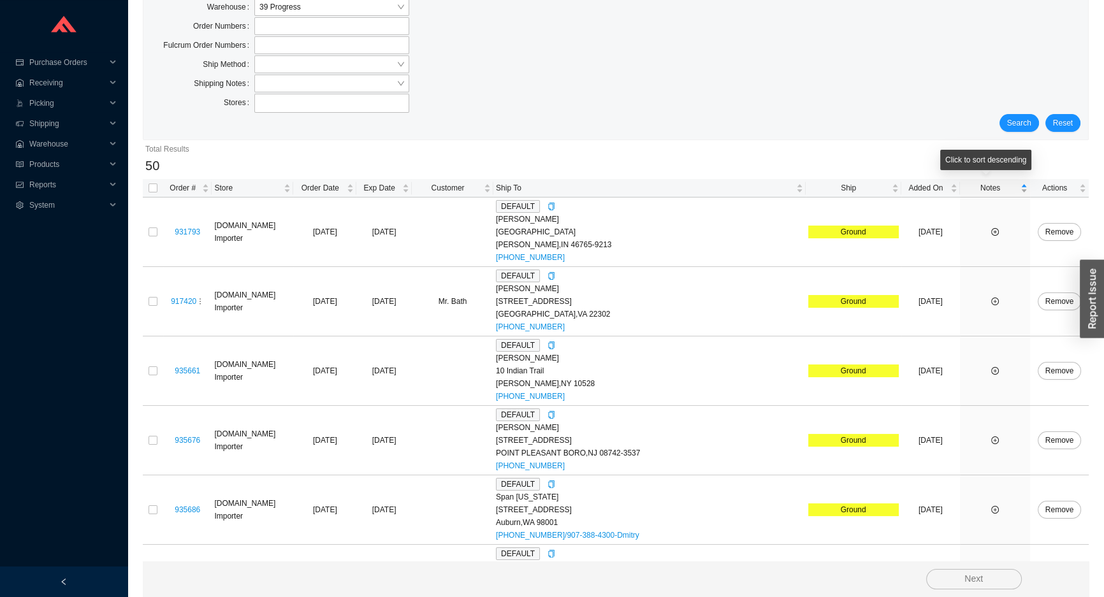
click at [997, 182] on span "Notes" at bounding box center [990, 188] width 55 height 13
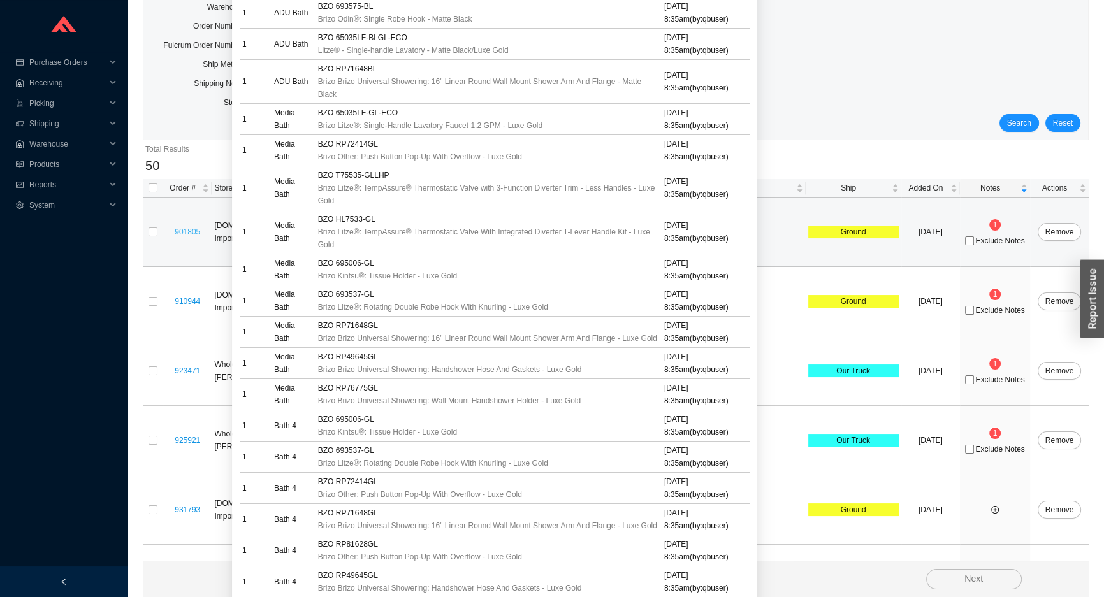
click at [200, 234] on link "901805" at bounding box center [188, 232] width 26 height 9
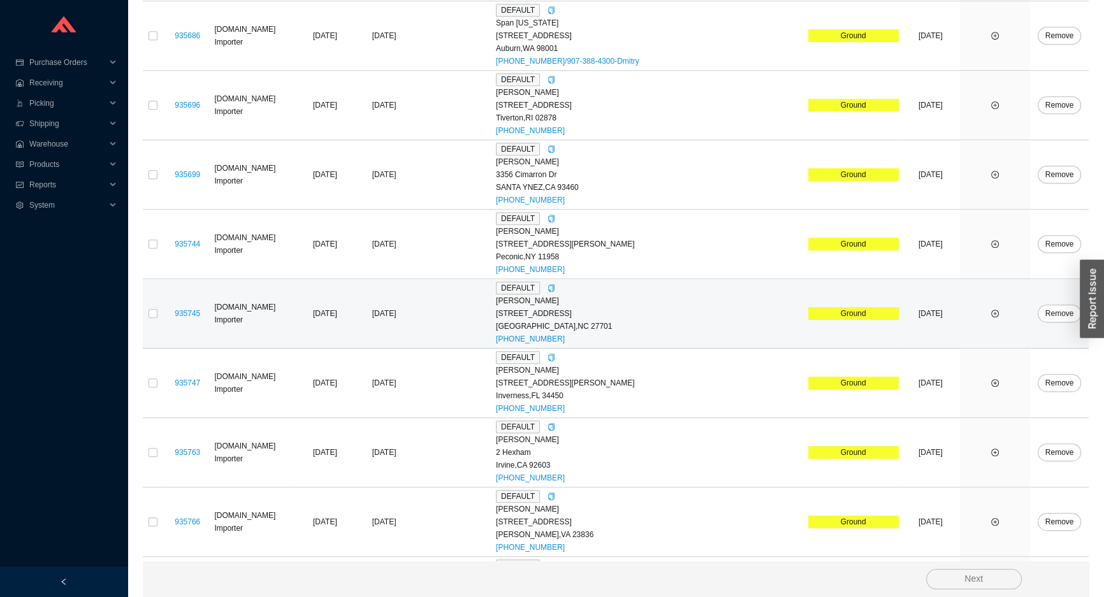
scroll to position [811, 0]
